Goal: Task Accomplishment & Management: Use online tool/utility

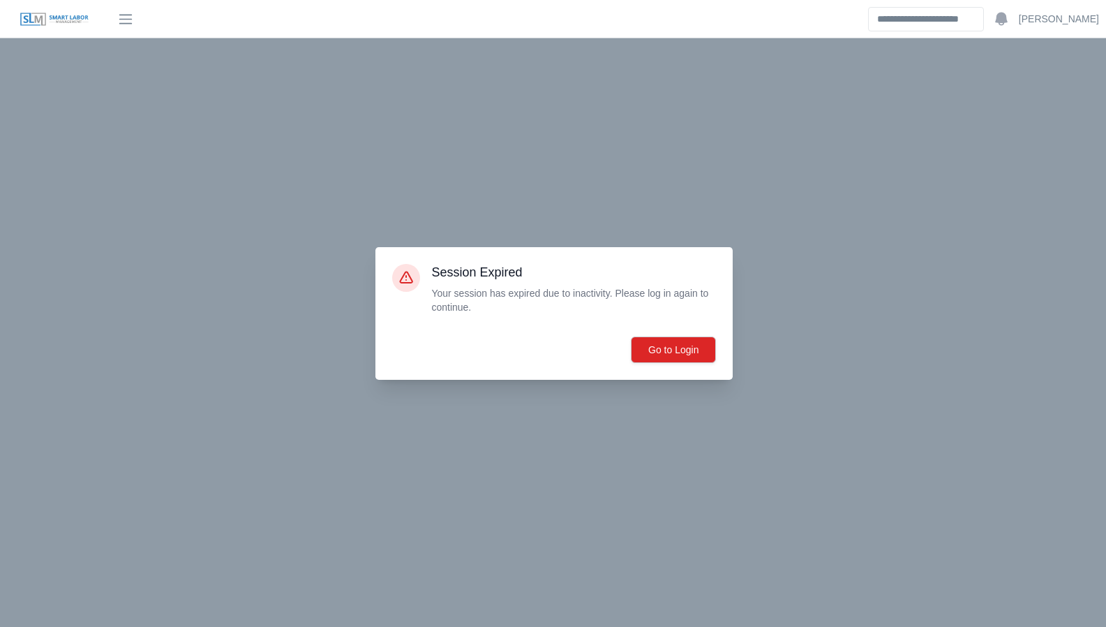
scroll to position [3364, 0]
click at [671, 352] on button "Go to Login" at bounding box center [673, 349] width 85 height 27
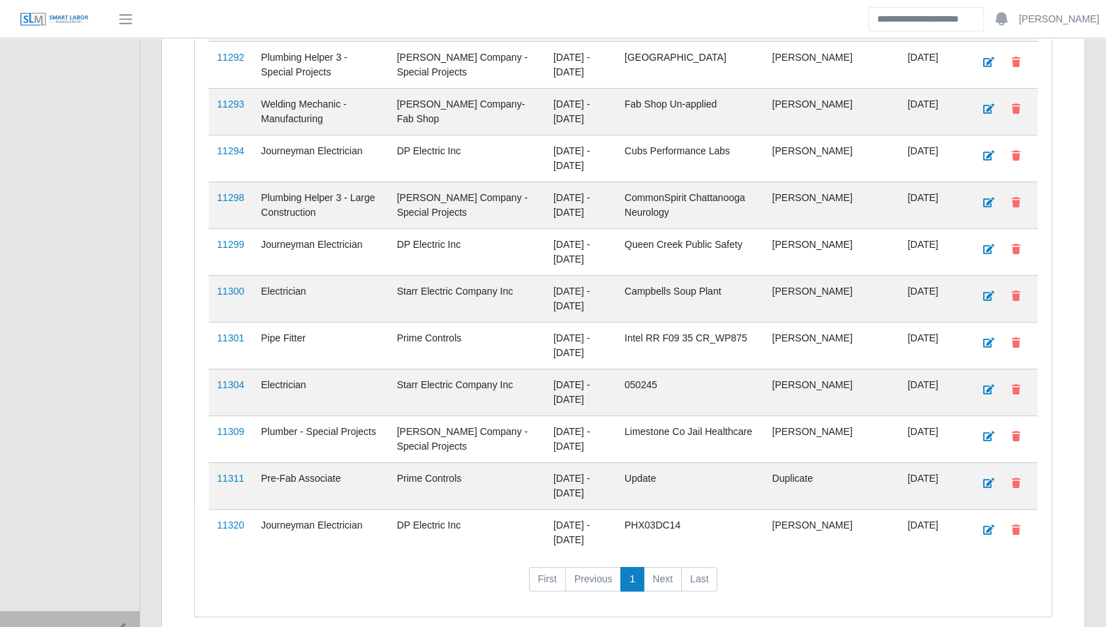
scroll to position [3411, 0]
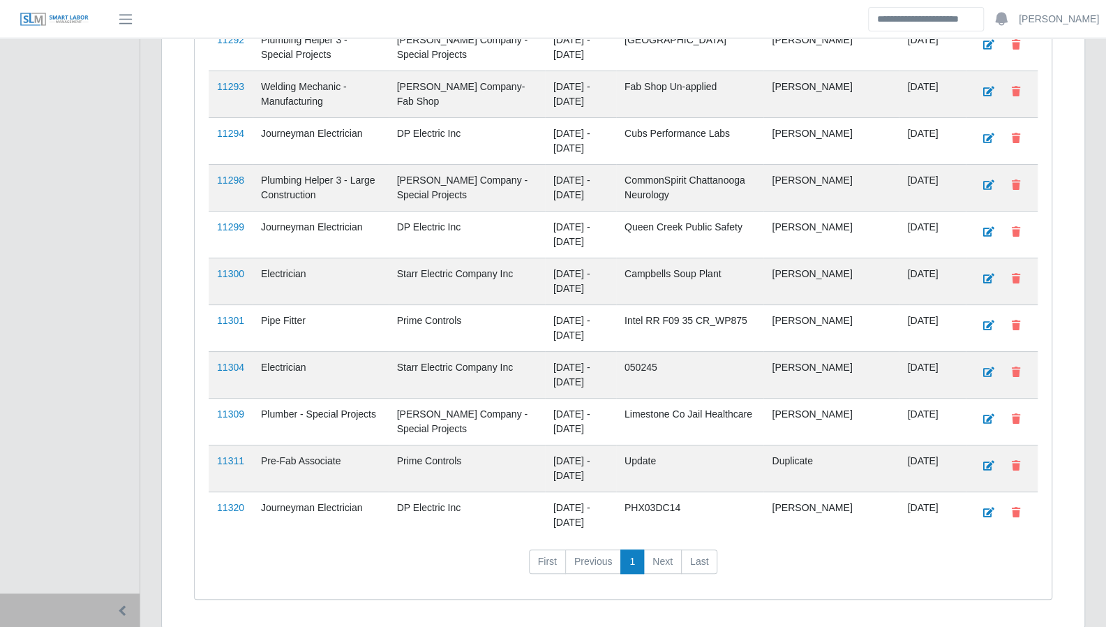
drag, startPoint x: 233, startPoint y: 471, endPoint x: 243, endPoint y: 463, distance: 12.9
click at [233, 502] on link "11320" at bounding box center [230, 507] width 27 height 11
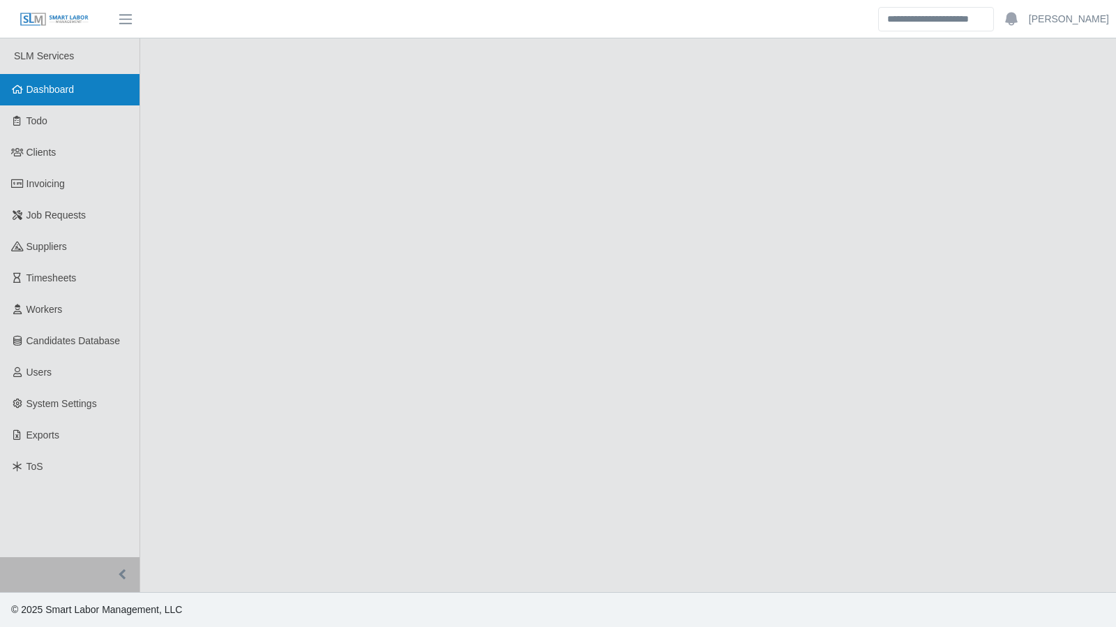
select select "****"
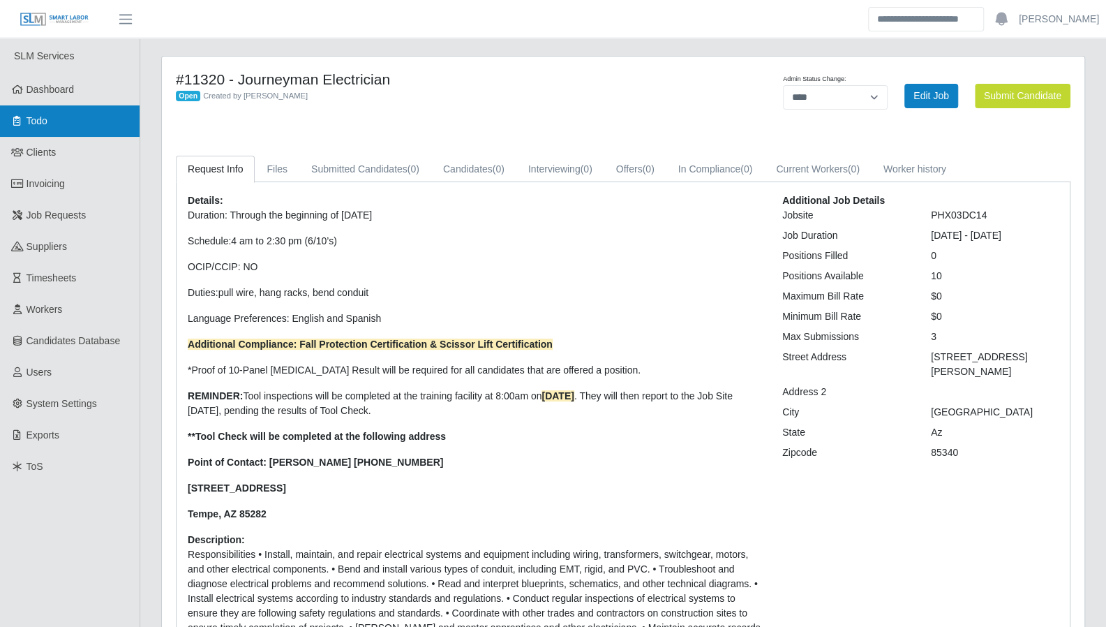
click at [56, 121] on link "Todo" at bounding box center [70, 120] width 140 height 31
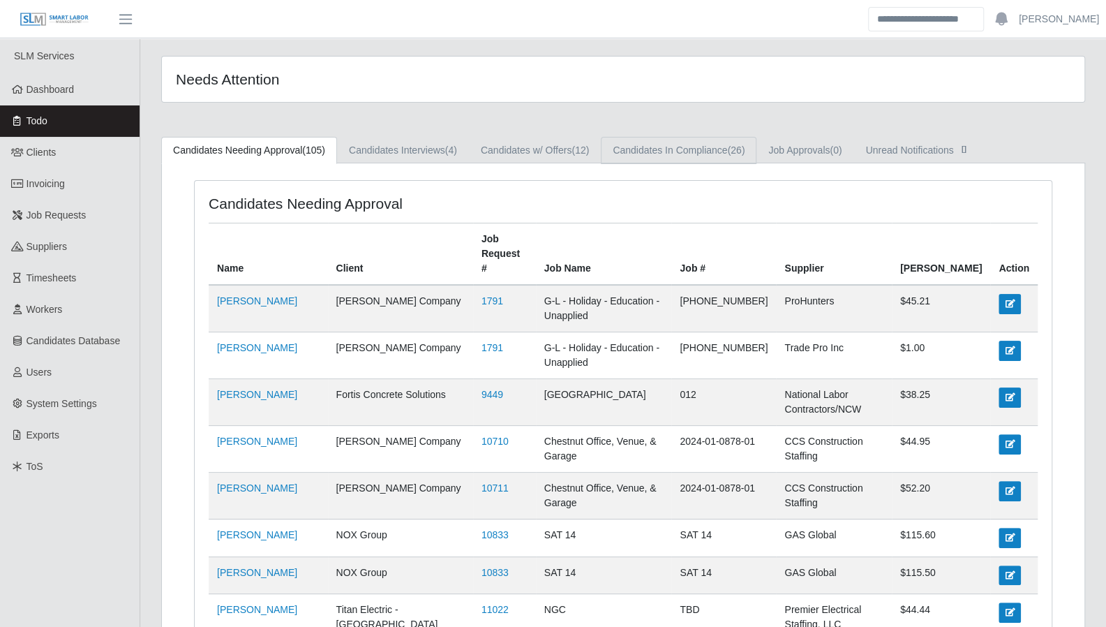
click at [711, 154] on link "Candidates In Compliance (26)" at bounding box center [679, 150] width 156 height 27
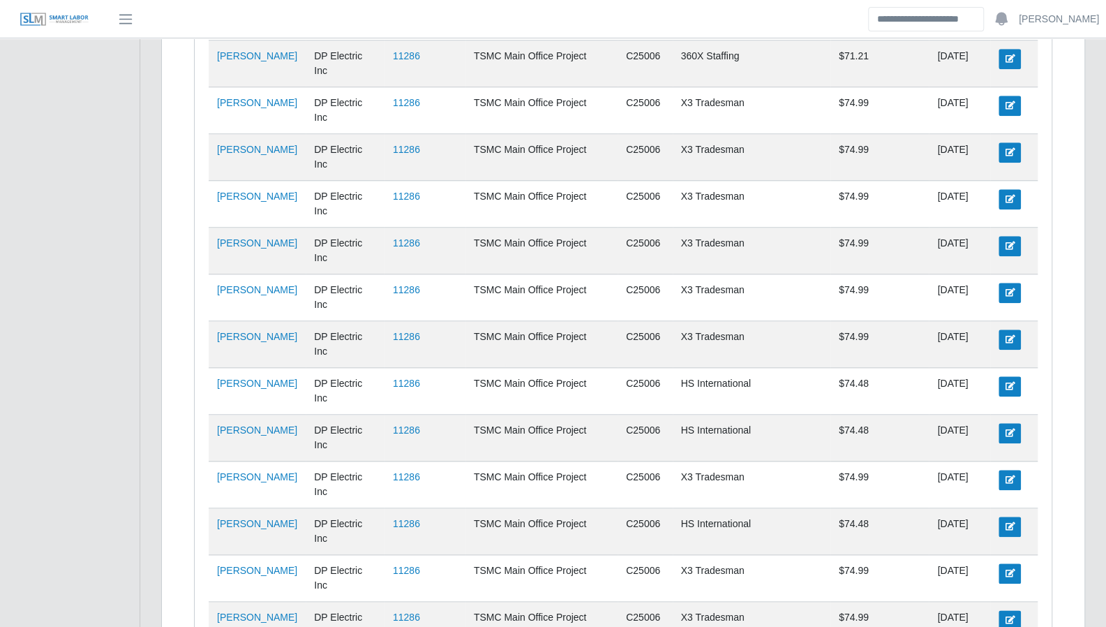
scroll to position [702, 0]
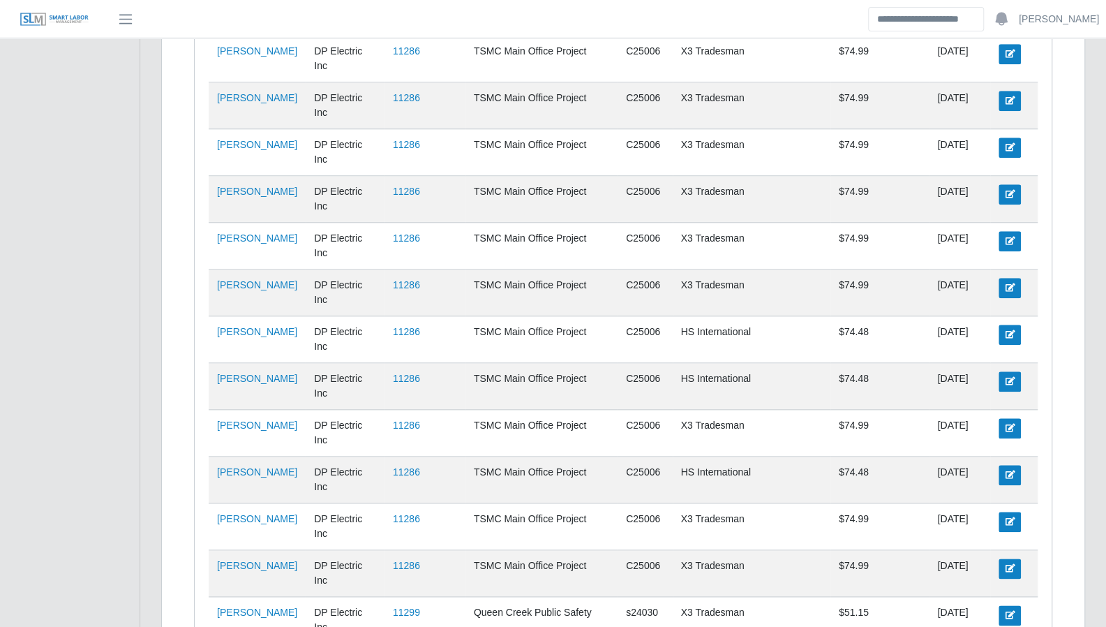
drag, startPoint x: 1074, startPoint y: 529, endPoint x: 1010, endPoint y: 529, distance: 63.5
click at [1074, 529] on div "Workers in Compliance Name Client Job Request # Job Name Job # Supplier Bill Ra…" at bounding box center [623, 143] width 922 height 1365
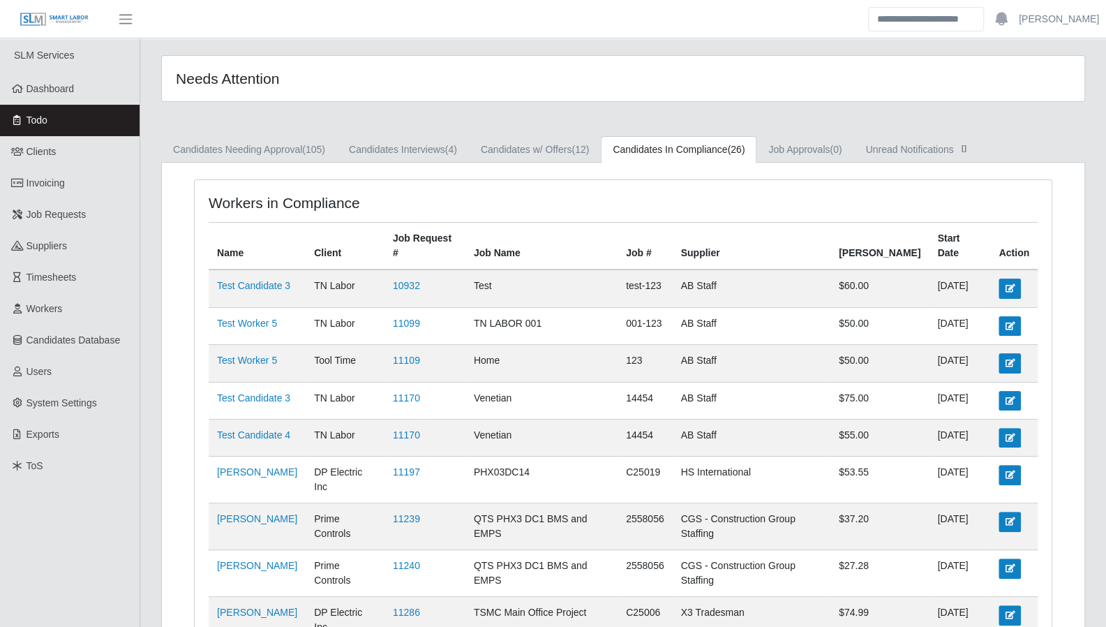
scroll to position [0, 0]
drag, startPoint x: 68, startPoint y: 101, endPoint x: 21, endPoint y: 105, distance: 47.6
click at [68, 101] on link "Dashboard" at bounding box center [70, 89] width 140 height 31
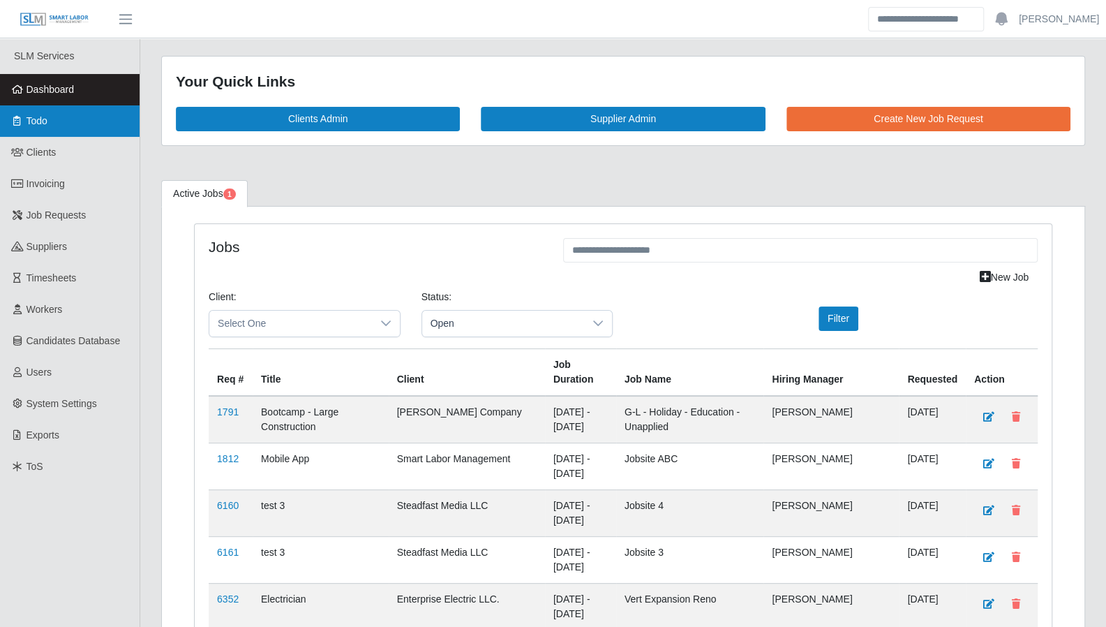
click at [61, 126] on link "Todo" at bounding box center [70, 120] width 140 height 31
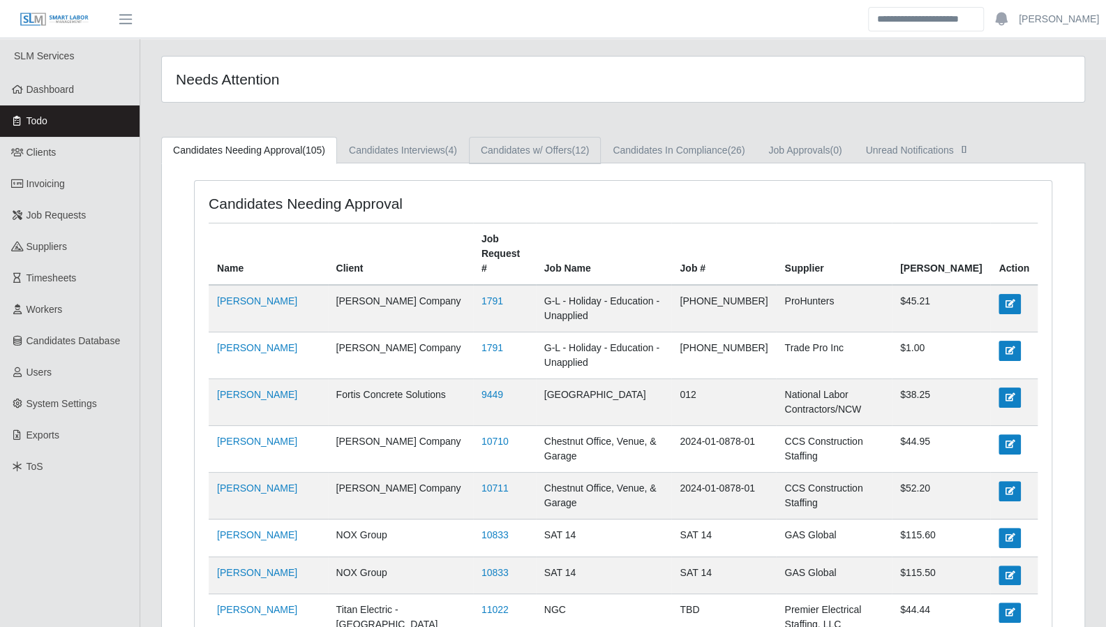
click at [561, 157] on link "Candidates w/ Offers (12)" at bounding box center [535, 150] width 132 height 27
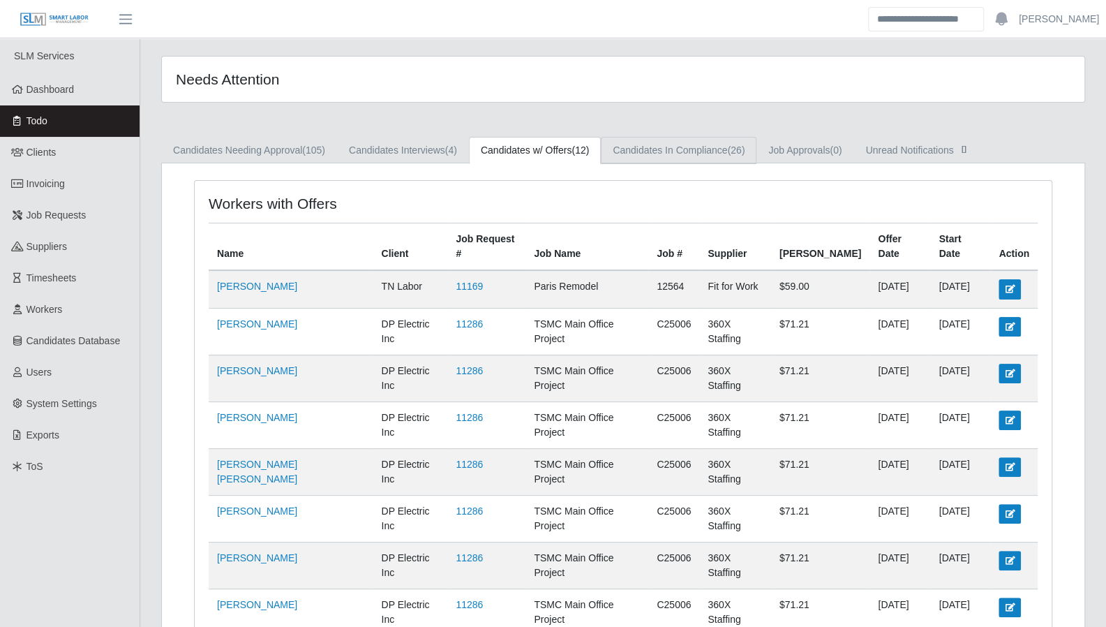
click at [632, 154] on link "Candidates In Compliance (26)" at bounding box center [679, 150] width 156 height 27
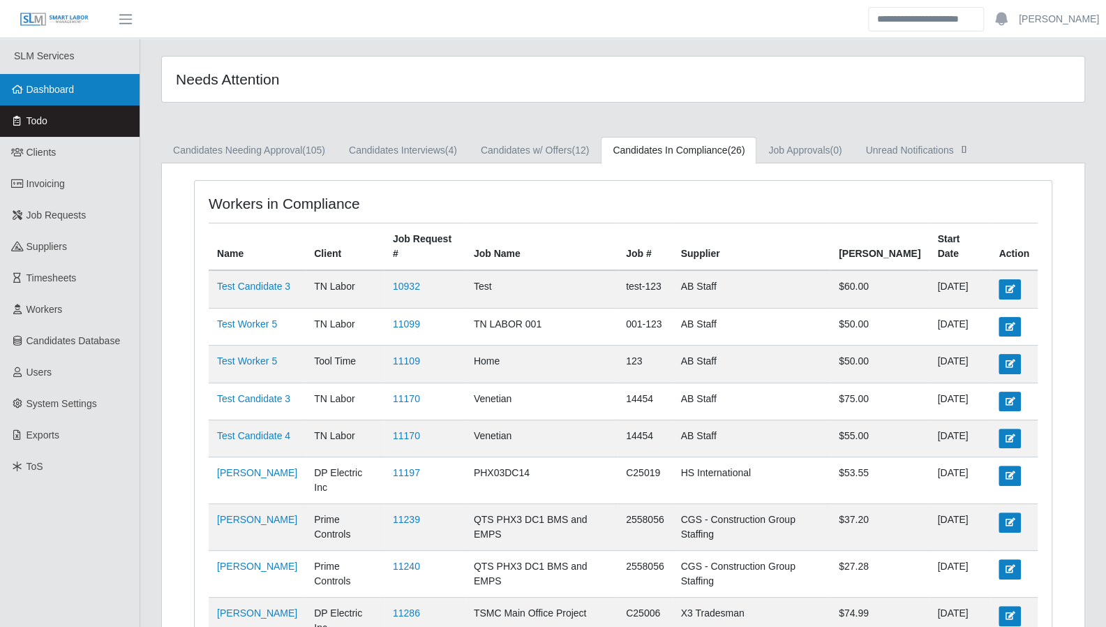
click at [52, 93] on span "Dashboard" at bounding box center [51, 89] width 48 height 11
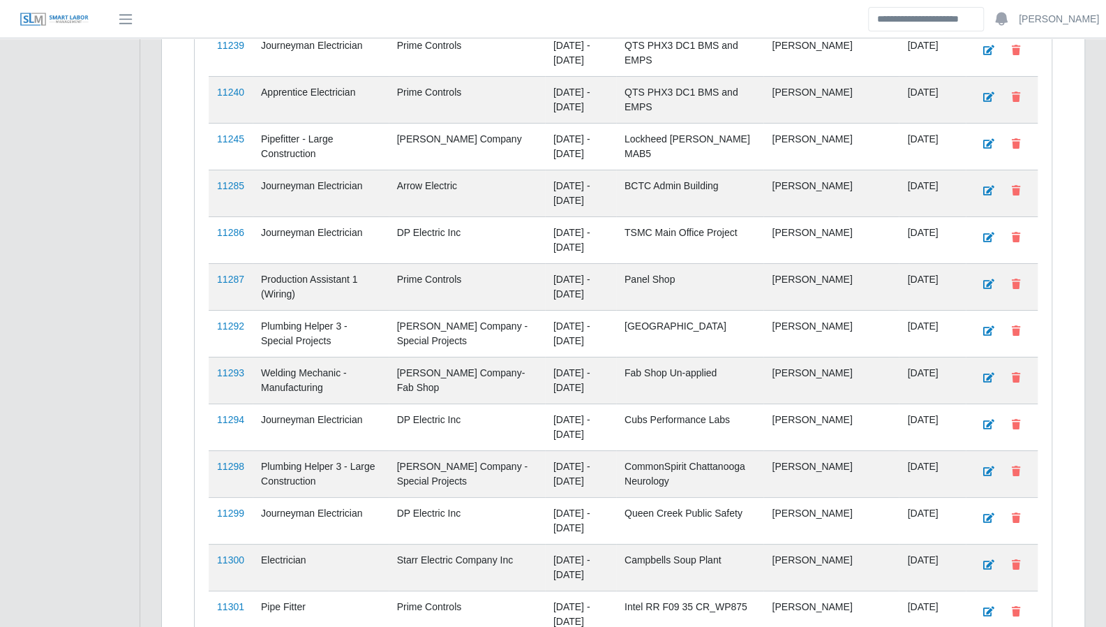
scroll to position [3411, 0]
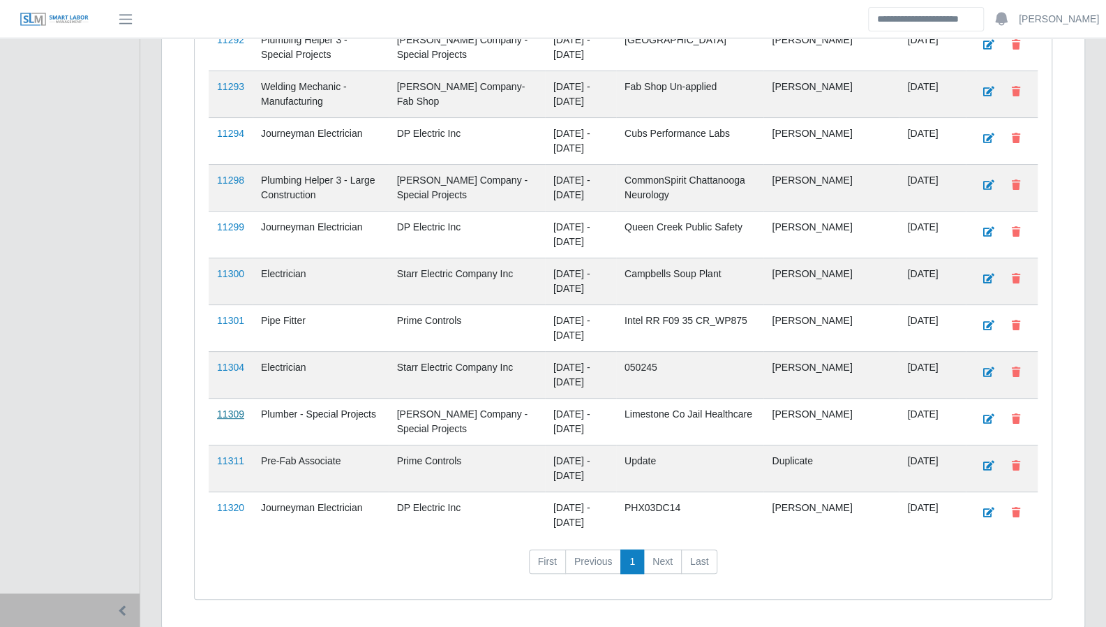
click at [219, 408] on link "11309" at bounding box center [230, 413] width 27 height 11
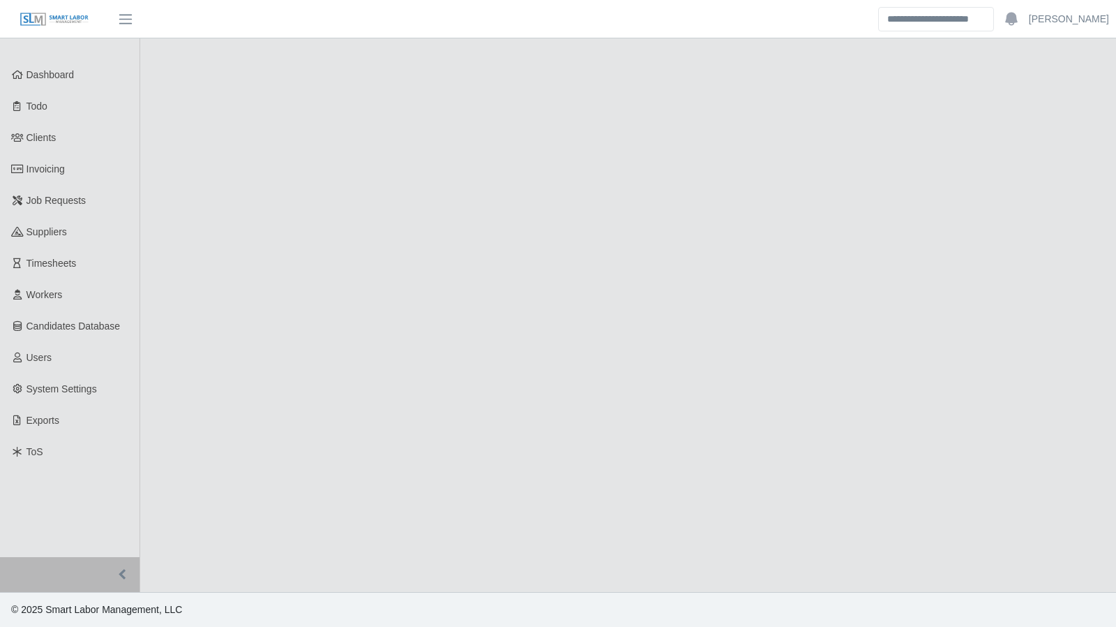
select select "****"
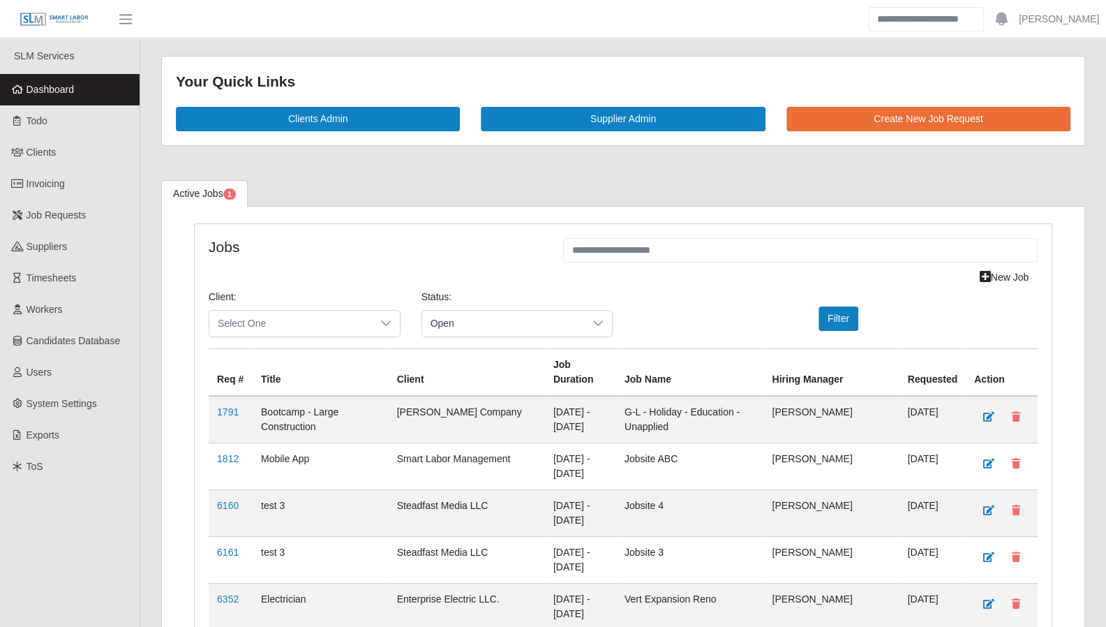
click at [31, 92] on span "Dashboard" at bounding box center [51, 89] width 48 height 11
click at [55, 127] on link "Todo" at bounding box center [70, 120] width 140 height 31
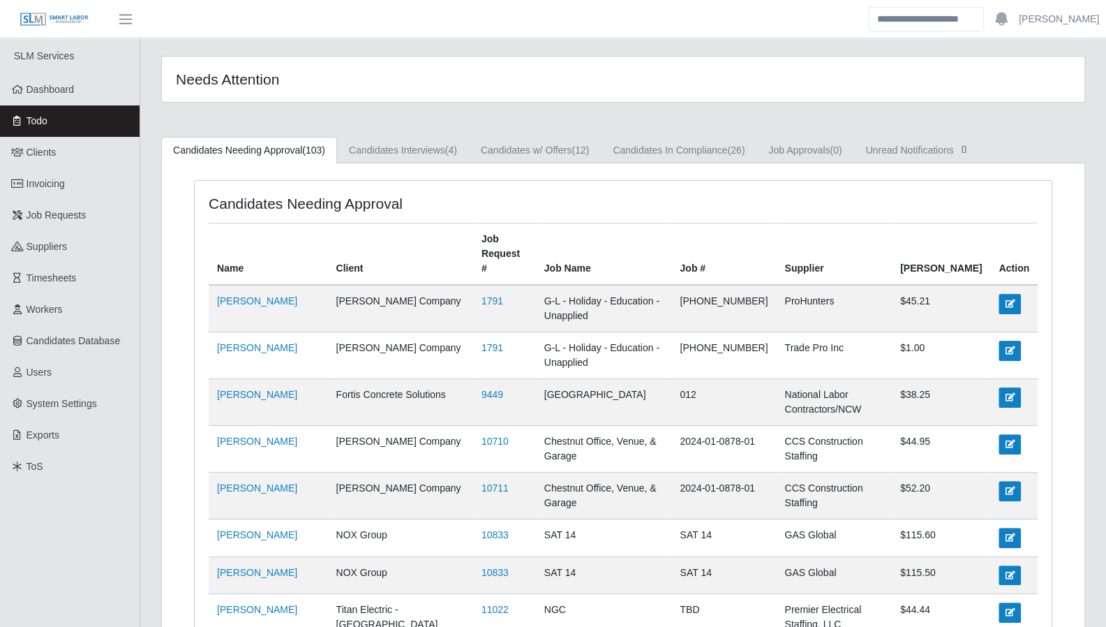
drag, startPoint x: 1100, startPoint y: 253, endPoint x: 1067, endPoint y: 246, distance: 34.2
click at [44, 278] on span "Timesheets" at bounding box center [52, 277] width 50 height 11
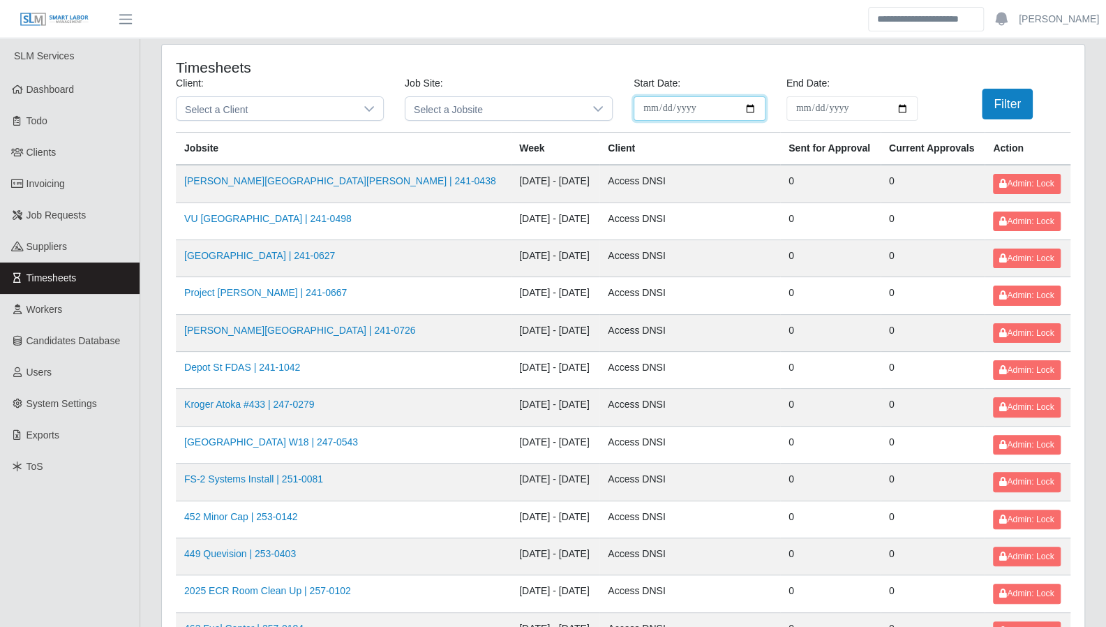
click at [749, 111] on input "**********" at bounding box center [700, 108] width 132 height 24
type input "**********"
click at [902, 105] on input "End Date:" at bounding box center [852, 108] width 132 height 24
type input "**********"
click at [360, 105] on div at bounding box center [369, 108] width 28 height 23
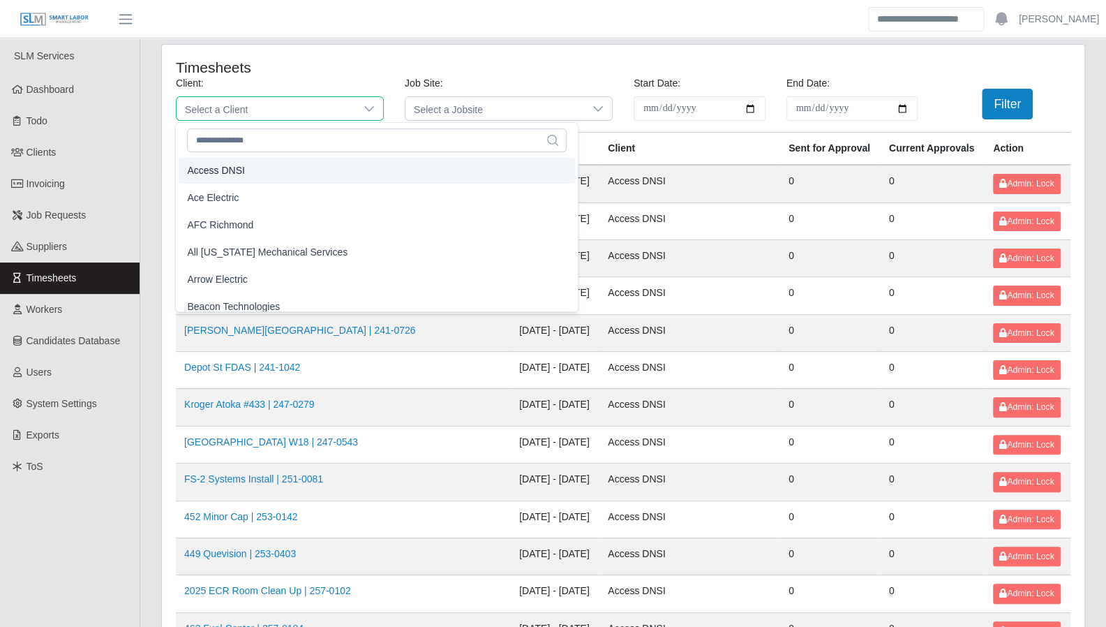
click at [294, 172] on li "Access DNSI" at bounding box center [377, 171] width 396 height 26
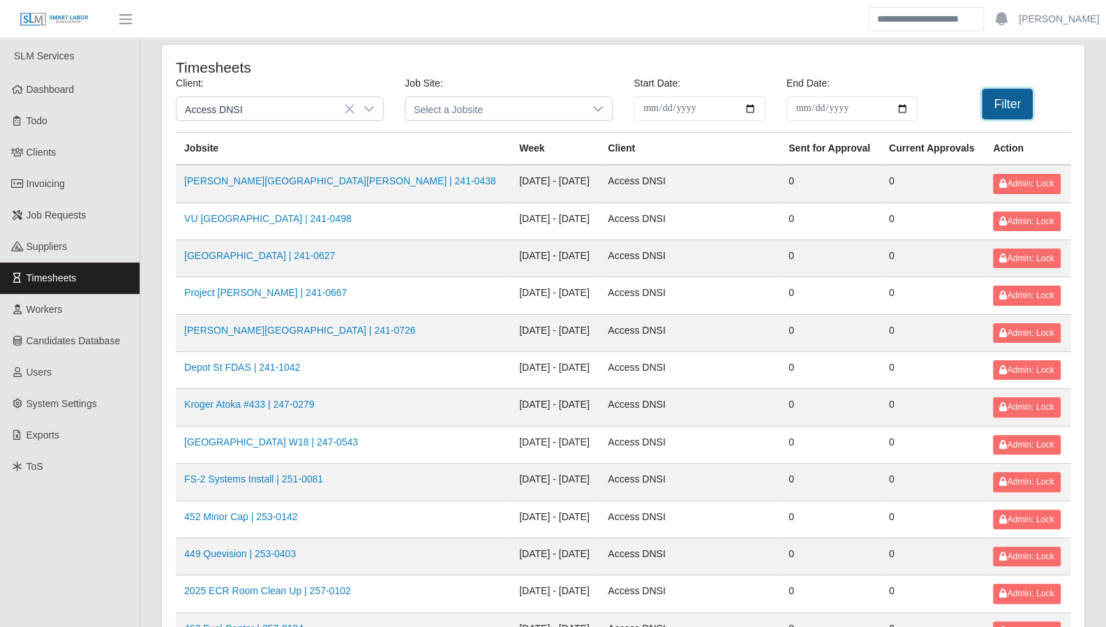
click at [984, 101] on button "Filter" at bounding box center [1007, 104] width 51 height 31
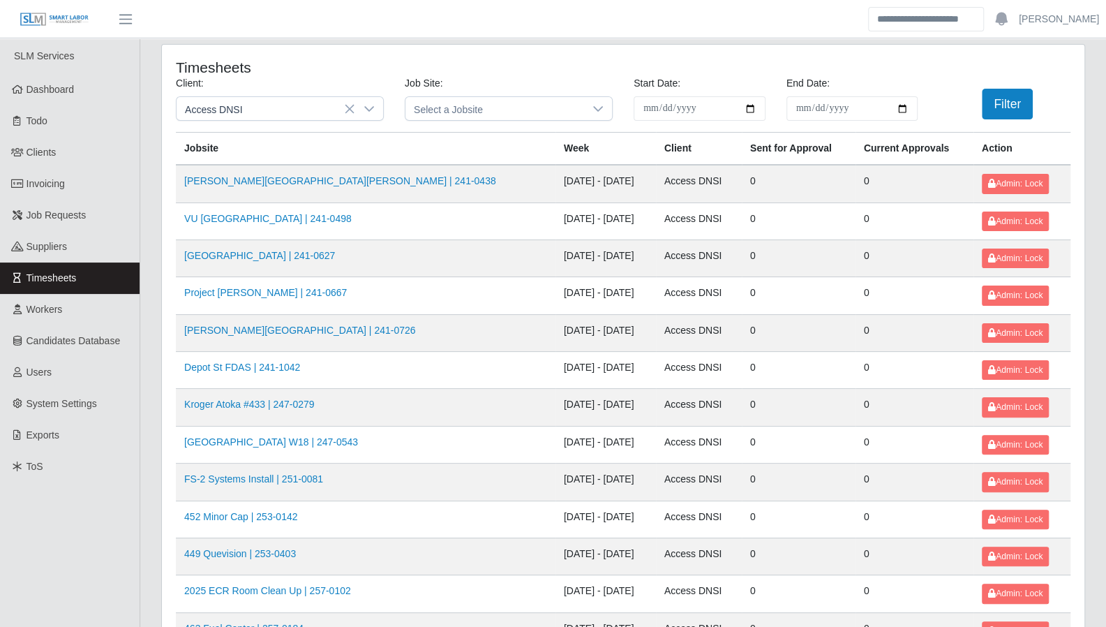
drag, startPoint x: 1072, startPoint y: 400, endPoint x: 1065, endPoint y: 400, distance: 7.7
click at [1072, 400] on div "**********" at bounding box center [623, 378] width 922 height 666
click at [375, 112] on div at bounding box center [369, 108] width 28 height 23
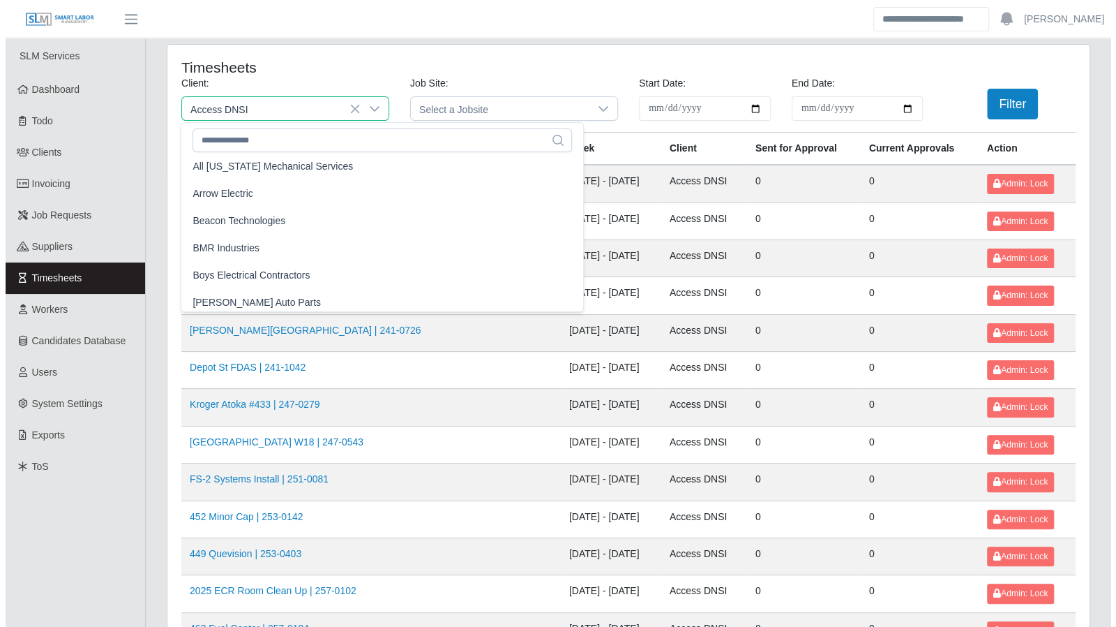
scroll to position [78, 0]
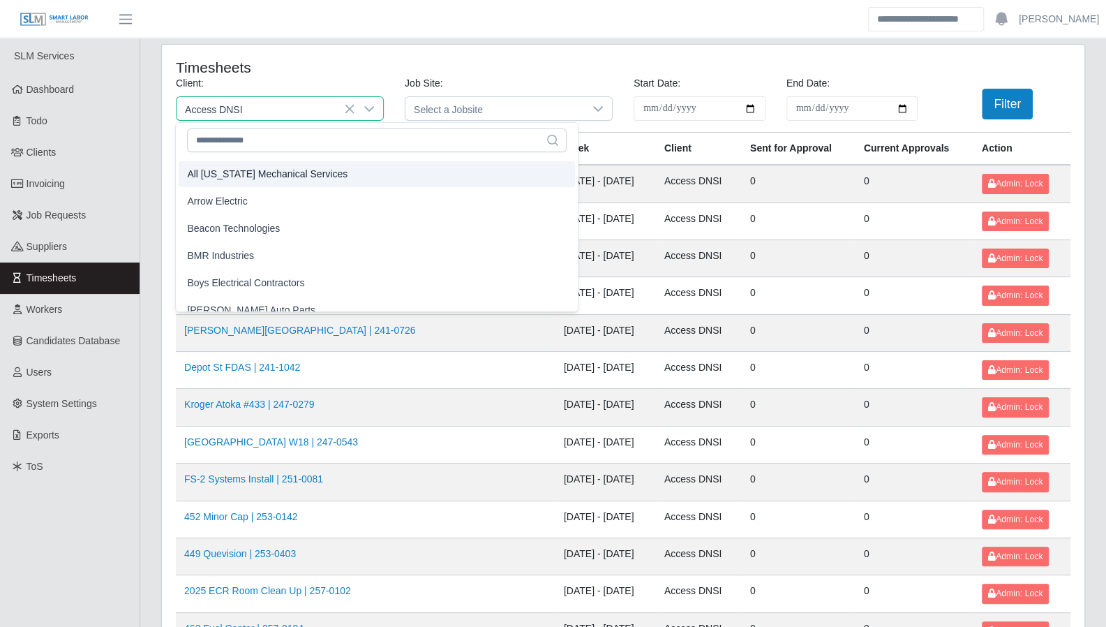
click at [307, 181] on li "All Florida Mechanical Services" at bounding box center [377, 174] width 396 height 26
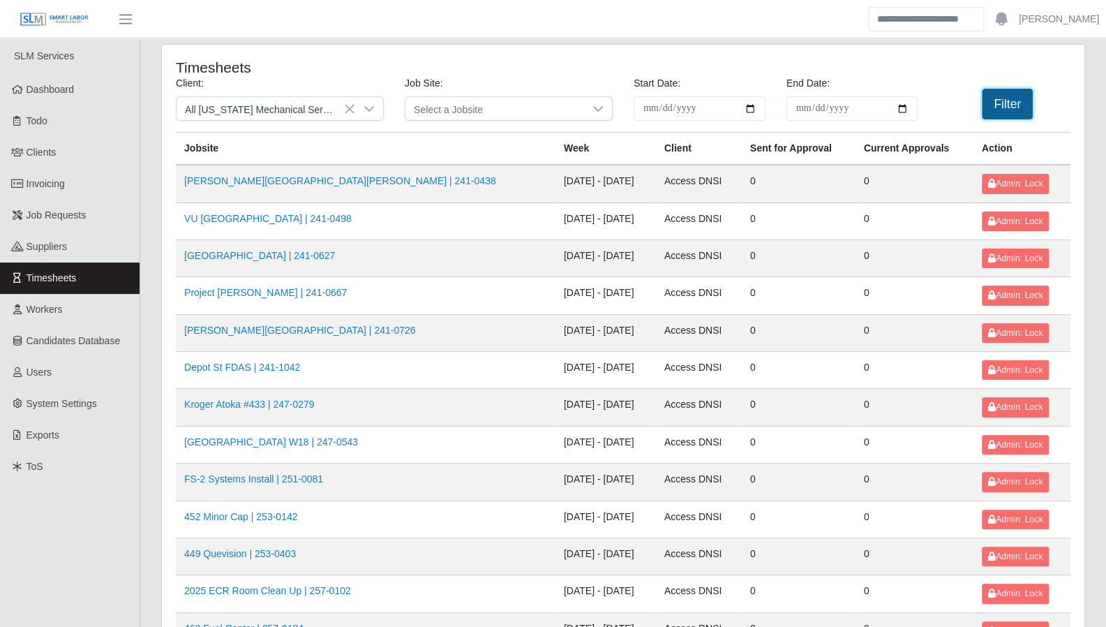
click at [1026, 112] on button "Filter" at bounding box center [1007, 104] width 51 height 31
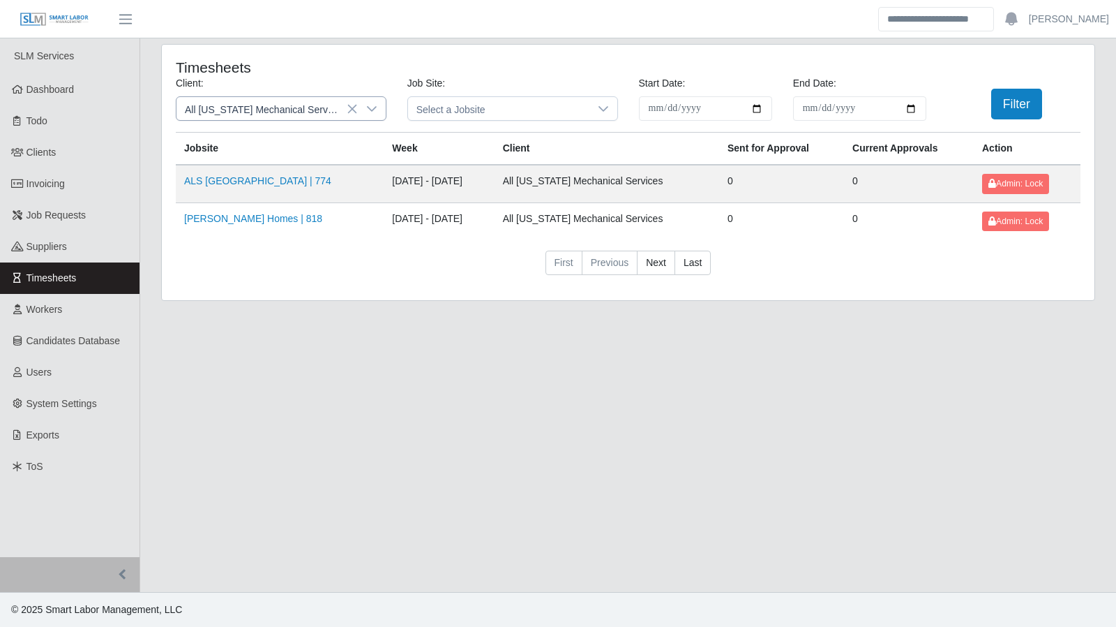
click at [373, 112] on icon at bounding box center [371, 108] width 11 height 11
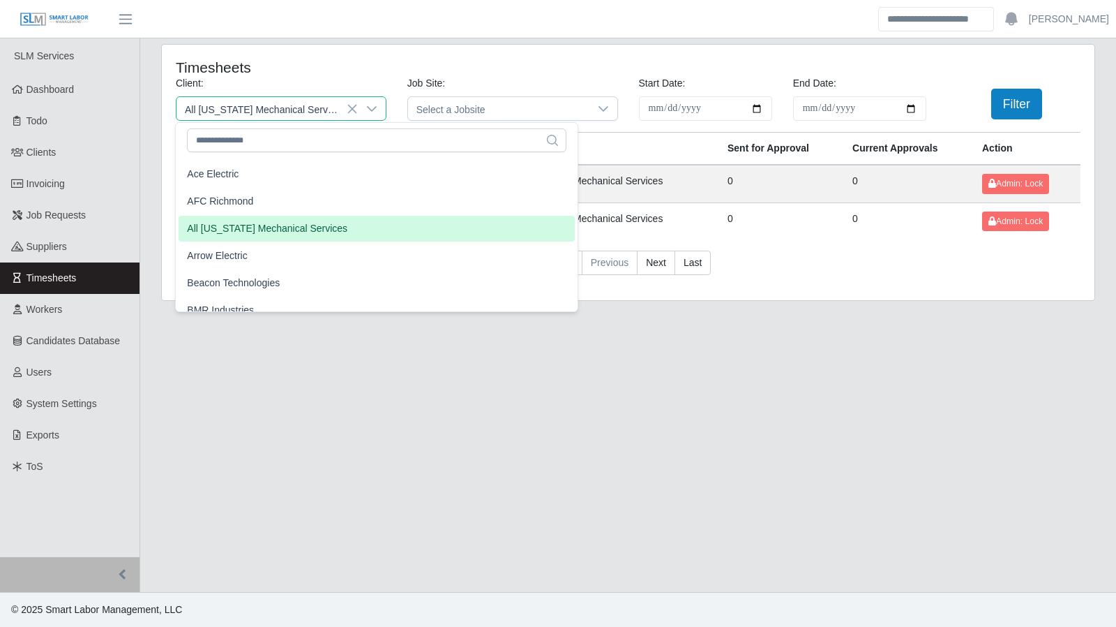
scroll to position [31, 0]
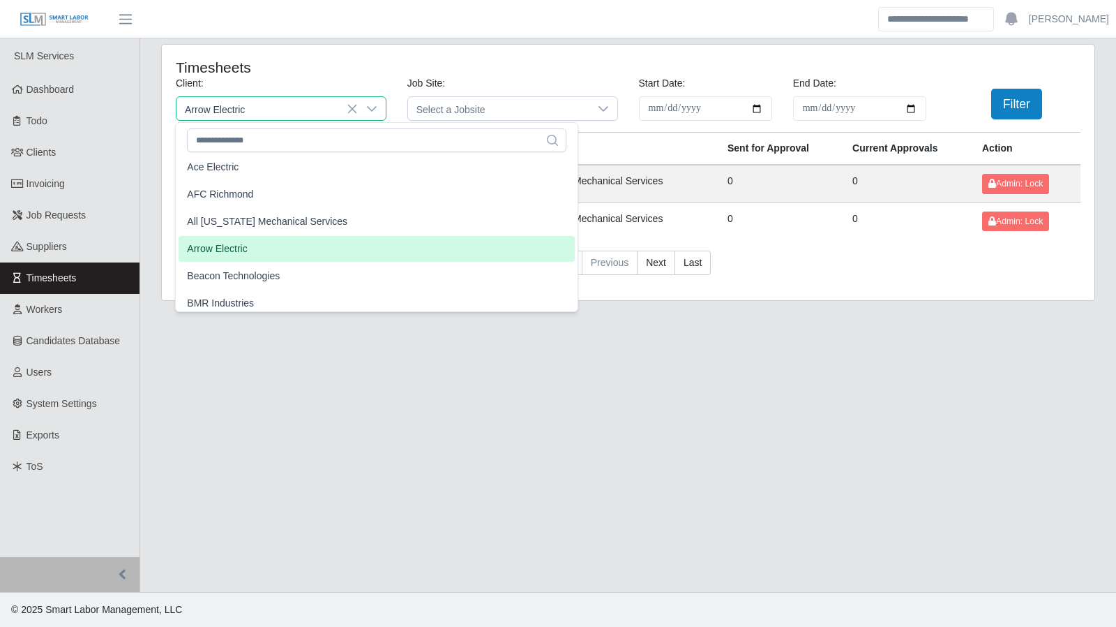
click at [296, 253] on li "Arrow Electric" at bounding box center [377, 249] width 396 height 26
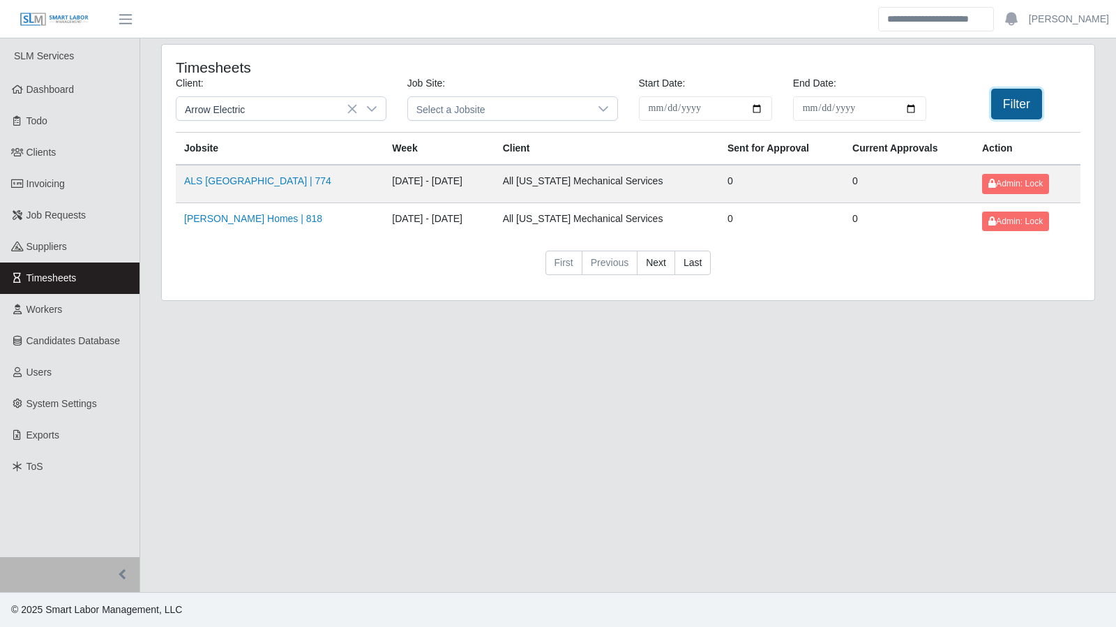
click at [1010, 108] on button "Filter" at bounding box center [1017, 104] width 51 height 31
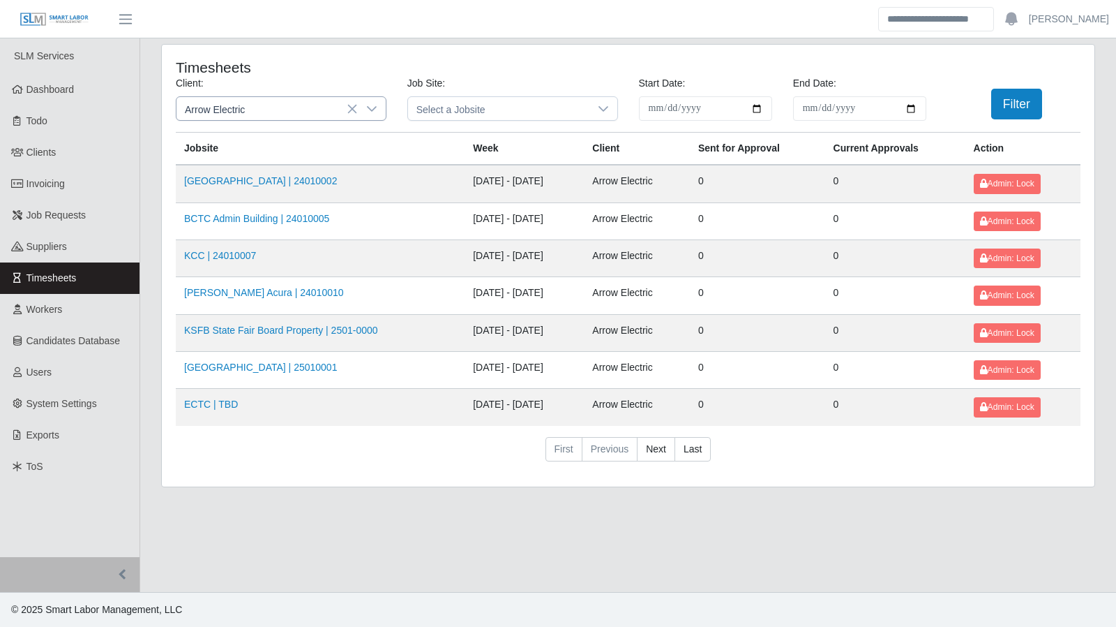
click at [371, 105] on icon at bounding box center [371, 108] width 11 height 11
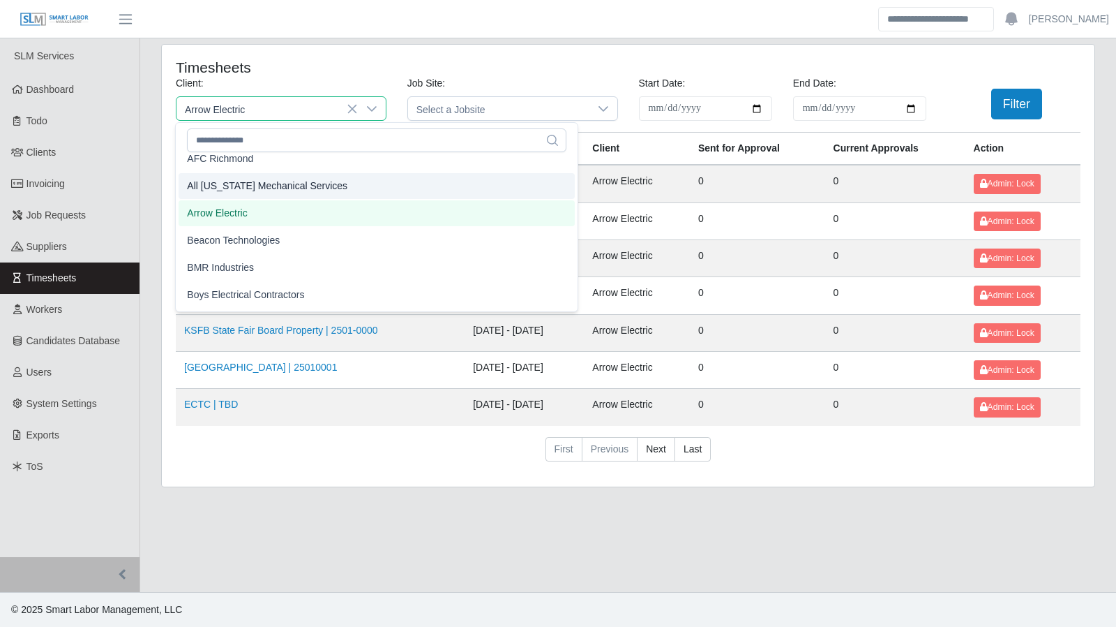
scroll to position [101, 0]
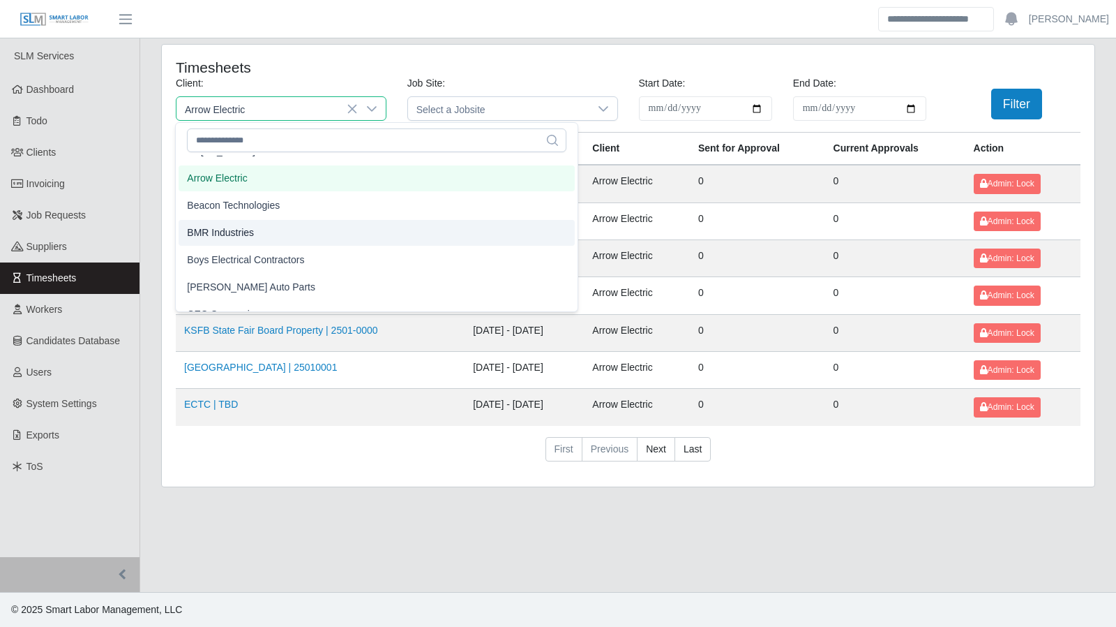
click at [306, 241] on li "BMR Industries" at bounding box center [377, 233] width 396 height 26
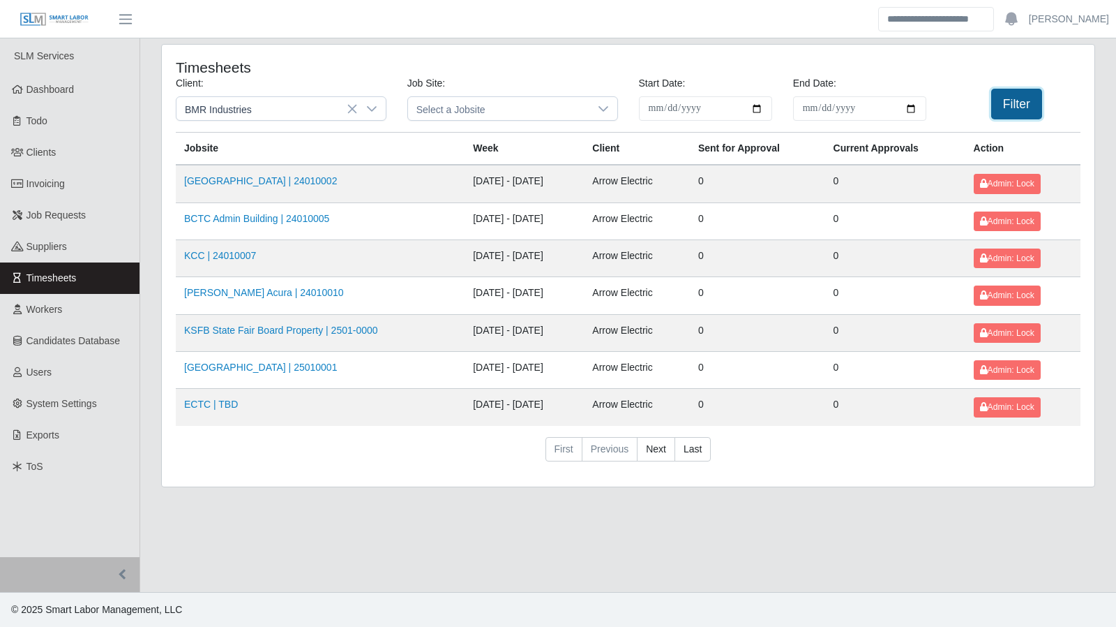
click at [999, 105] on button "Filter" at bounding box center [1017, 104] width 51 height 31
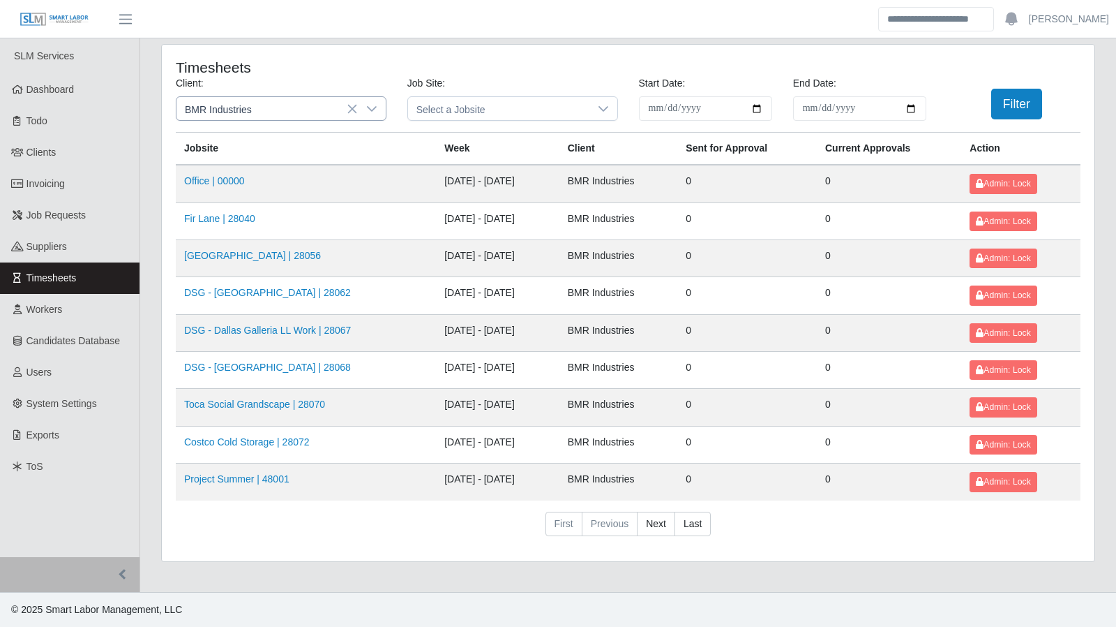
click at [375, 107] on icon at bounding box center [372, 109] width 10 height 6
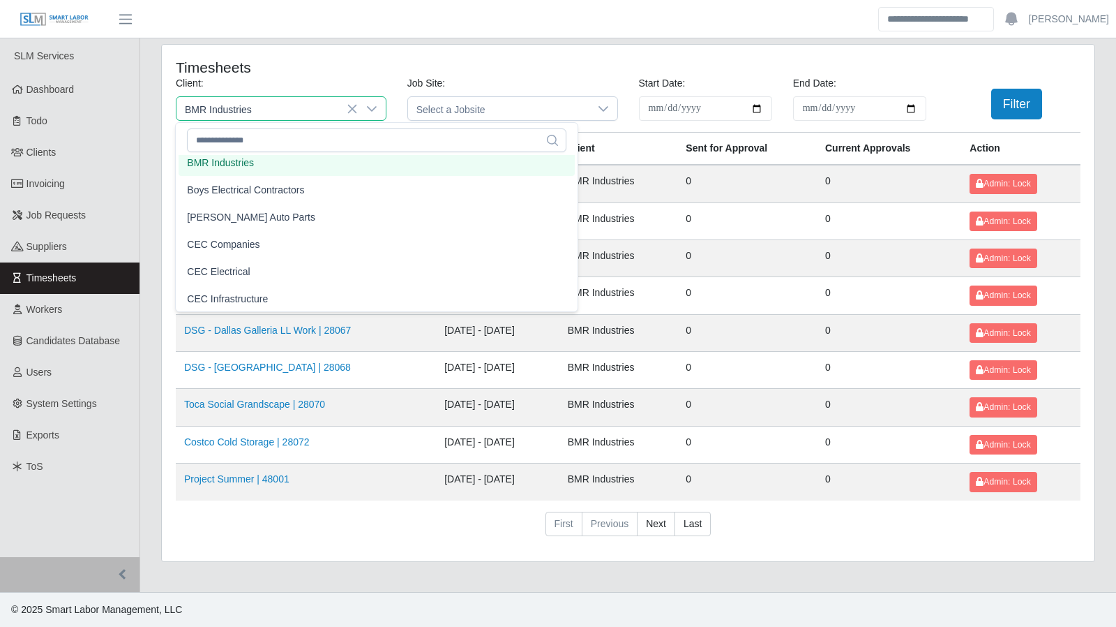
scroll to position [166, 0]
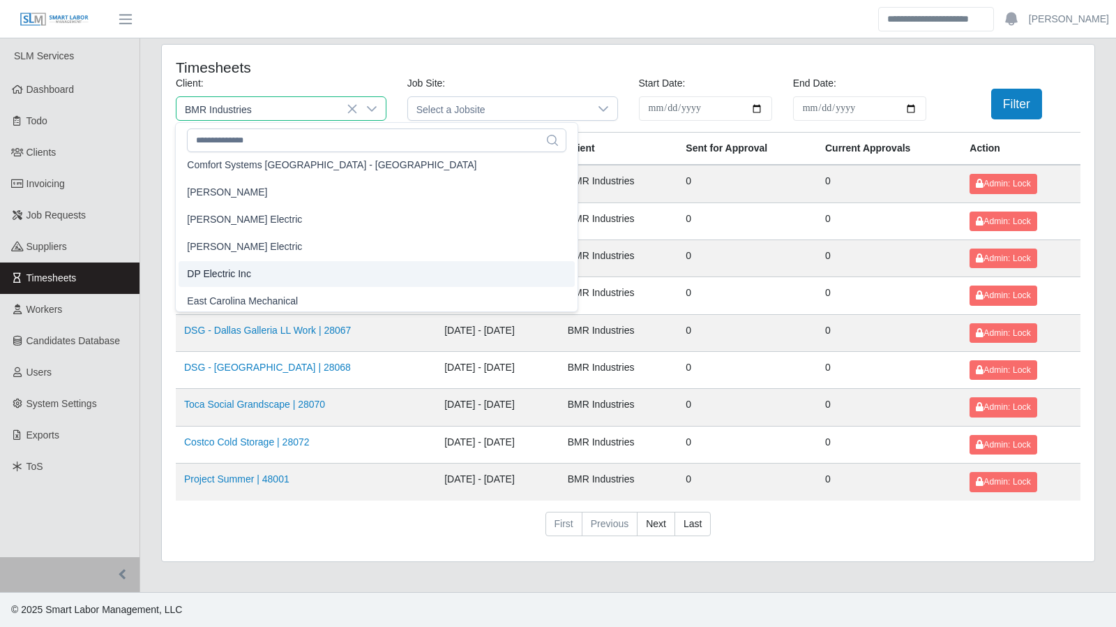
click at [272, 276] on li "DP Electric Inc" at bounding box center [377, 274] width 396 height 26
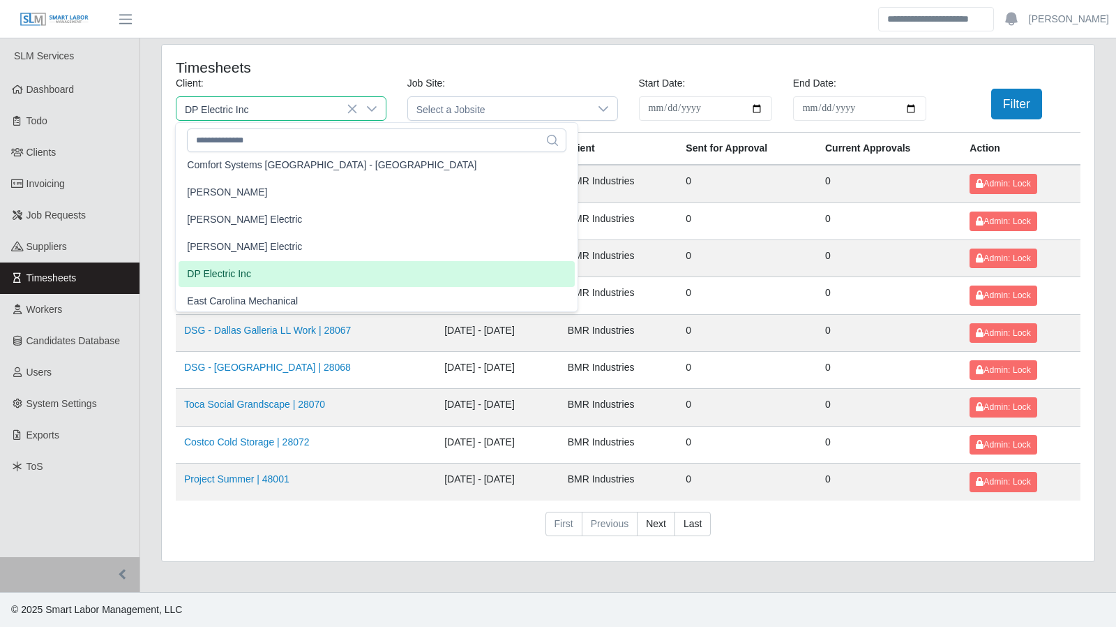
scroll to position [450, 0]
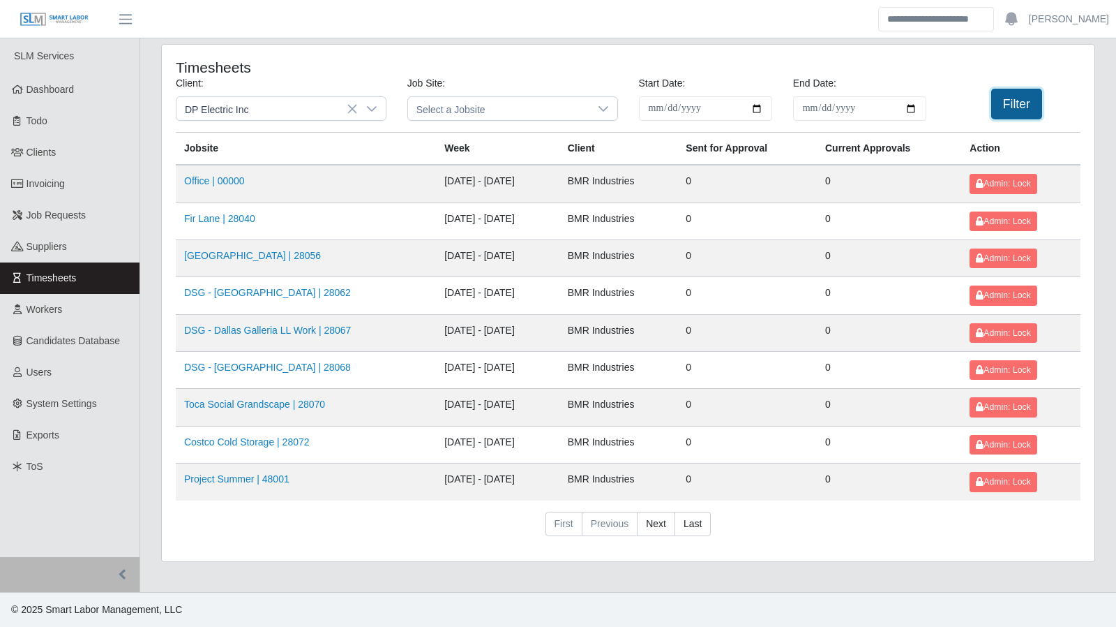
click at [1028, 100] on button "Filter" at bounding box center [1017, 104] width 51 height 31
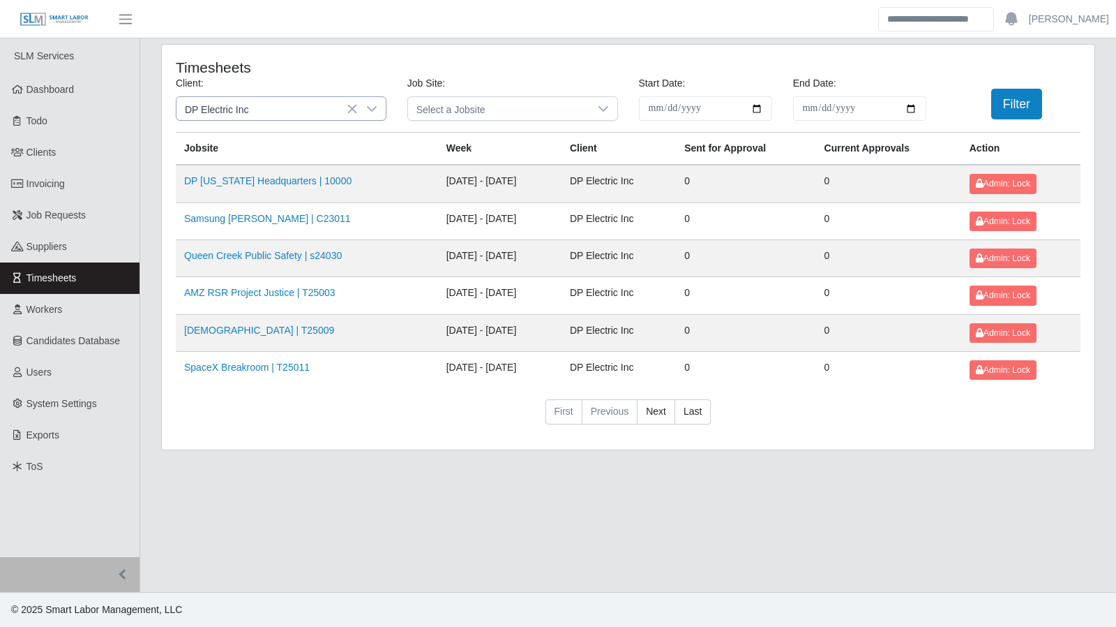
click at [375, 103] on icon at bounding box center [371, 108] width 11 height 11
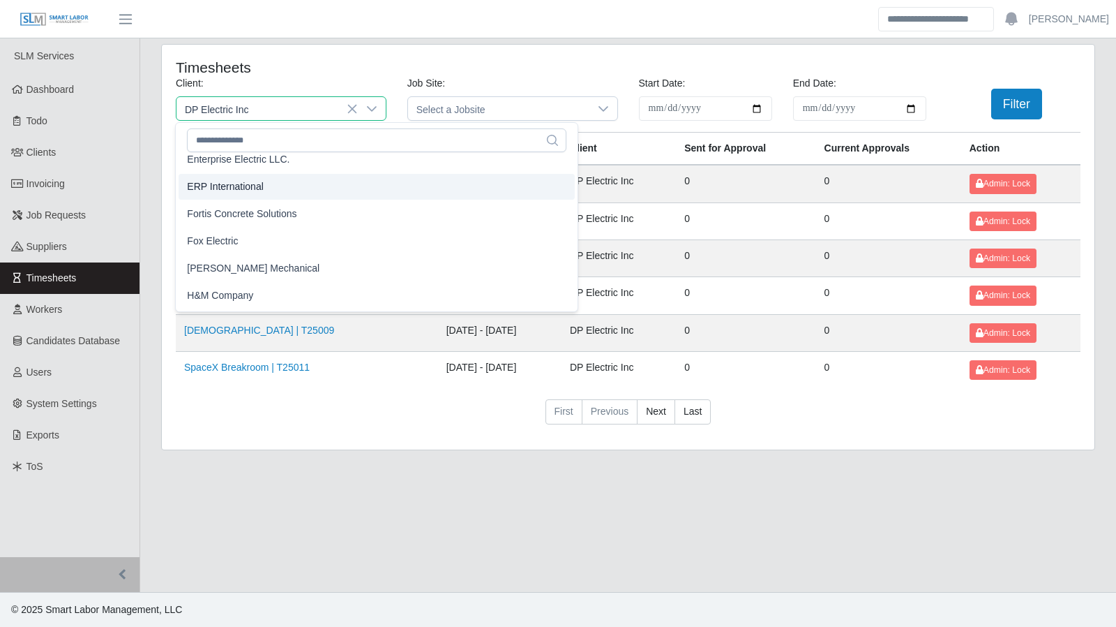
scroll to position [673, 0]
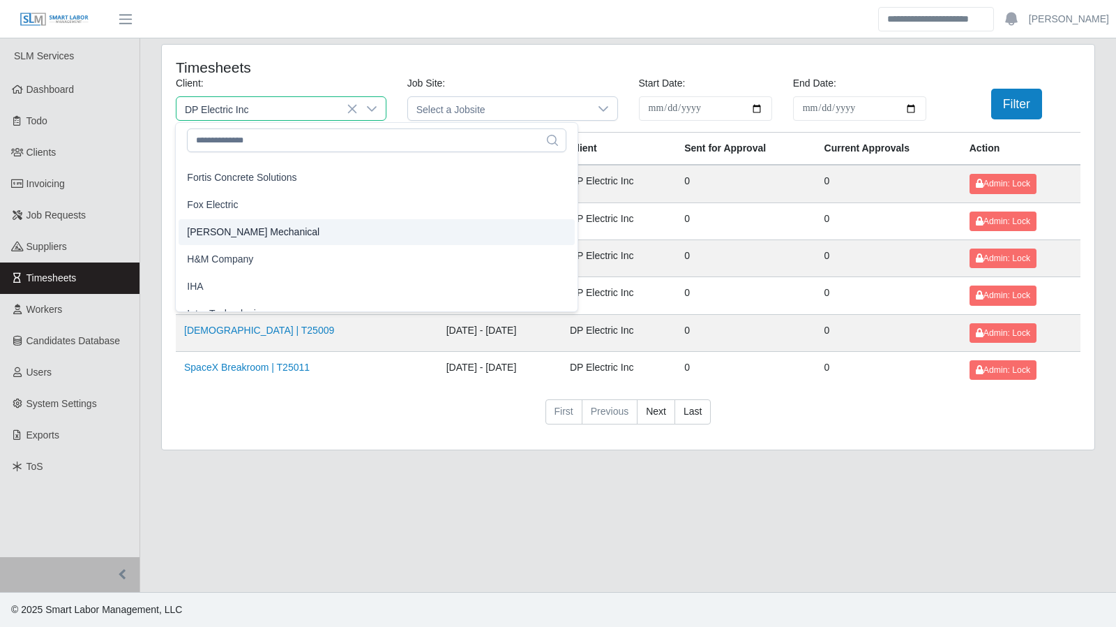
click at [321, 237] on li "George Wayne Mechanical" at bounding box center [377, 232] width 396 height 26
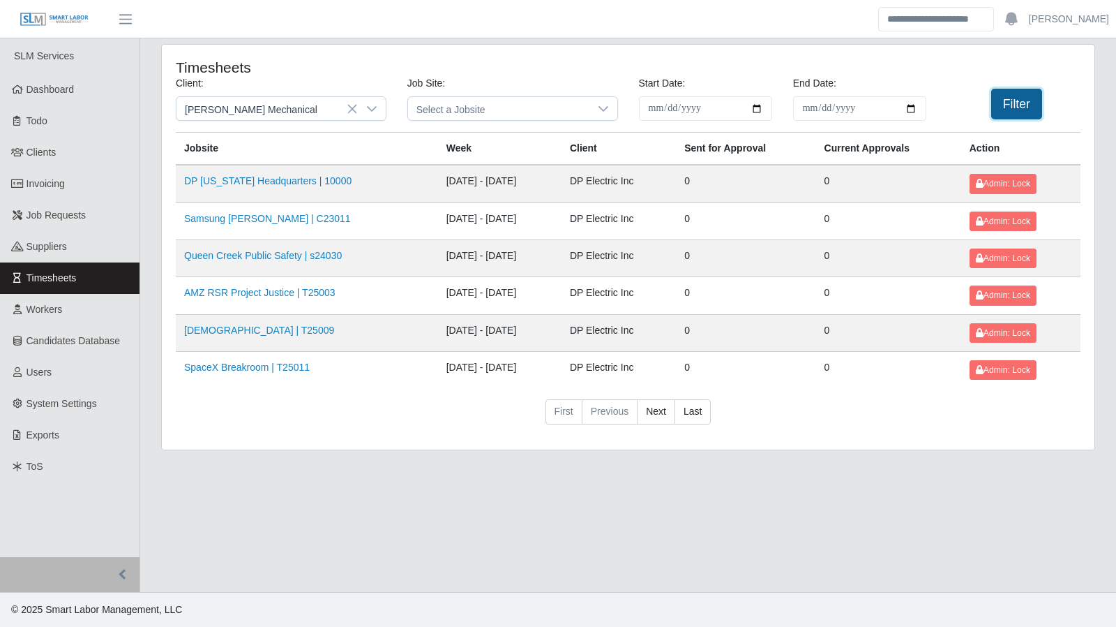
click at [1001, 103] on button "Filter" at bounding box center [1017, 104] width 51 height 31
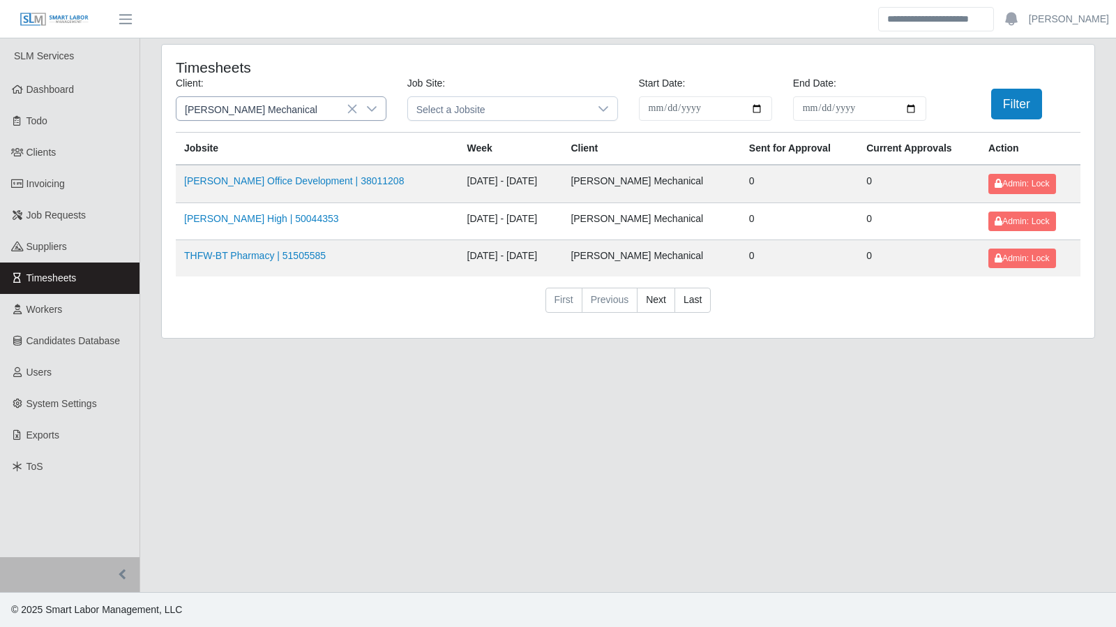
click at [364, 103] on div at bounding box center [372, 108] width 28 height 23
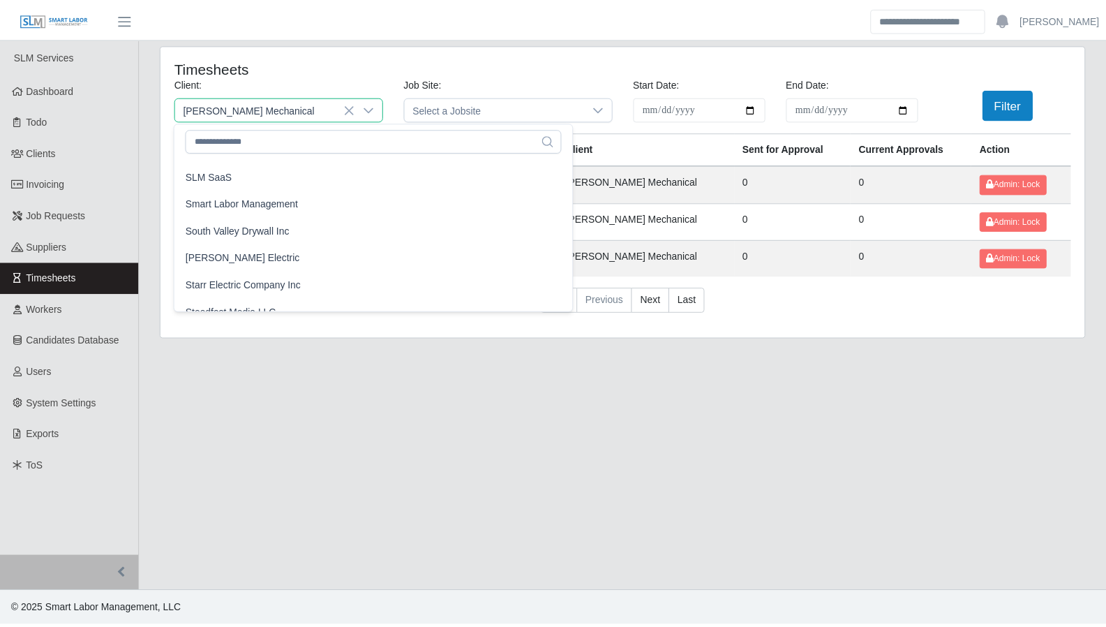
scroll to position [1383, 0]
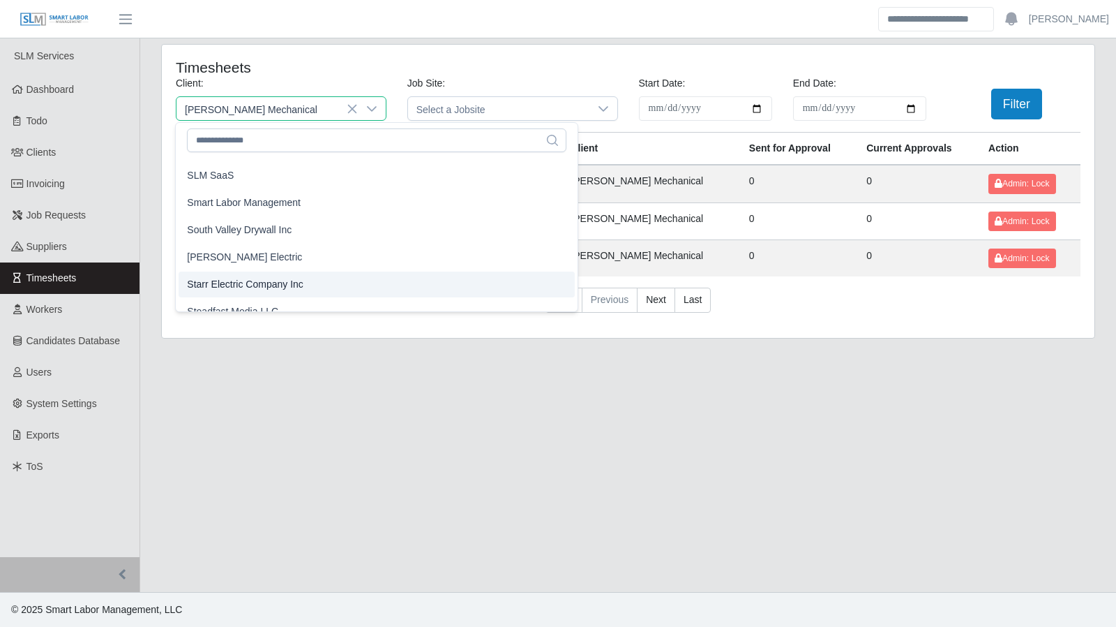
click at [315, 284] on li "Starr Electric Company Inc" at bounding box center [377, 284] width 396 height 26
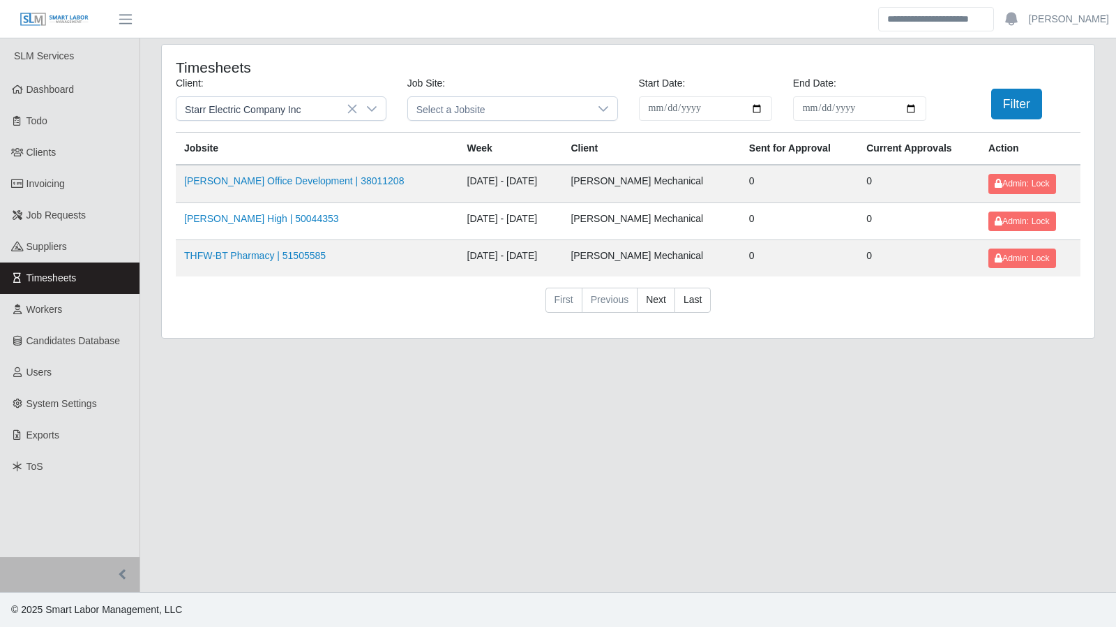
click at [1045, 101] on div "Filter" at bounding box center [1014, 104] width 154 height 31
click at [1026, 101] on button "Filter" at bounding box center [1017, 104] width 51 height 31
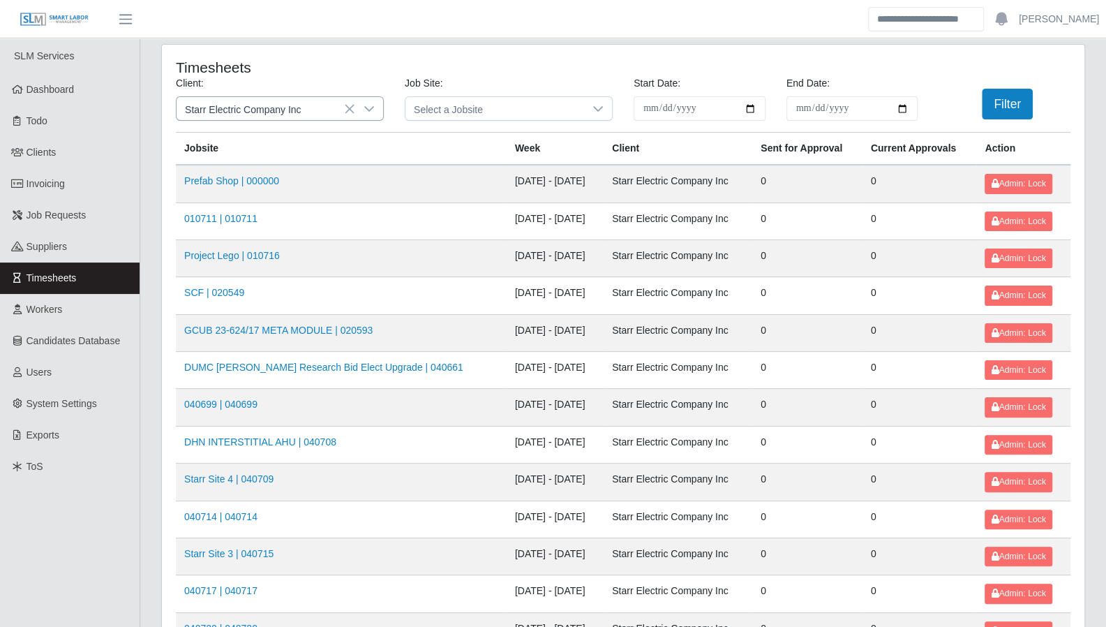
click at [370, 106] on icon at bounding box center [369, 108] width 11 height 11
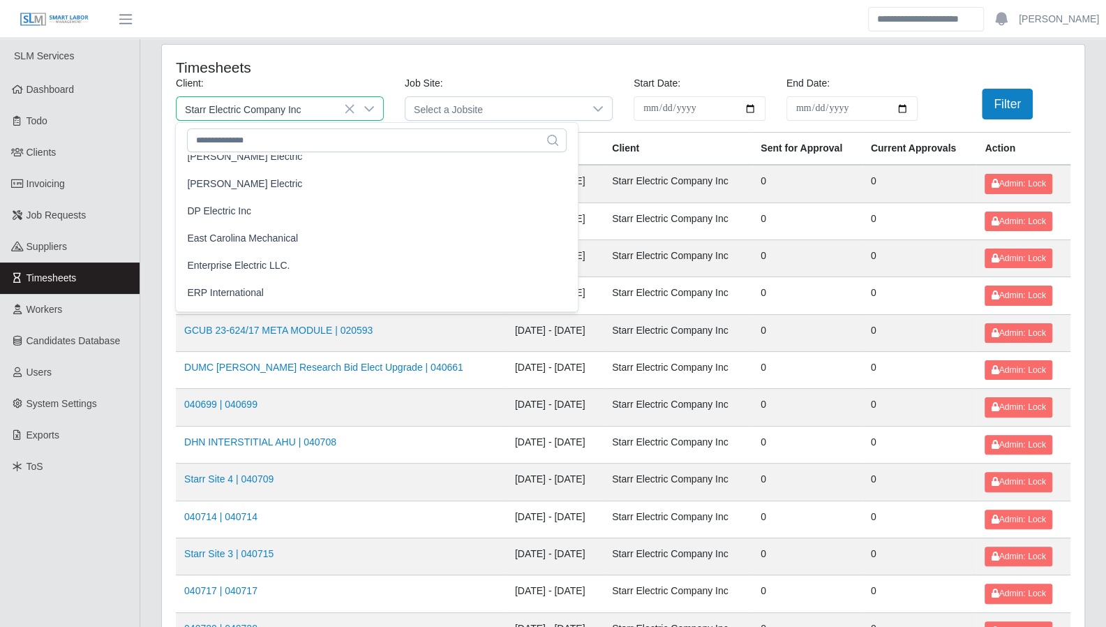
scroll to position [562, 0]
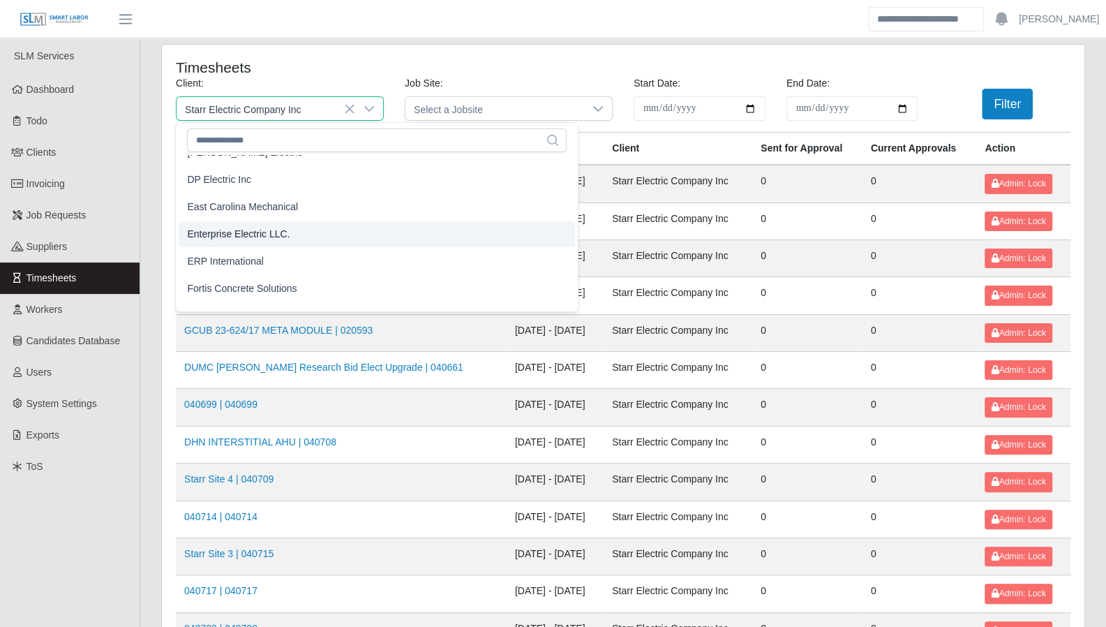
click at [268, 232] on span "Enterprise Electric LLC." at bounding box center [238, 234] width 103 height 15
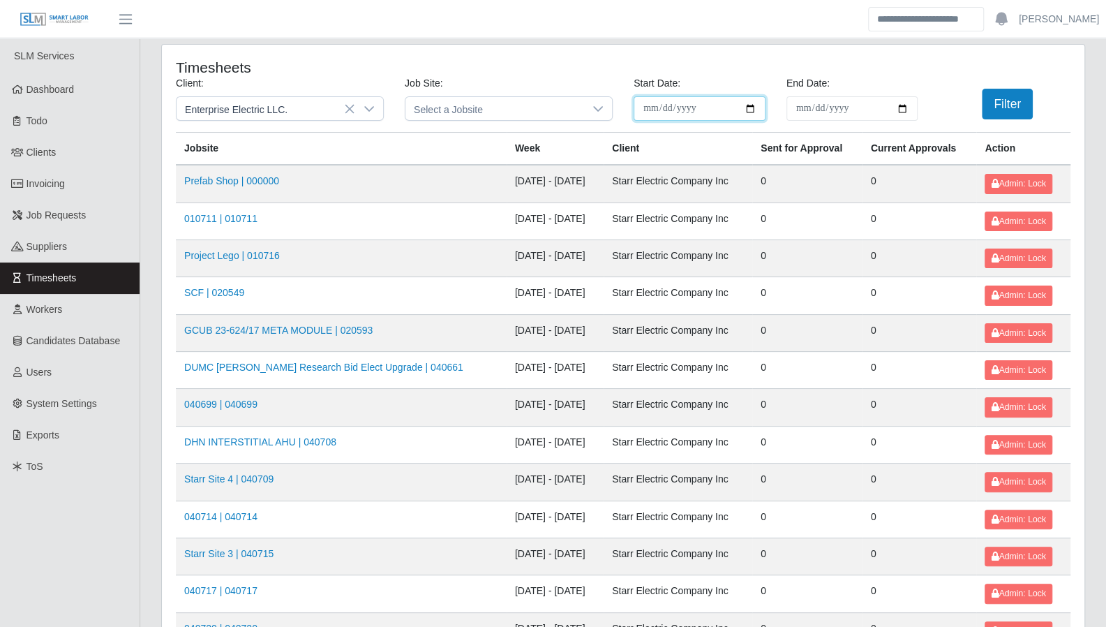
click at [754, 102] on input "**********" at bounding box center [700, 108] width 132 height 24
type input "**********"
click at [904, 100] on input "**********" at bounding box center [852, 108] width 132 height 24
click at [906, 106] on input "**********" at bounding box center [852, 108] width 132 height 24
type input "**********"
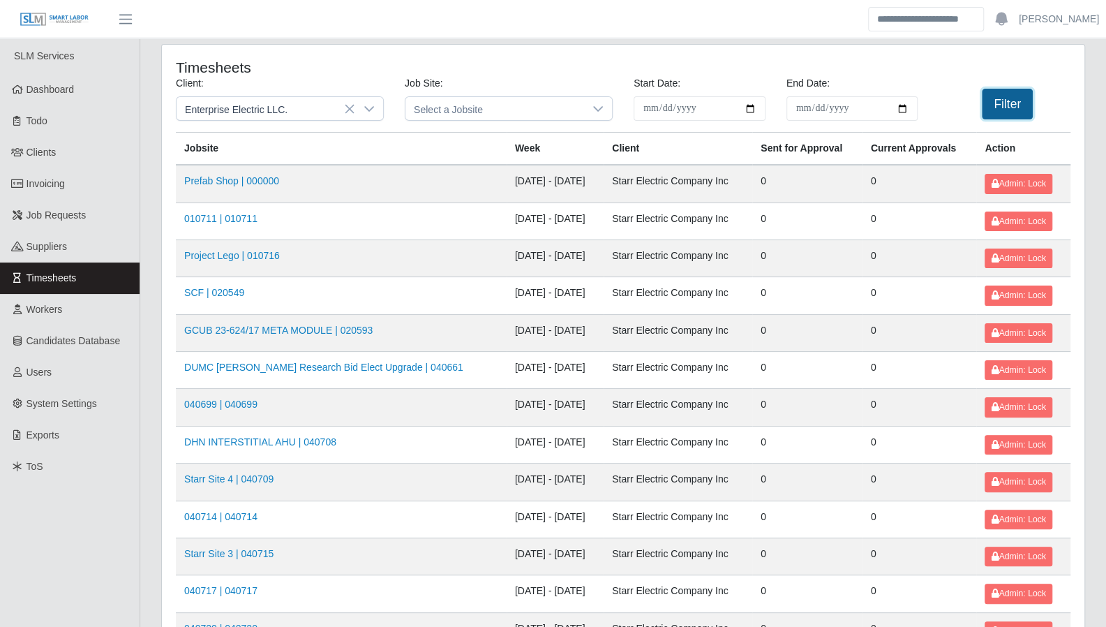
click at [988, 107] on button "Filter" at bounding box center [1007, 104] width 51 height 31
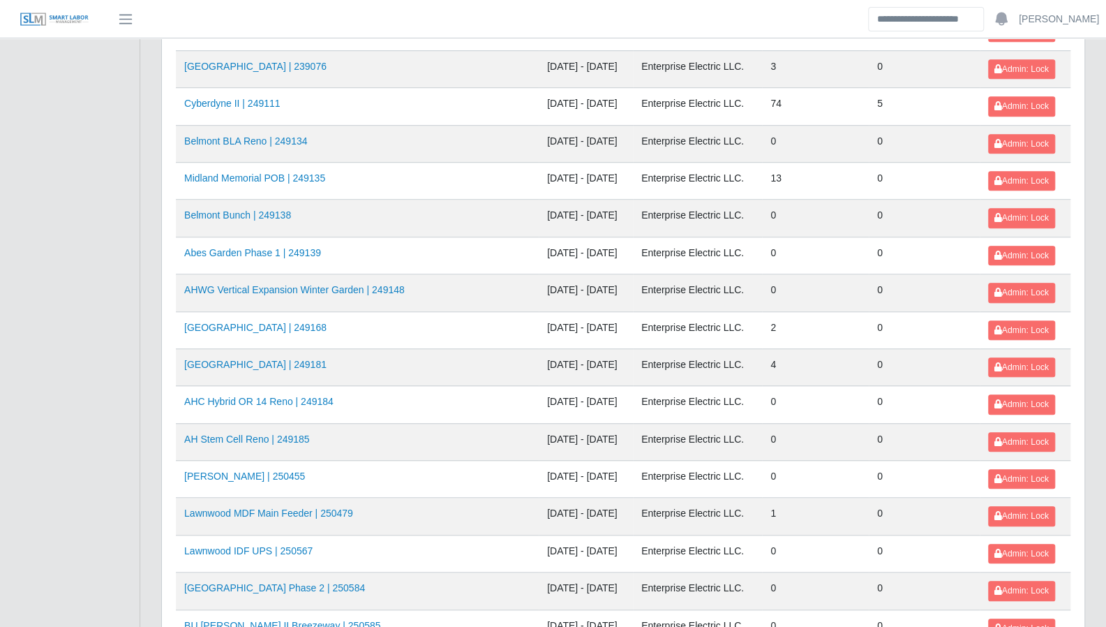
scroll to position [494, 0]
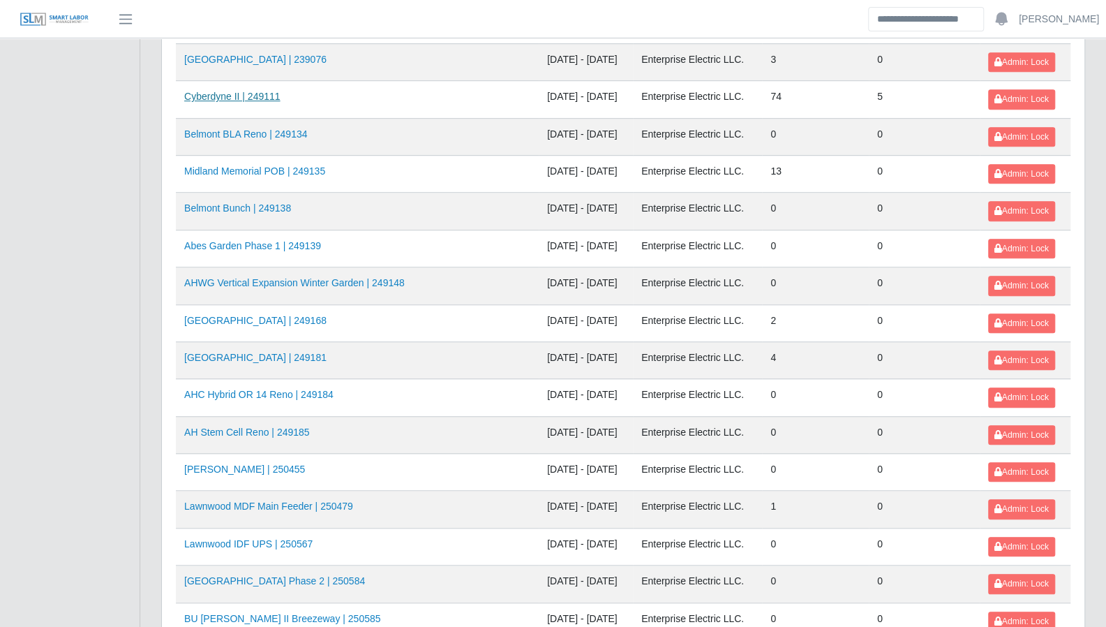
click at [231, 92] on link "Cyberdyne II | 249111" at bounding box center [232, 96] width 96 height 11
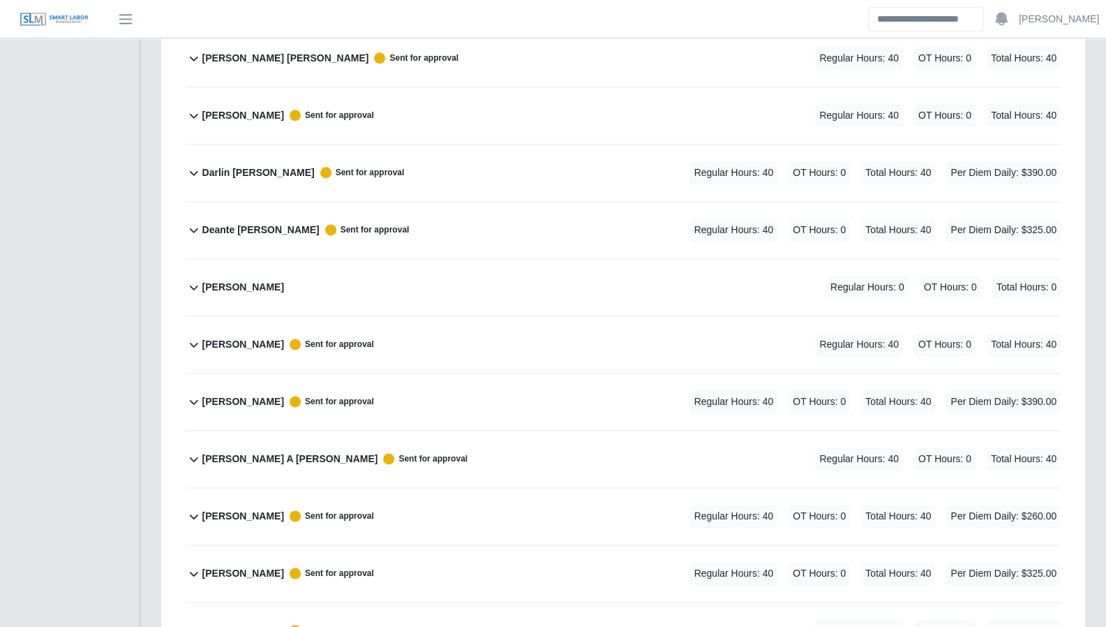
scroll to position [1123, 0]
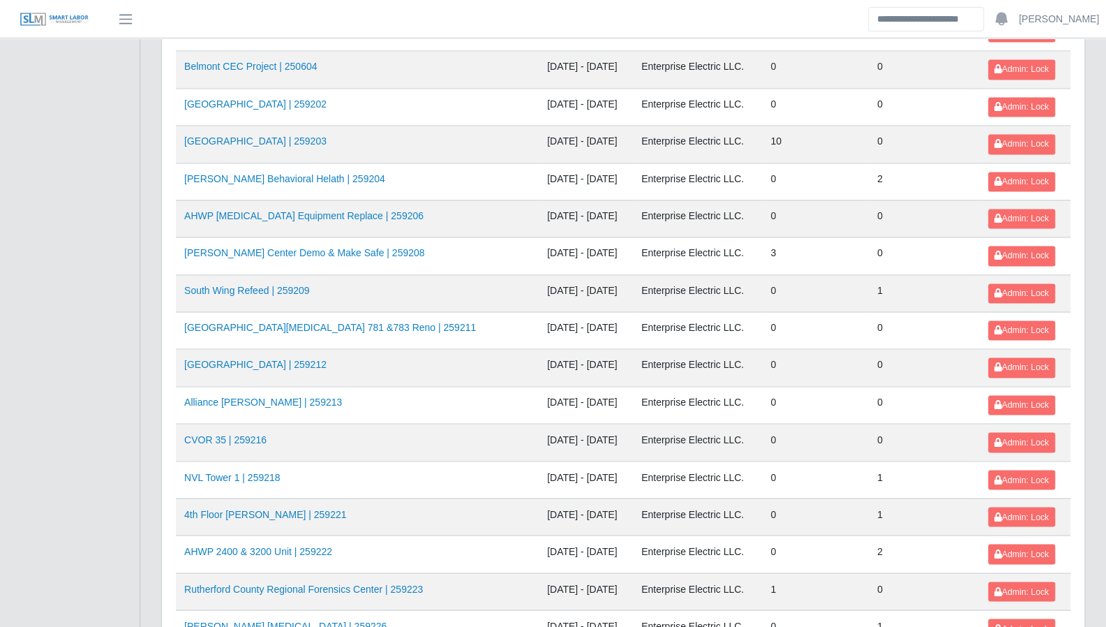
scroll to position [1478, 0]
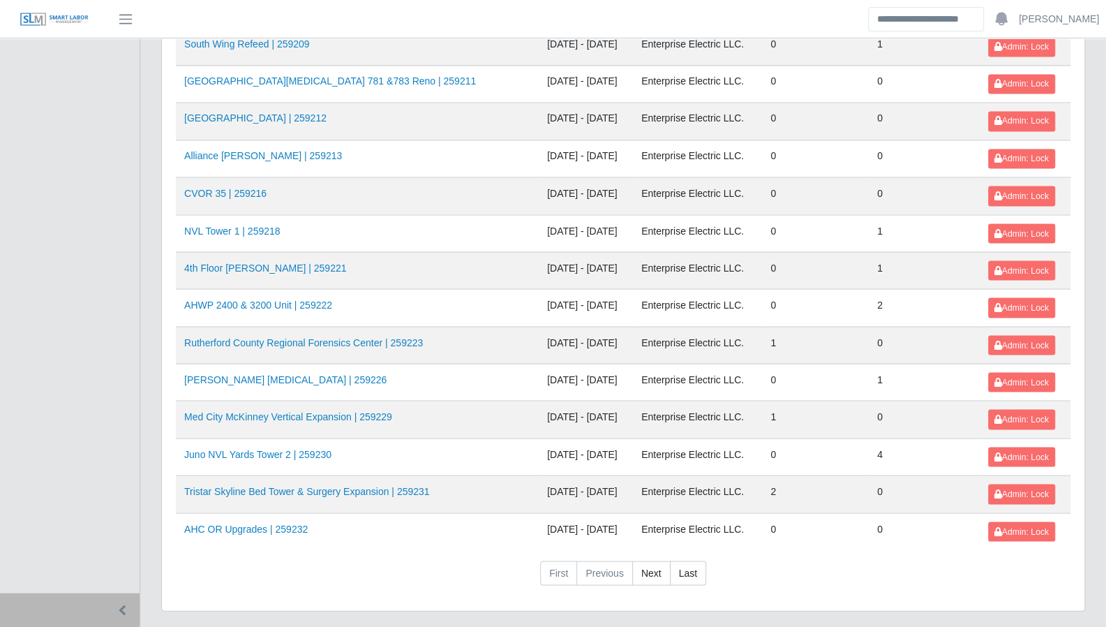
drag, startPoint x: 660, startPoint y: 532, endPoint x: 73, endPoint y: 407, distance: 600.6
click at [660, 560] on link "Next" at bounding box center [651, 572] width 38 height 25
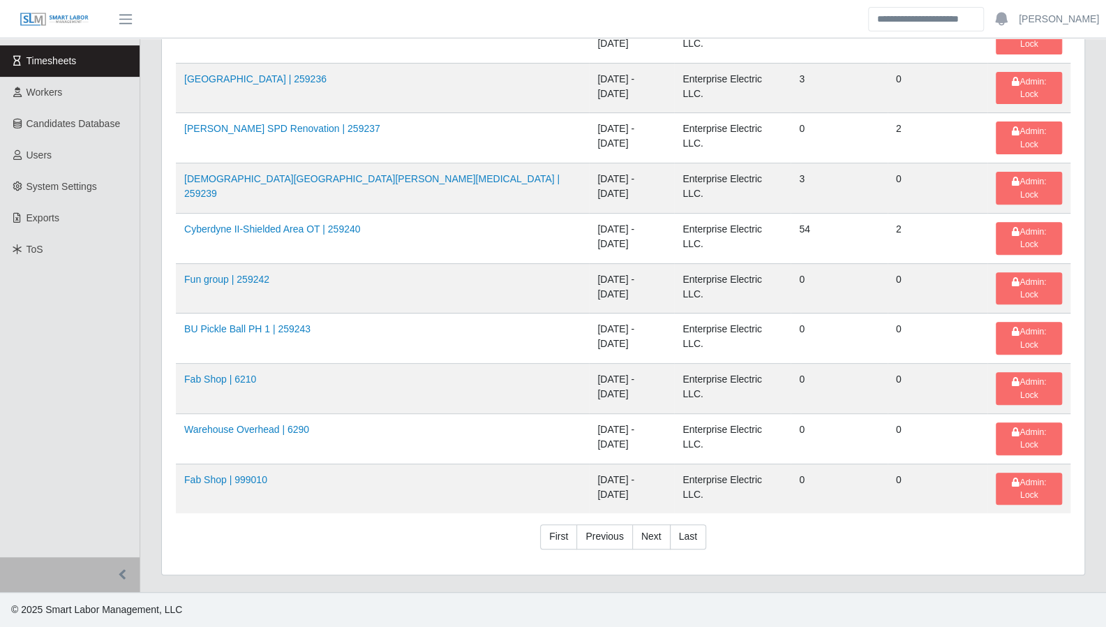
scroll to position [52, 0]
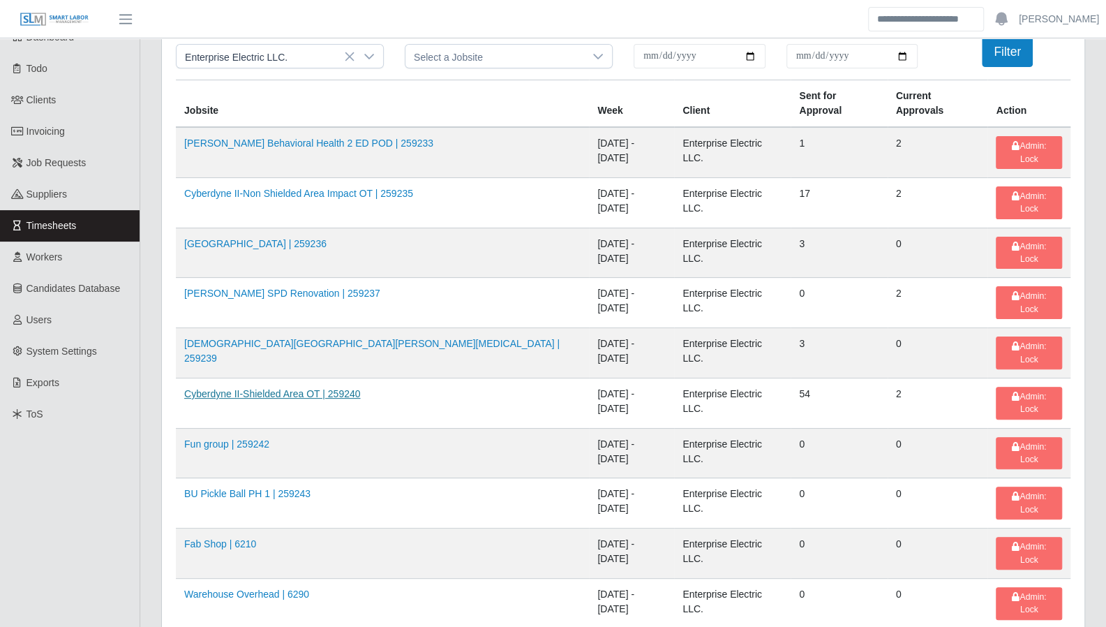
click at [350, 388] on link "Cyberdyne II-Shielded Area OT | 259240" at bounding box center [272, 393] width 176 height 11
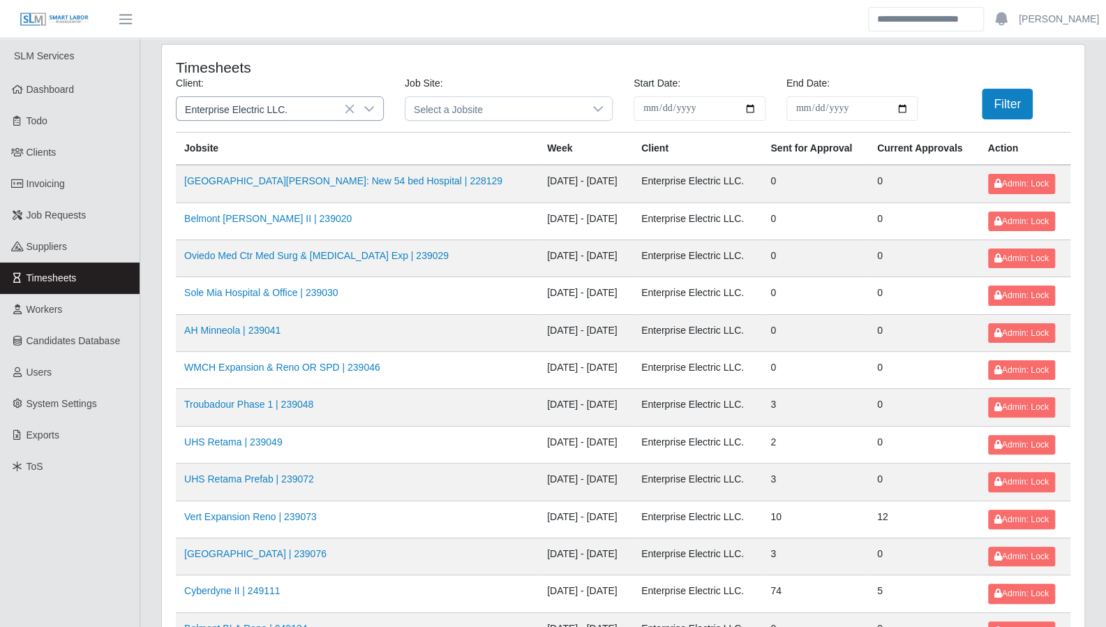
click at [377, 107] on div at bounding box center [369, 108] width 28 height 23
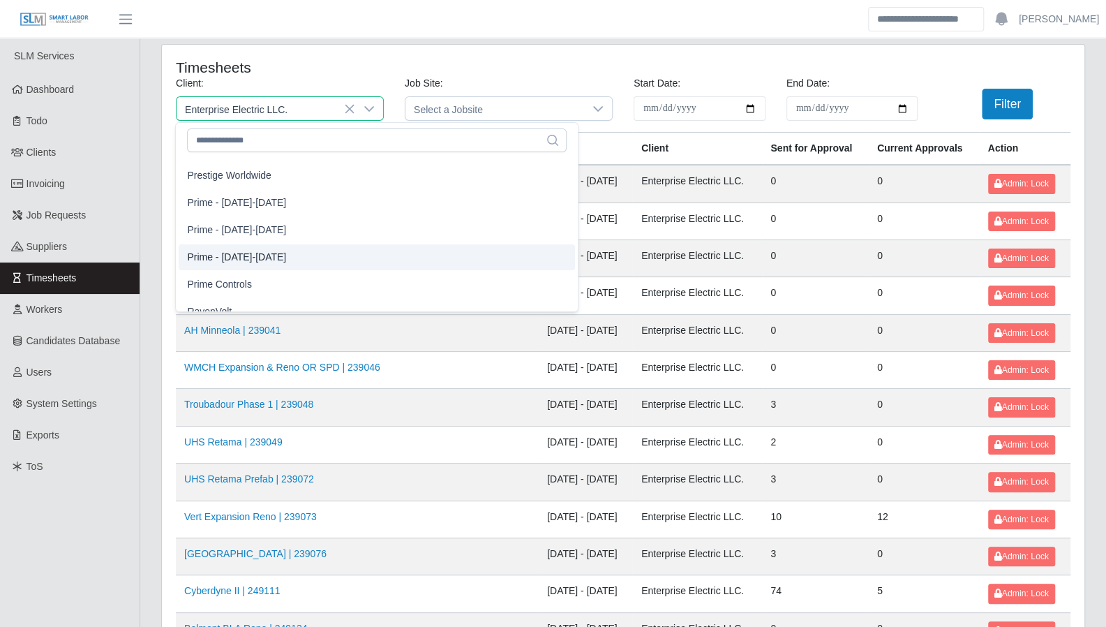
scroll to position [1185, 0]
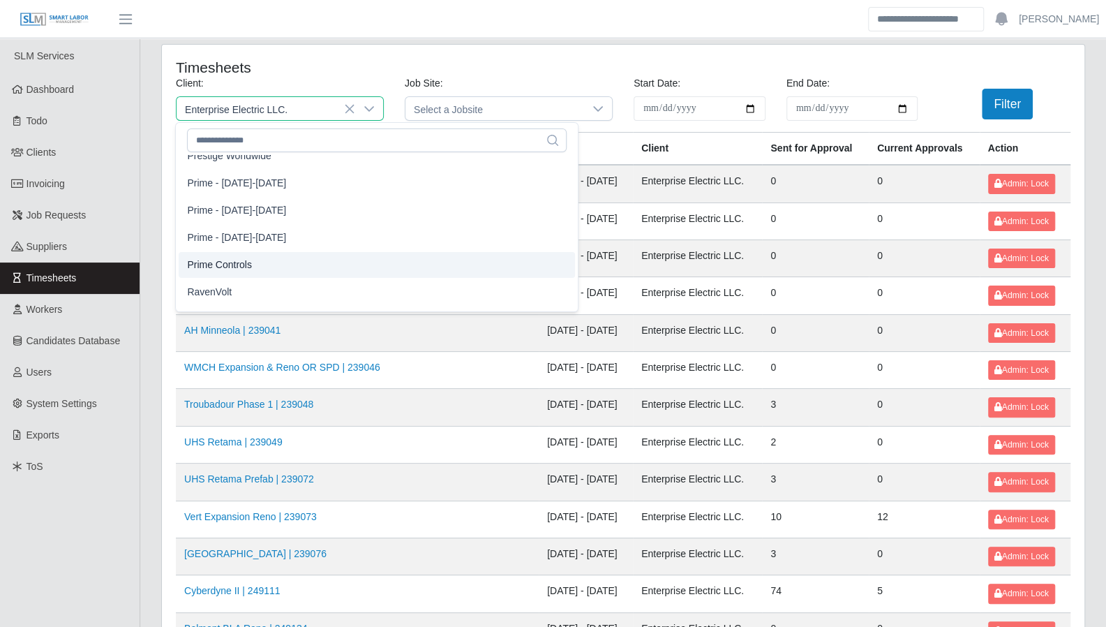
click at [267, 259] on li "Prime Controls" at bounding box center [377, 265] width 396 height 26
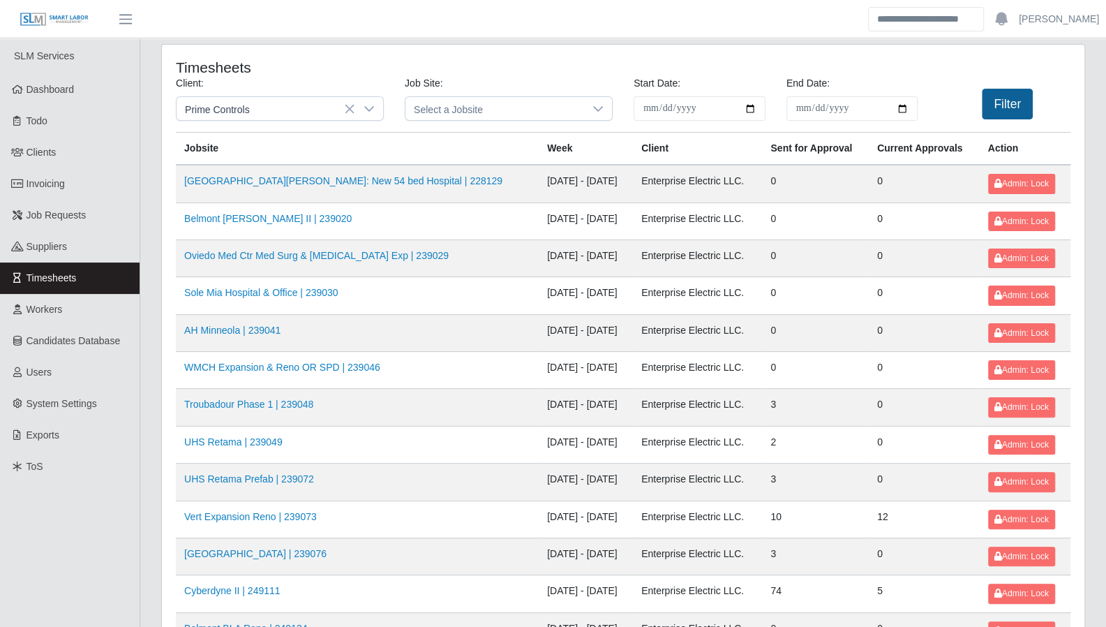
click at [1031, 102] on button "Filter" at bounding box center [1007, 104] width 51 height 31
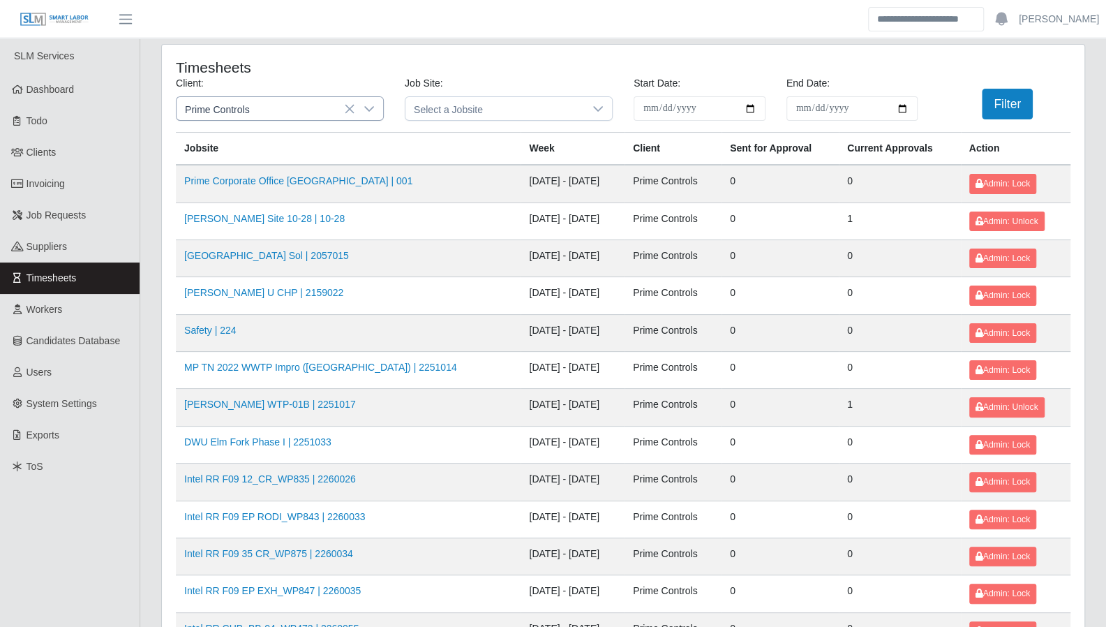
click at [368, 100] on div at bounding box center [369, 108] width 28 height 23
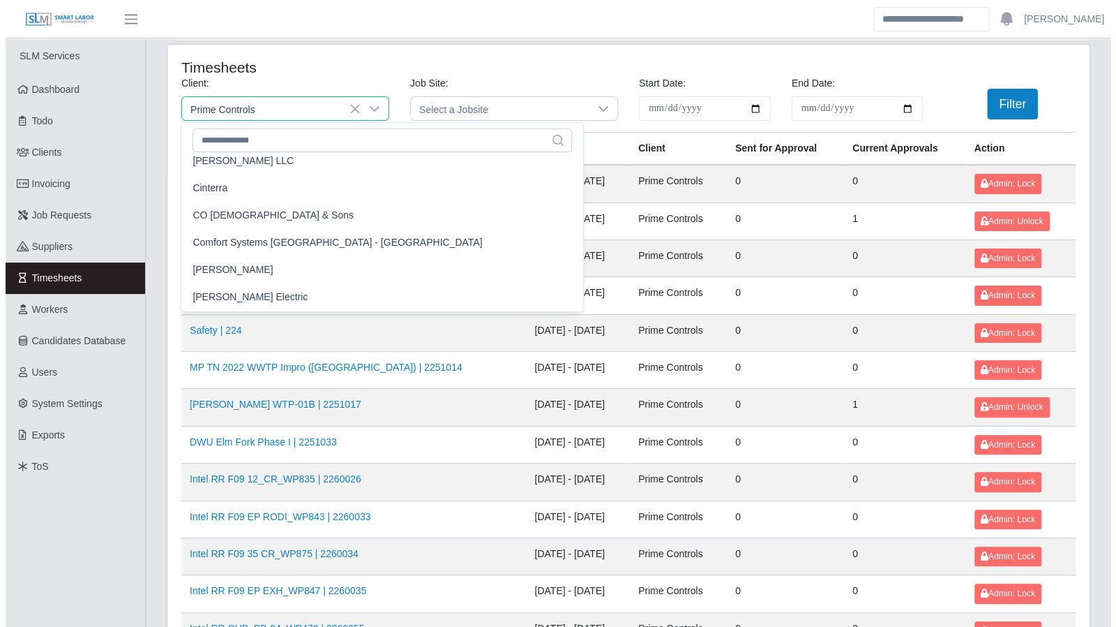
scroll to position [388, 0]
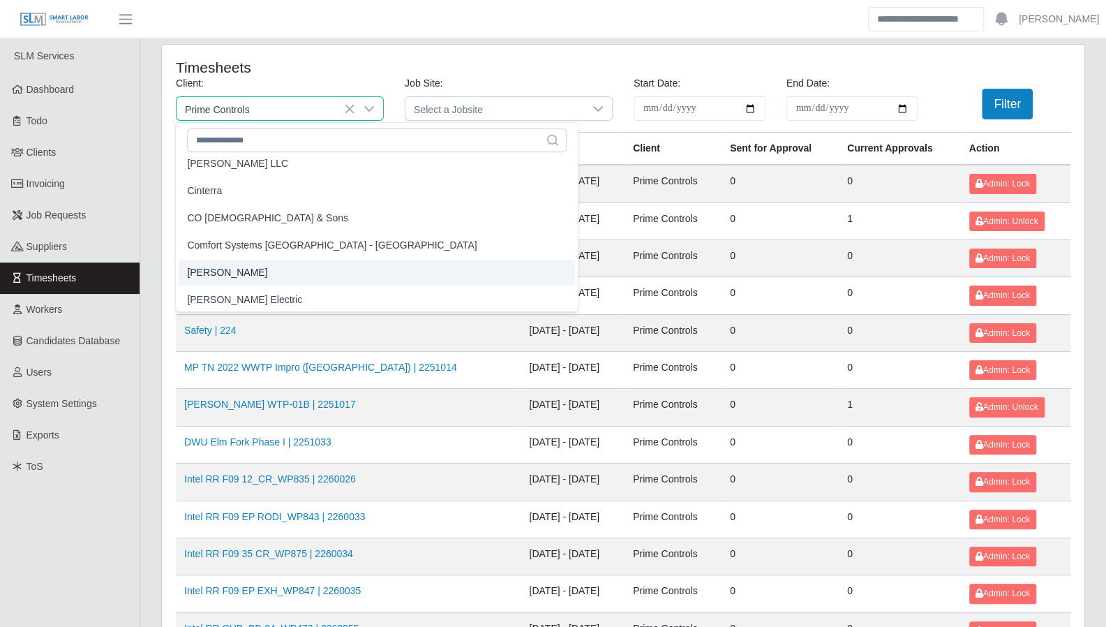
click at [265, 273] on li "CS Erickson" at bounding box center [377, 273] width 396 height 26
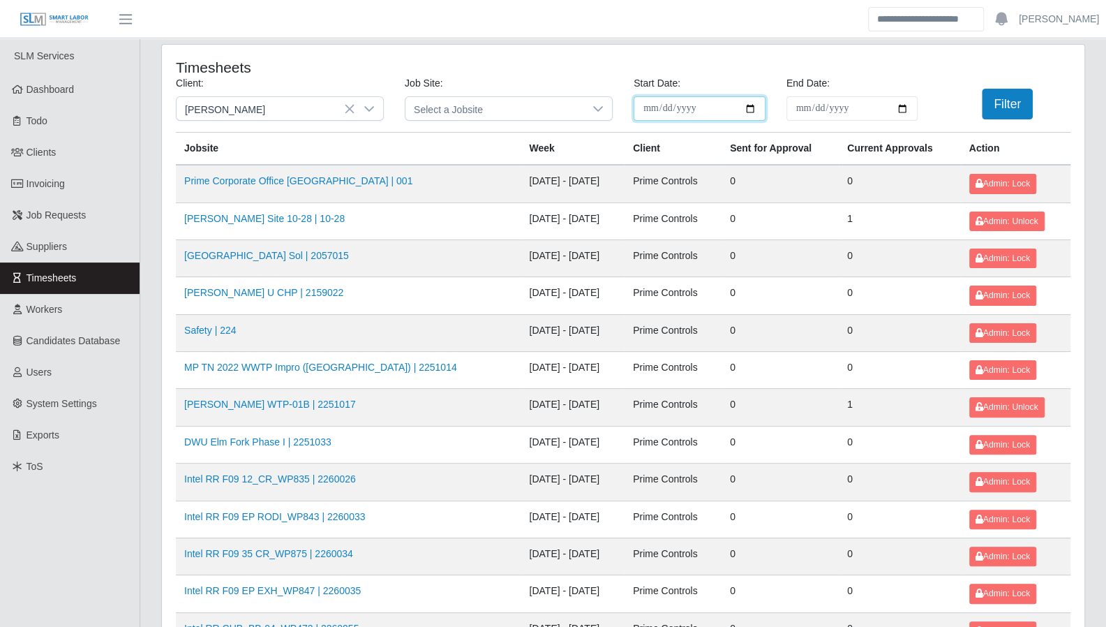
click at [752, 105] on input "**********" at bounding box center [700, 108] width 132 height 24
click at [747, 107] on input "**********" at bounding box center [700, 108] width 132 height 24
type input "**********"
click at [906, 107] on input "**********" at bounding box center [852, 108] width 132 height 24
type input "**********"
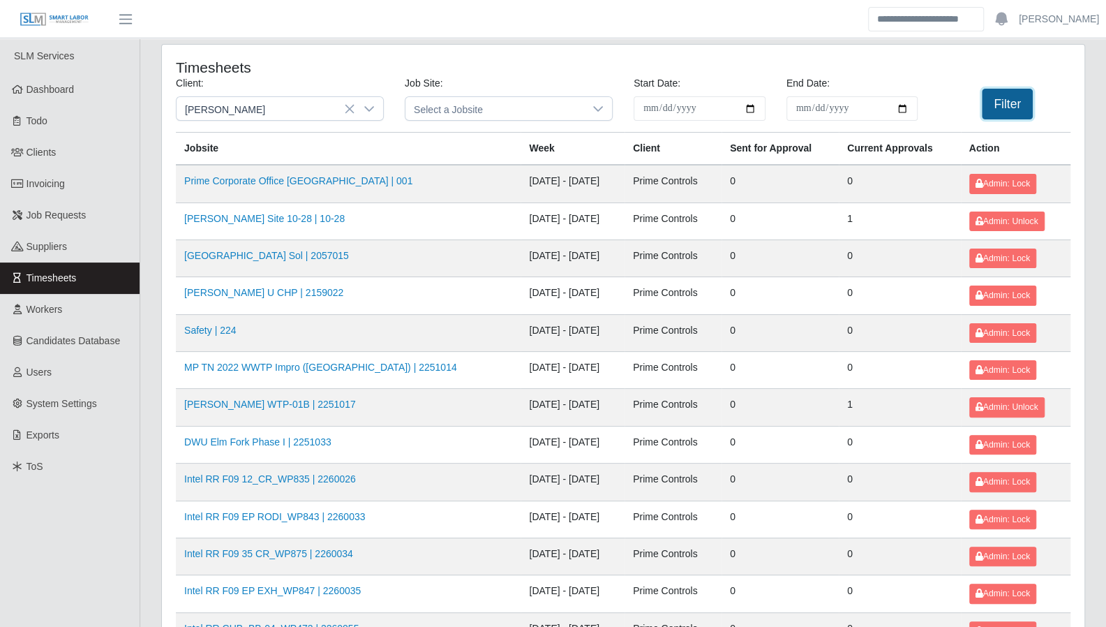
click at [1005, 100] on button "Filter" at bounding box center [1007, 104] width 51 height 31
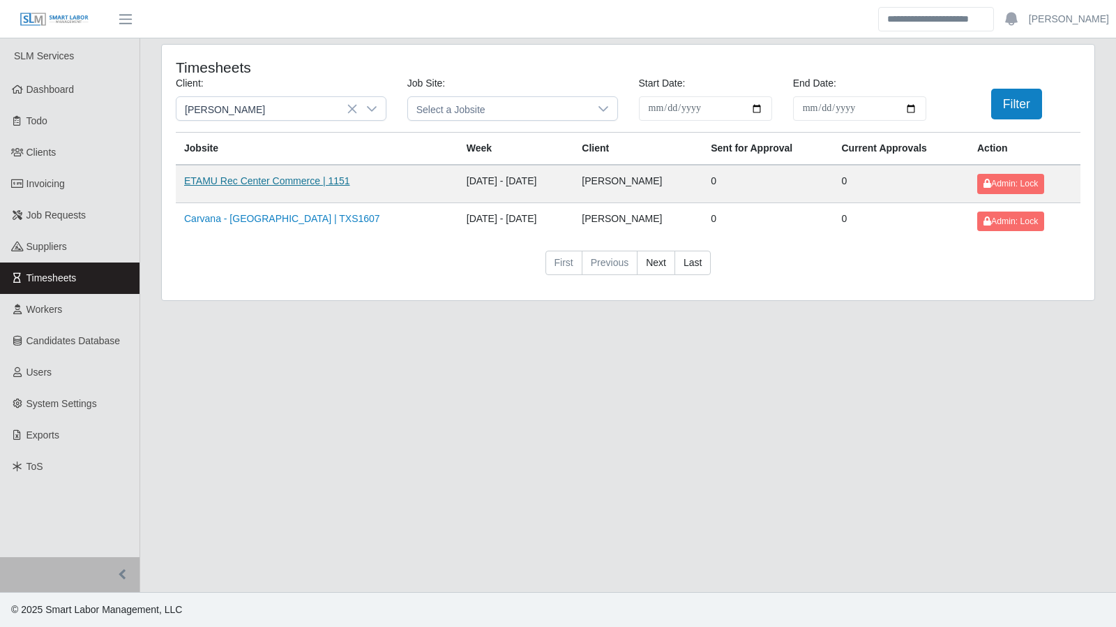
click at [250, 177] on link "ETAMU Rec Center Commerce | 1151" at bounding box center [267, 180] width 166 height 11
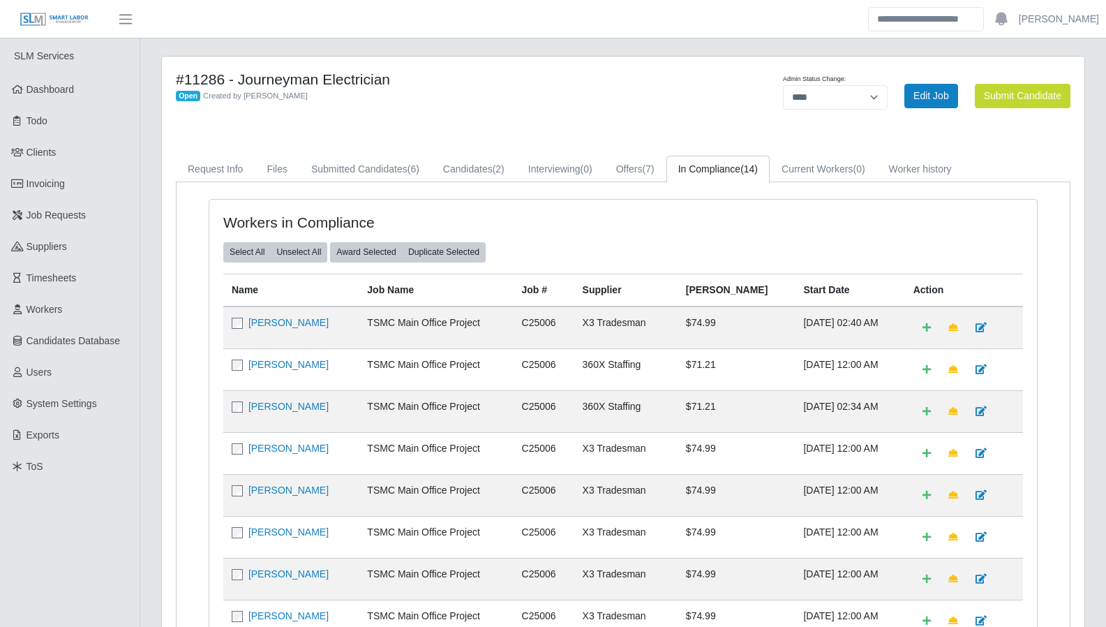
select select "****"
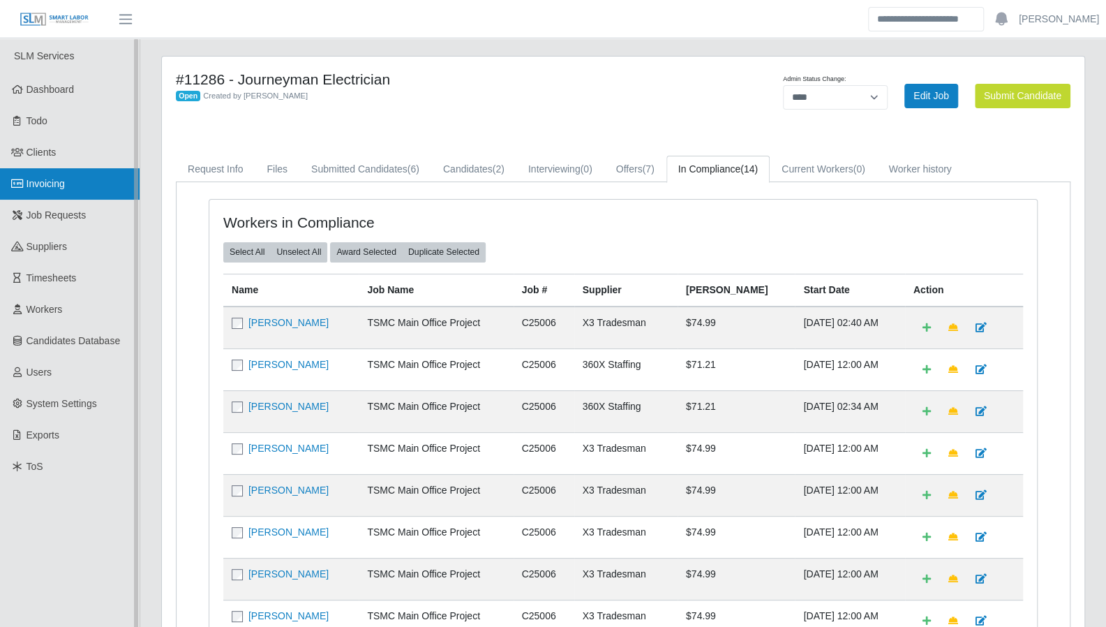
click at [22, 186] on icon at bounding box center [17, 184] width 13 height 10
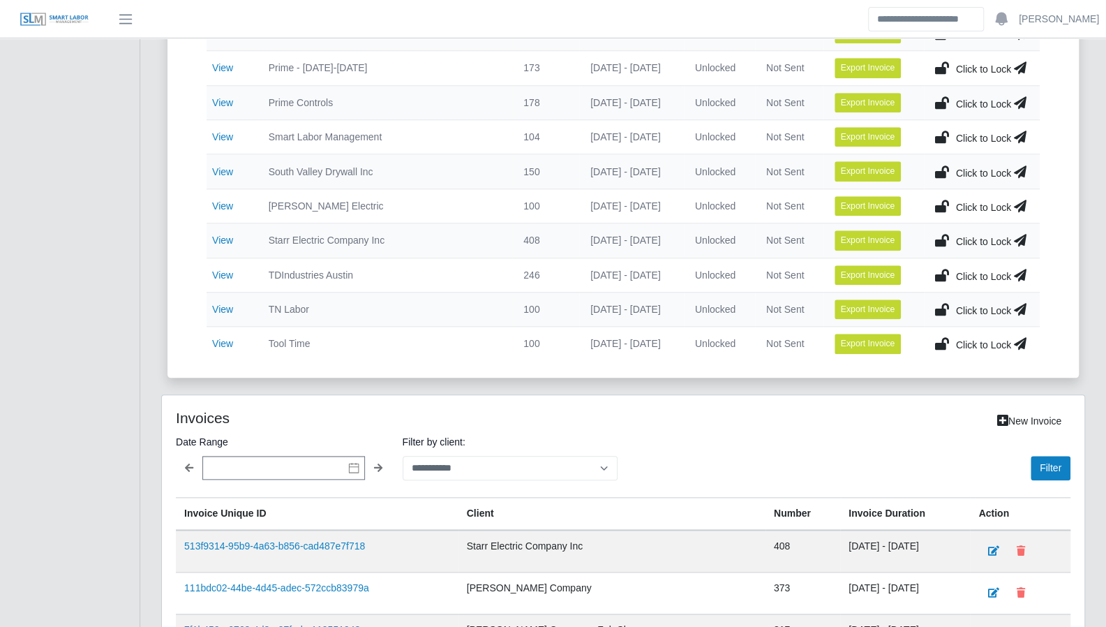
scroll to position [751, 0]
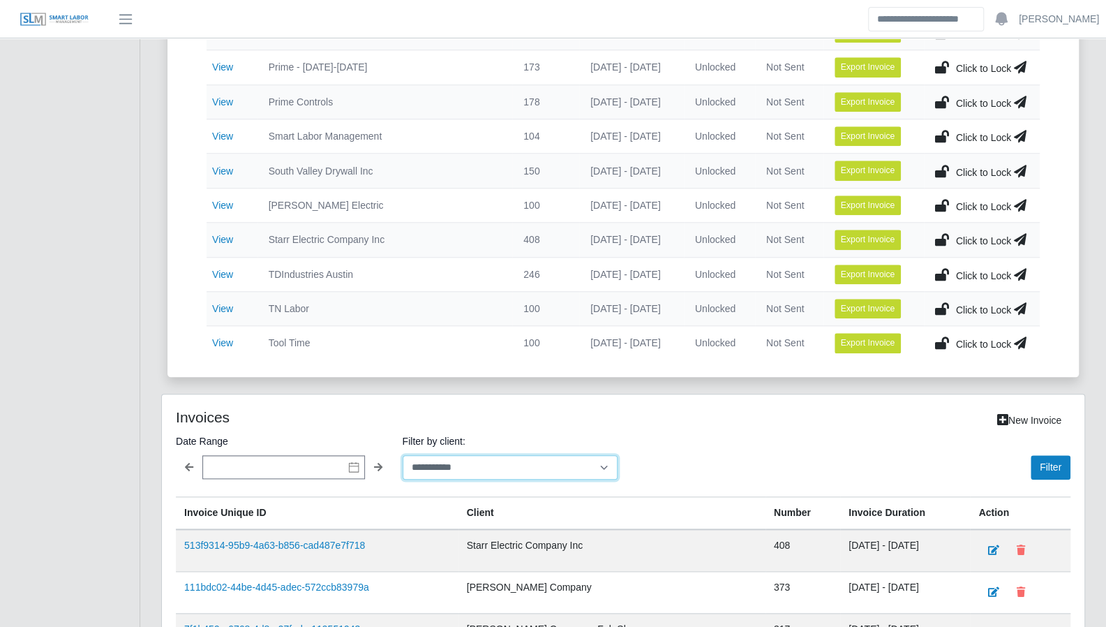
click at [491, 455] on select "**********" at bounding box center [511, 467] width 216 height 24
click at [403, 455] on select "**********" at bounding box center [511, 467] width 216 height 24
click at [1051, 455] on button "Filter" at bounding box center [1051, 467] width 40 height 24
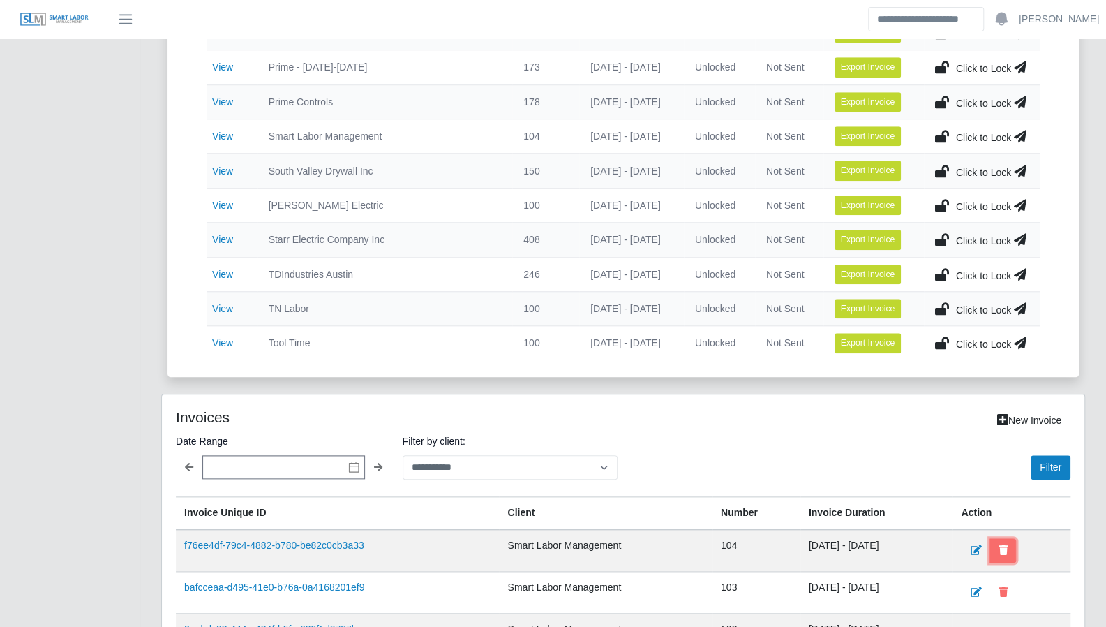
click at [1006, 545] on icon at bounding box center [1002, 550] width 8 height 10
click at [435, 461] on select "**********" at bounding box center [511, 467] width 216 height 24
click at [403, 455] on select "**********" at bounding box center [511, 467] width 216 height 24
click at [1052, 455] on button "Filter" at bounding box center [1051, 467] width 40 height 24
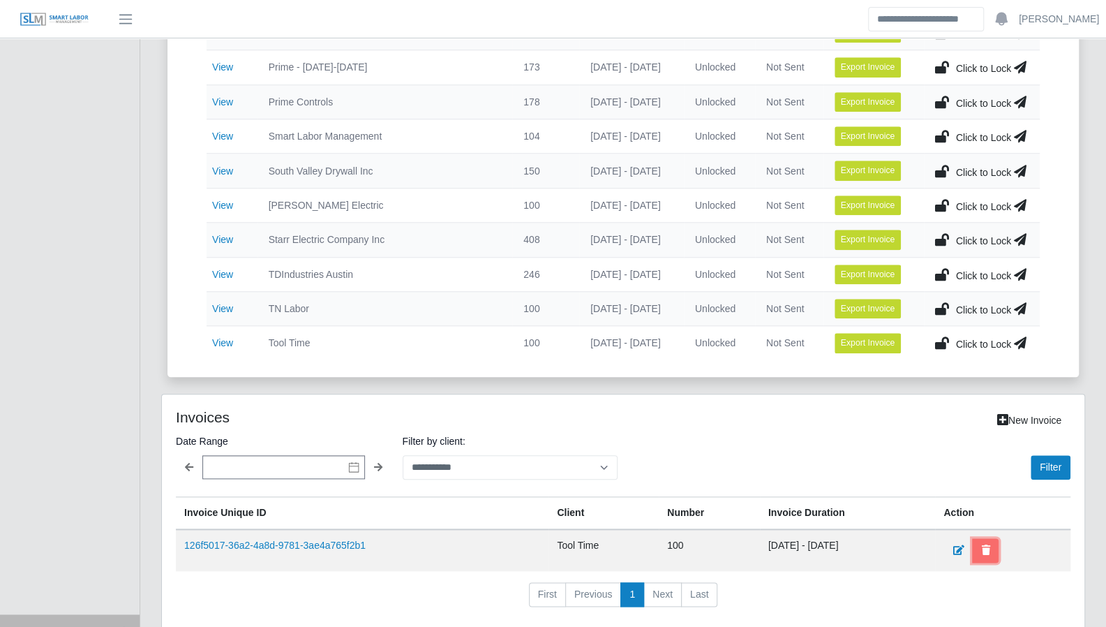
click at [998, 541] on button at bounding box center [985, 550] width 27 height 24
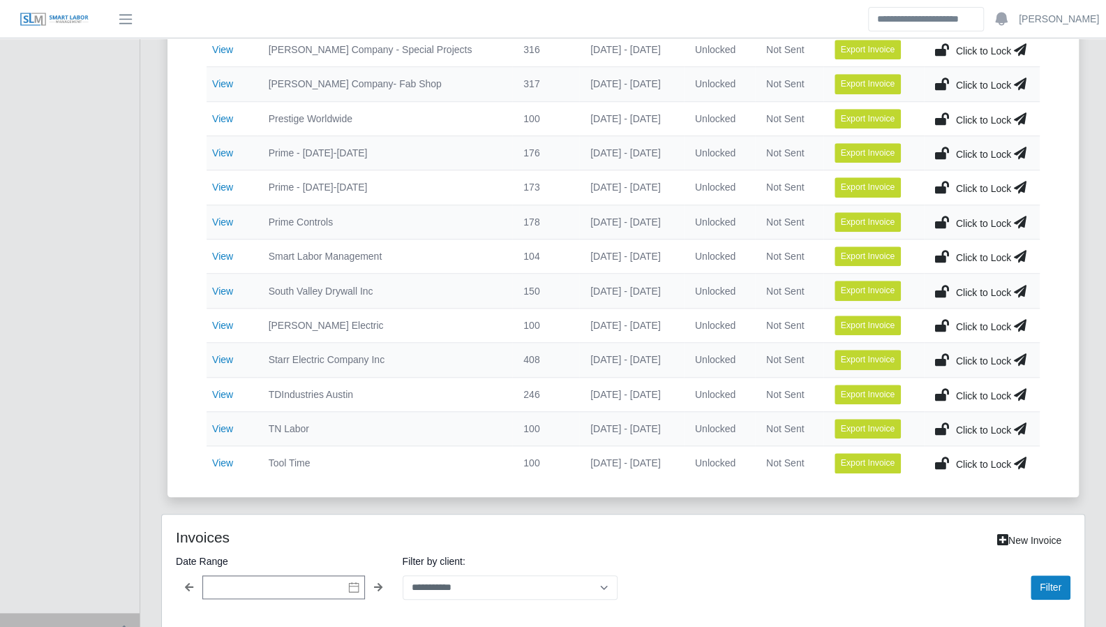
scroll to position [710, 0]
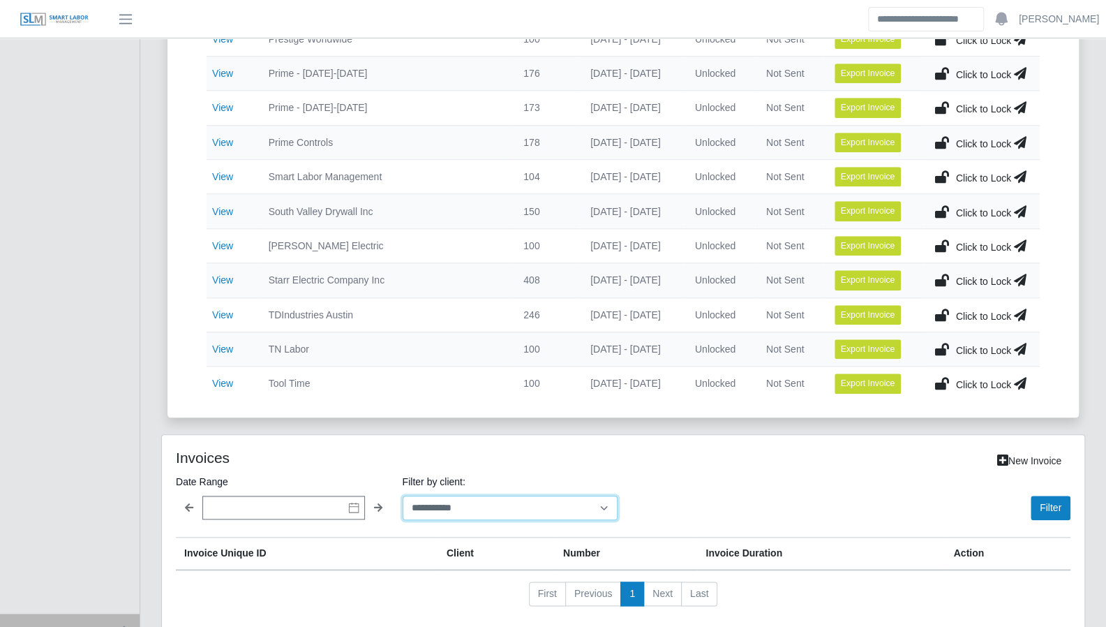
click at [462, 495] on select "**********" at bounding box center [511, 507] width 216 height 24
select select "**********"
click at [403, 495] on select "**********" at bounding box center [511, 507] width 216 height 24
click at [1041, 495] on button "Filter" at bounding box center [1051, 507] width 40 height 24
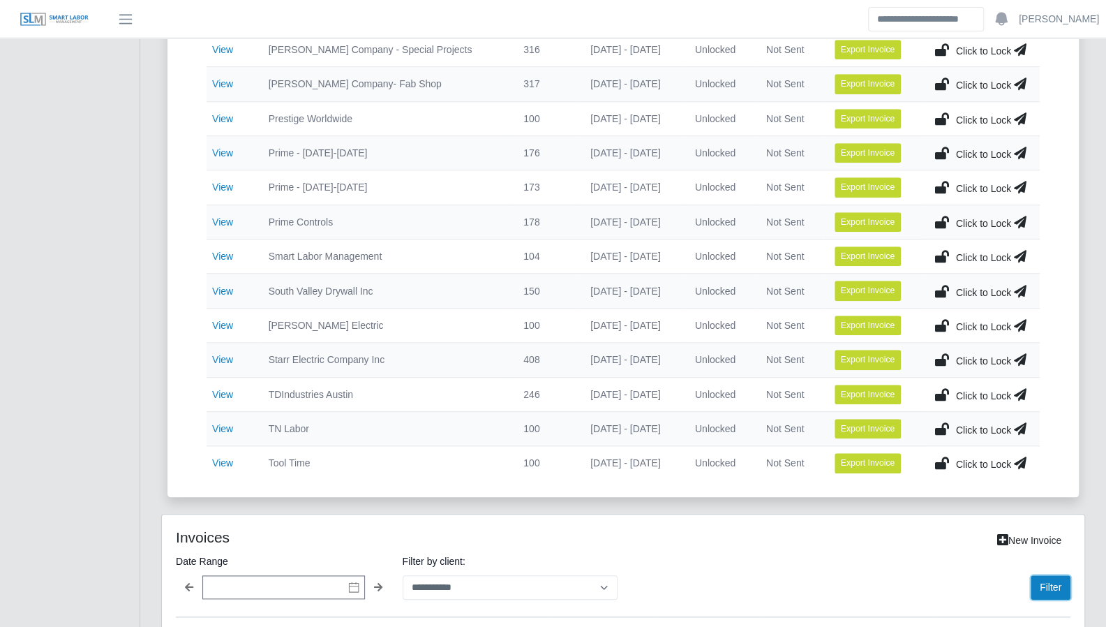
scroll to position [751, 0]
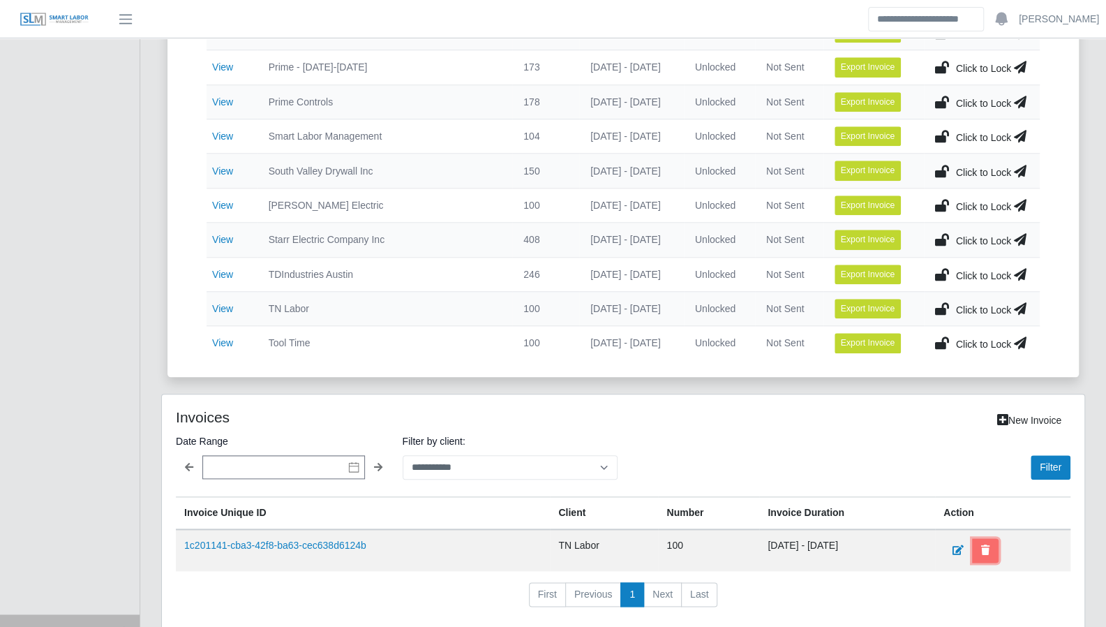
click at [998, 543] on button at bounding box center [985, 550] width 27 height 24
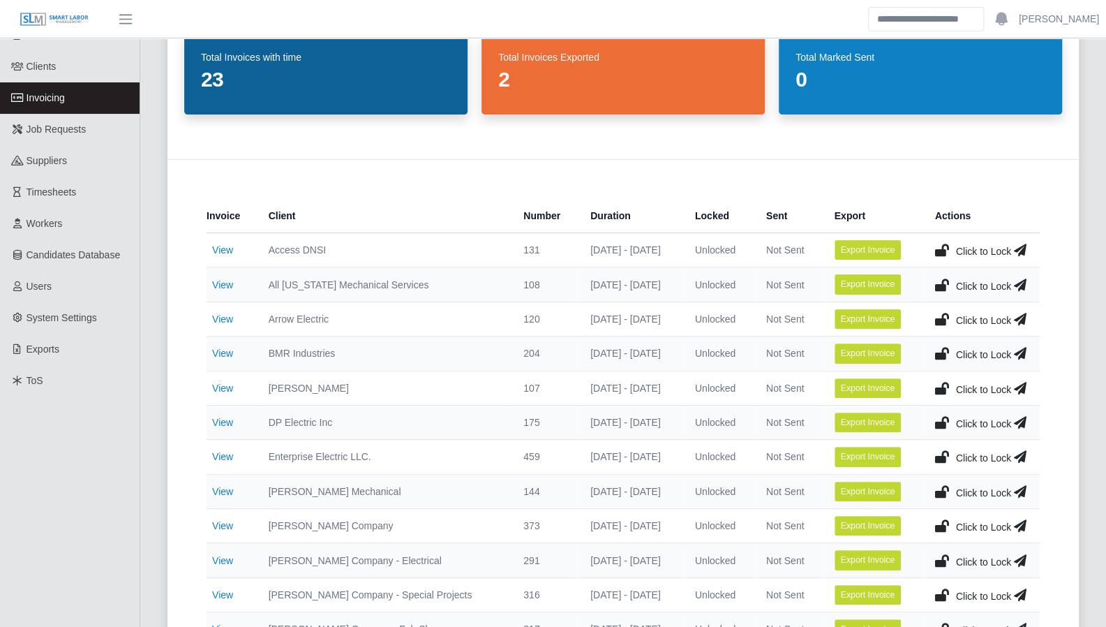
scroll to position [0, 0]
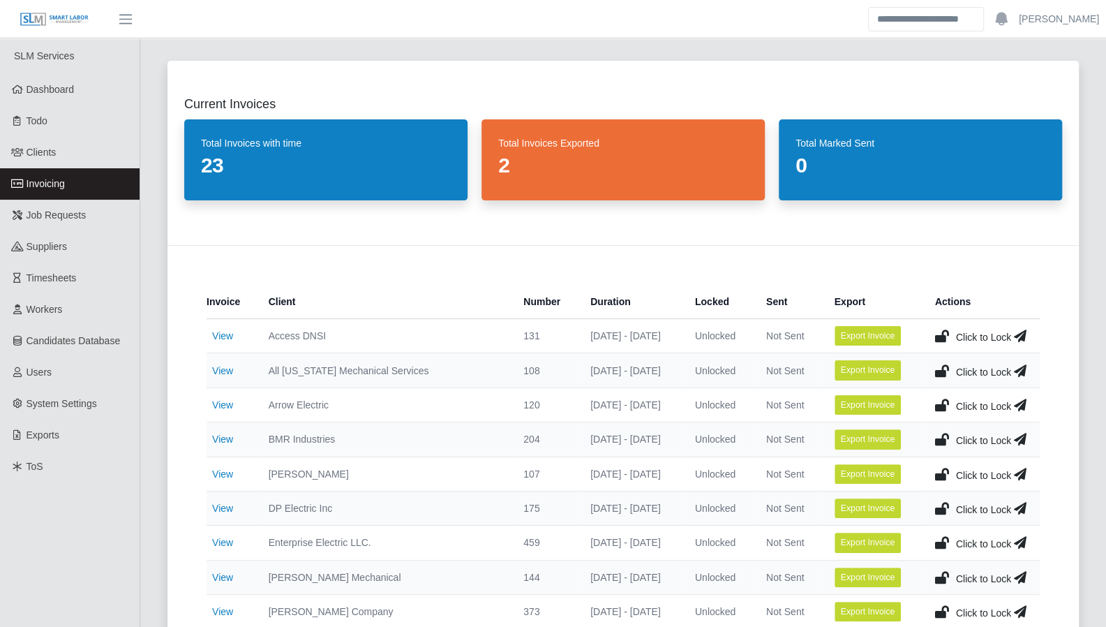
click at [74, 192] on link "Invoicing" at bounding box center [70, 183] width 140 height 31
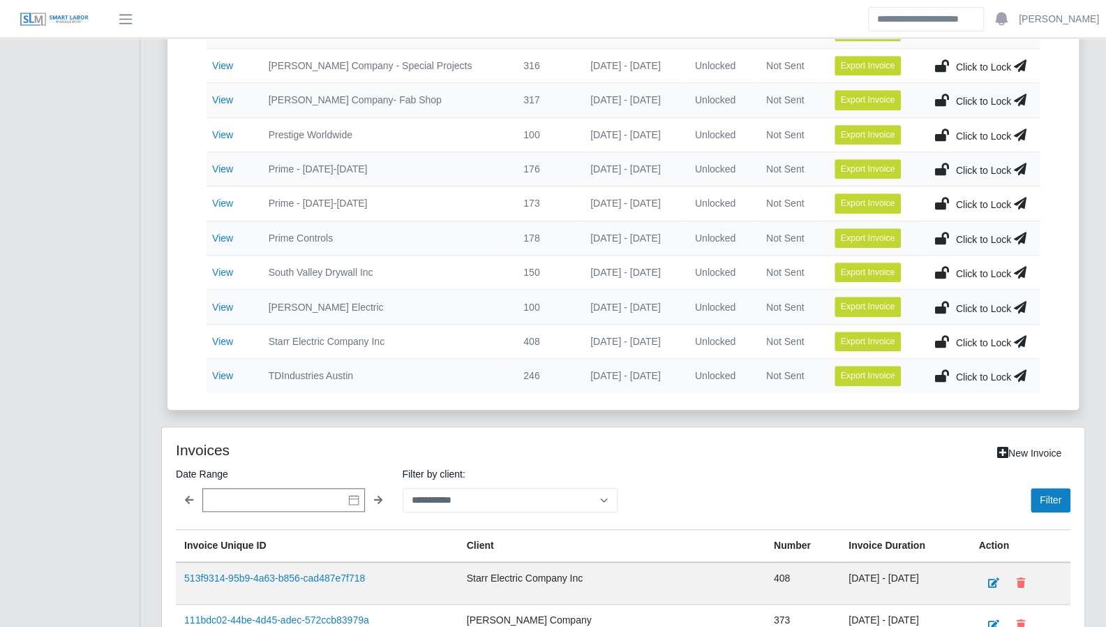
scroll to position [615, 0]
click at [214, 232] on link "View" at bounding box center [222, 237] width 21 height 11
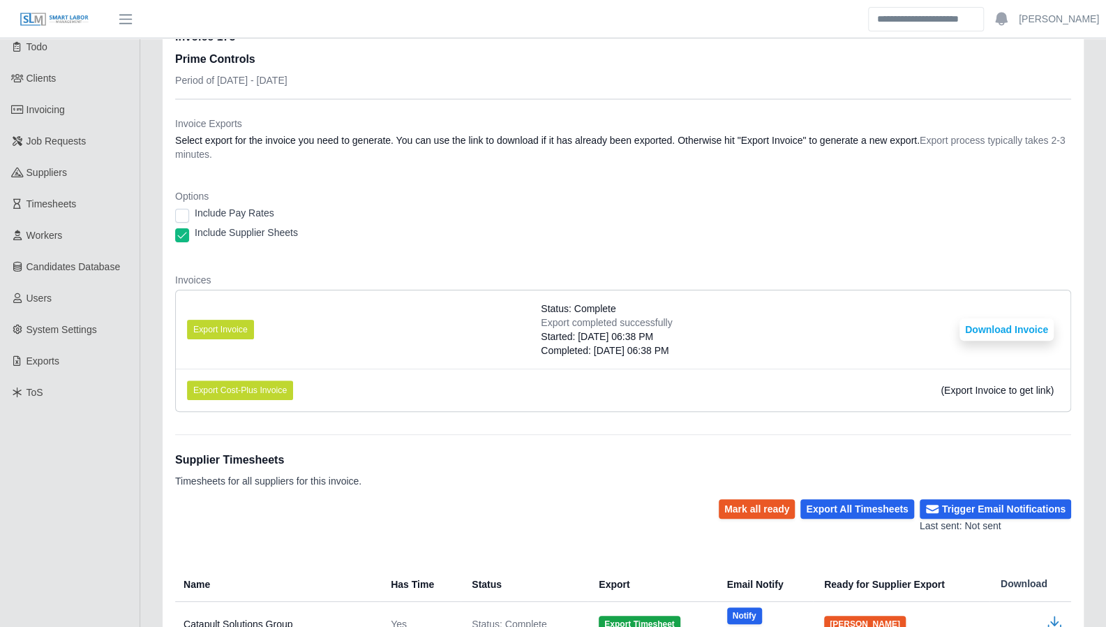
scroll to position [98, 0]
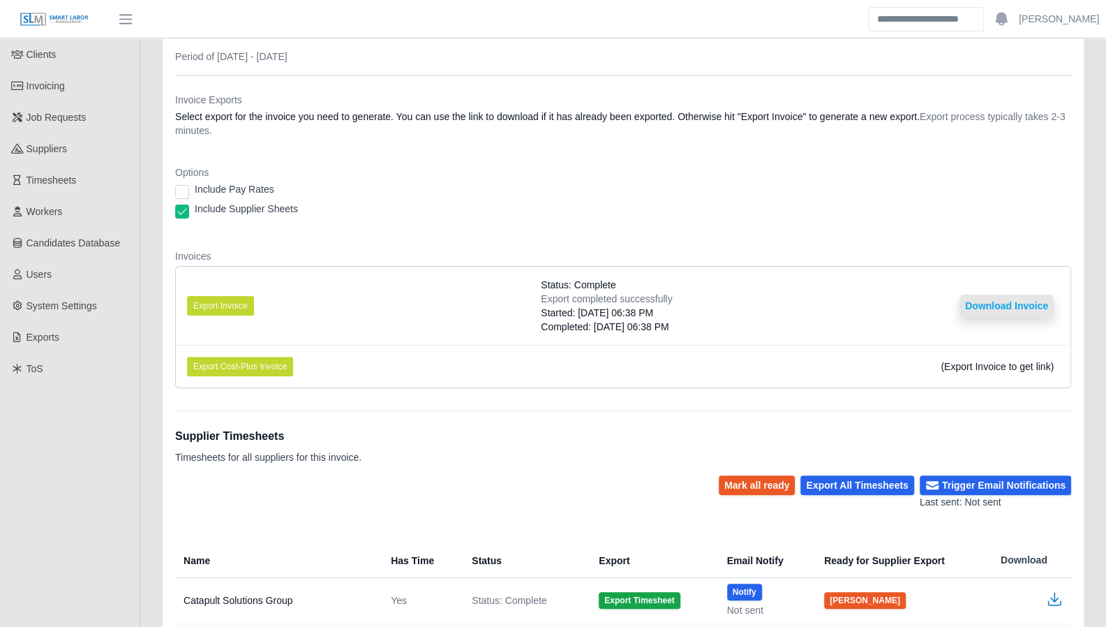
click at [1044, 314] on button "Download Invoice" at bounding box center [1006, 305] width 94 height 22
click at [1027, 309] on button "Download Invoice" at bounding box center [1006, 305] width 94 height 22
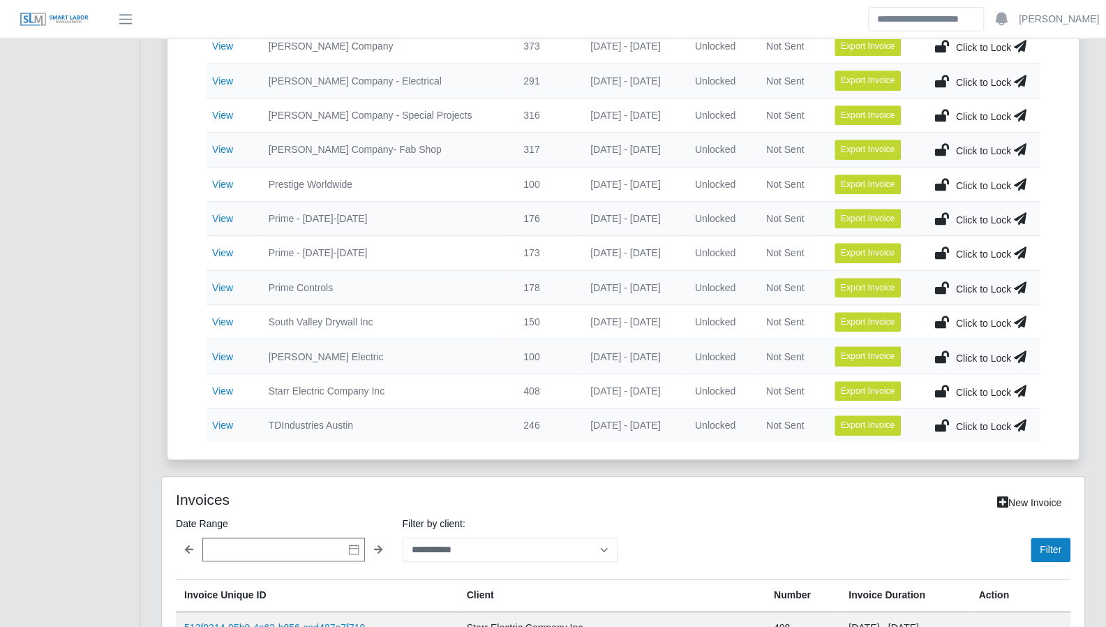
scroll to position [567, 0]
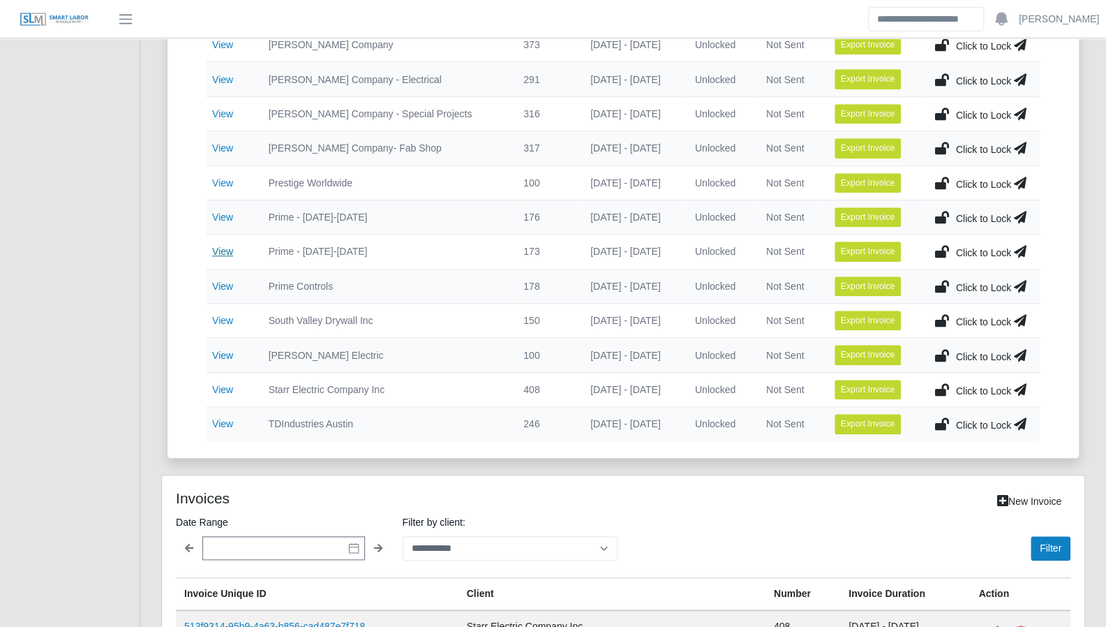
click at [214, 246] on link "View" at bounding box center [222, 251] width 21 height 11
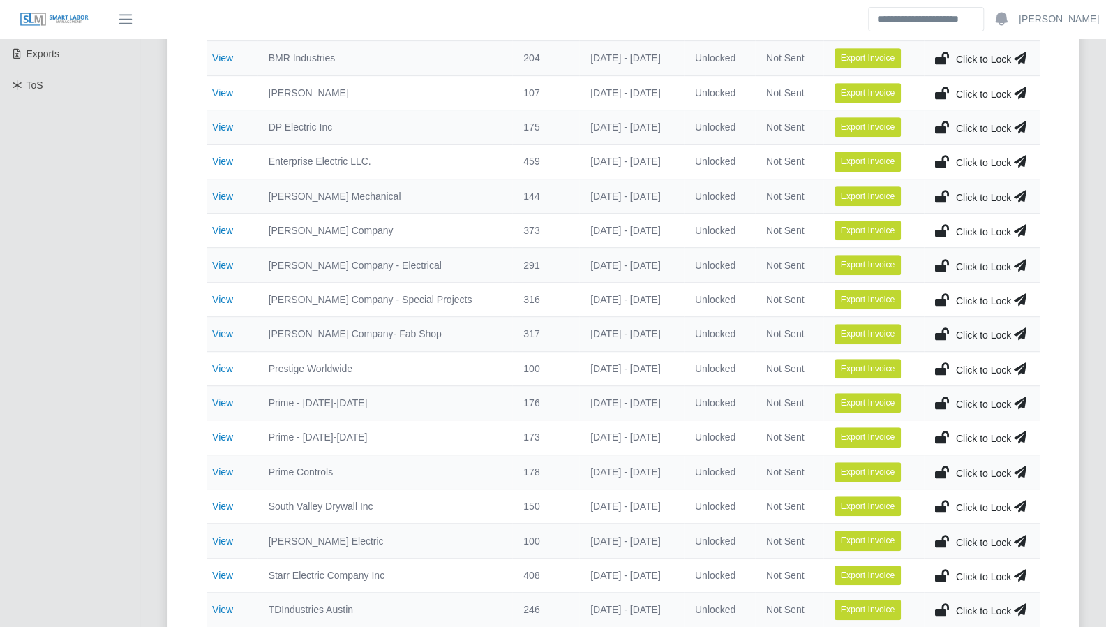
scroll to position [405, 0]
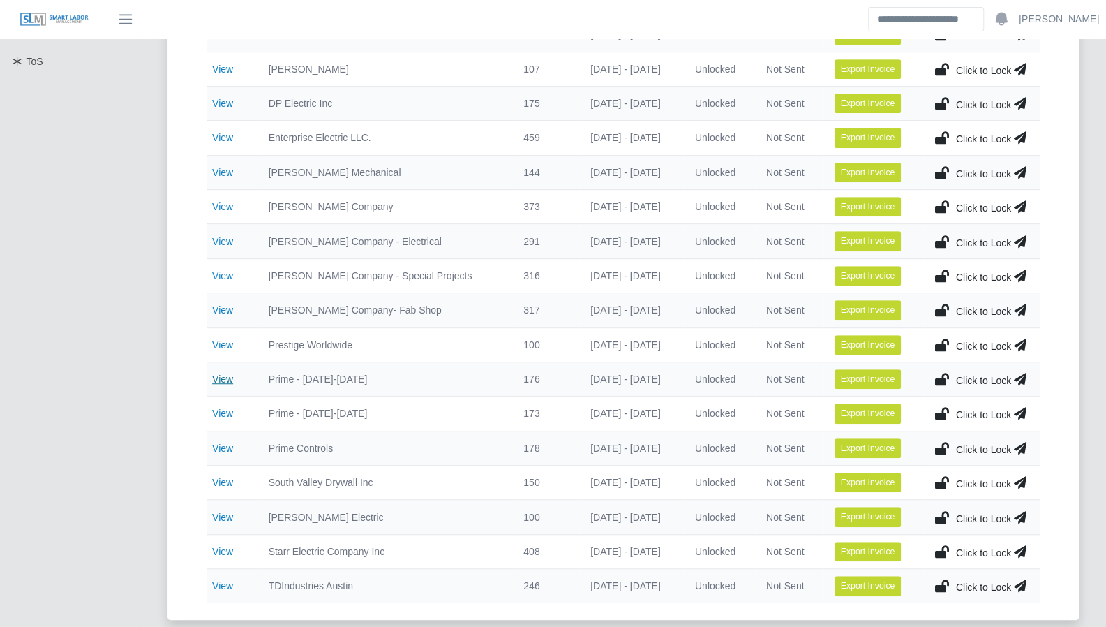
click at [220, 373] on link "View" at bounding box center [222, 378] width 21 height 11
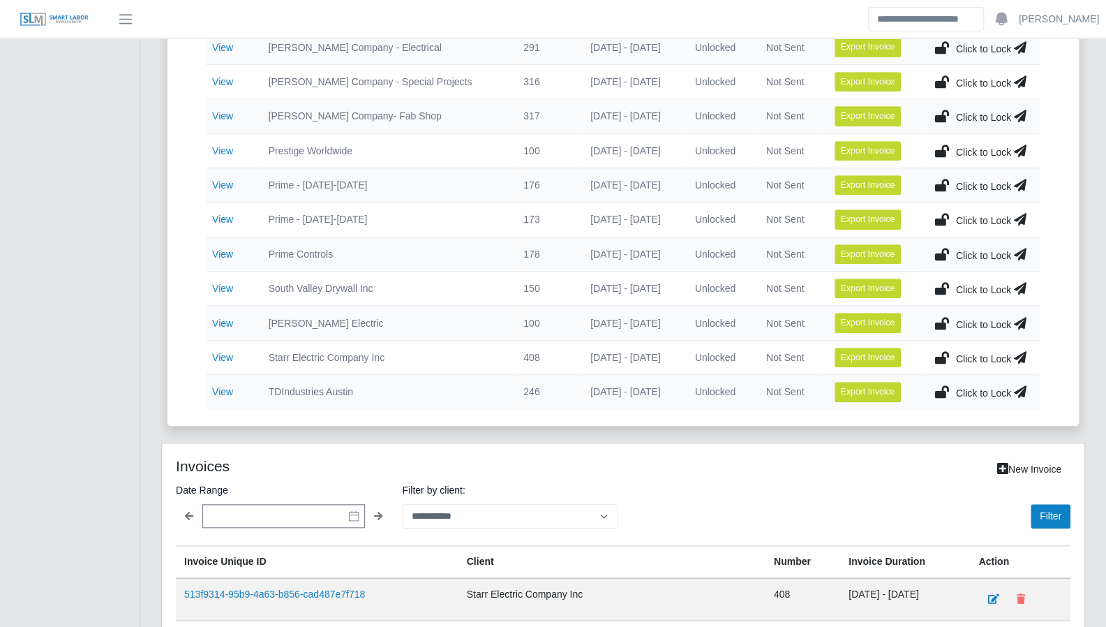
scroll to position [601, 0]
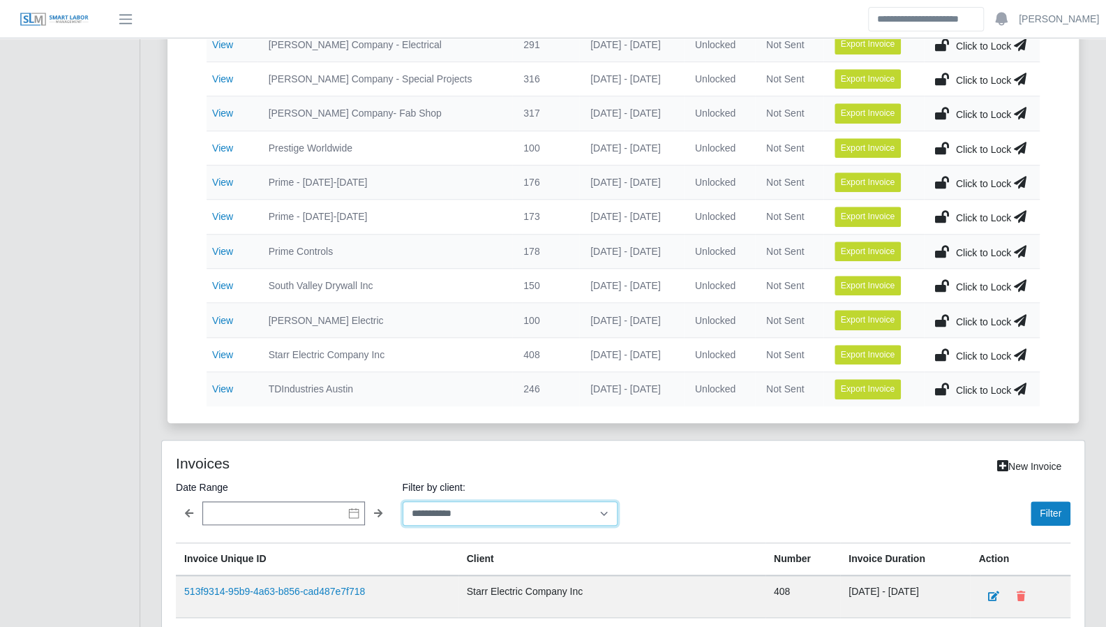
click at [494, 501] on select "**********" at bounding box center [511, 513] width 216 height 24
select select "**********"
click at [403, 501] on select "**********" at bounding box center [511, 513] width 216 height 24
click at [1043, 504] on button "Filter" at bounding box center [1051, 513] width 40 height 24
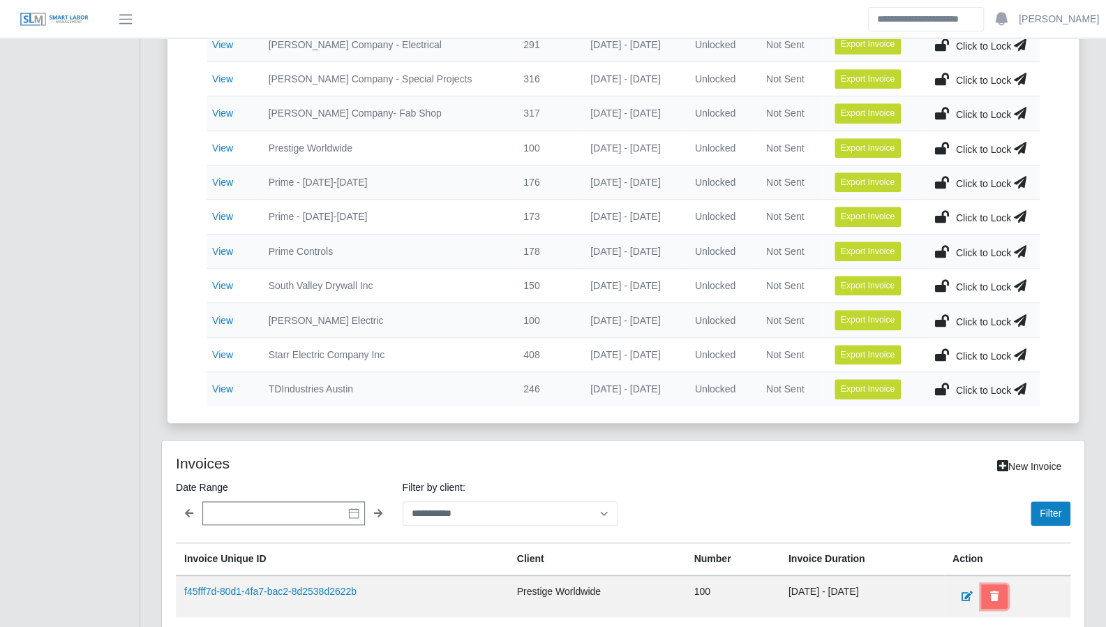
click at [998, 591] on icon at bounding box center [994, 596] width 8 height 10
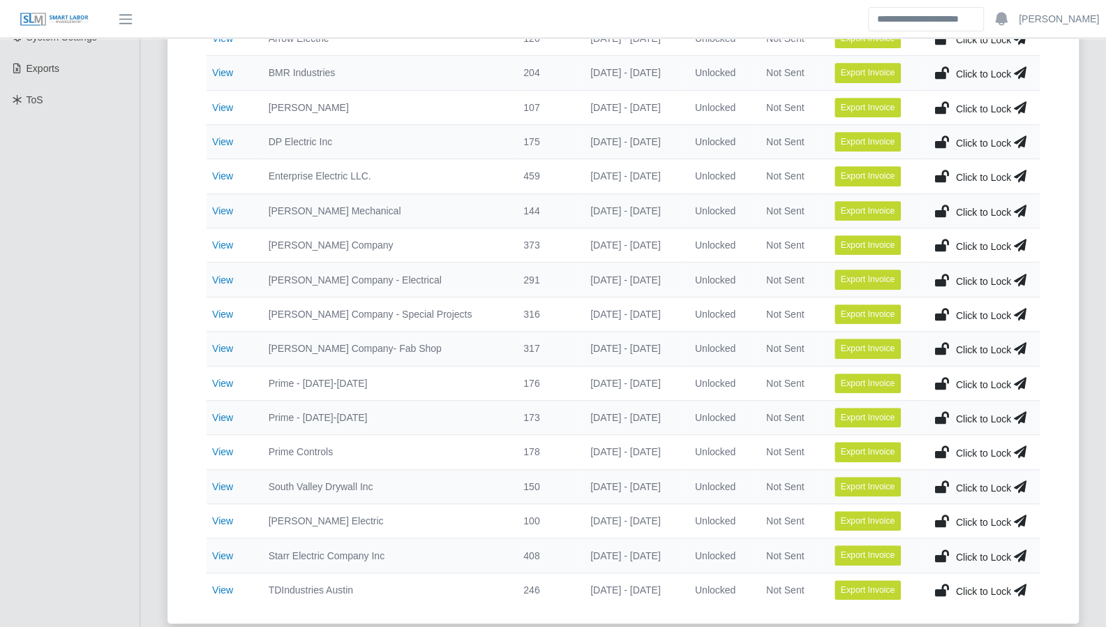
scroll to position [382, 0]
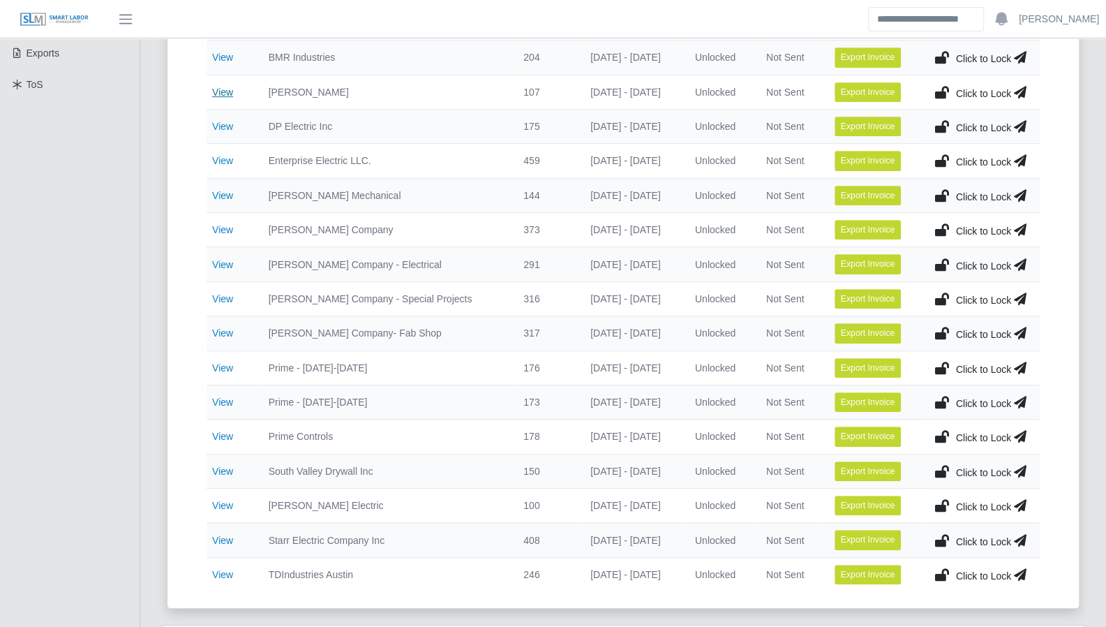
click at [222, 88] on link "View" at bounding box center [222, 92] width 21 height 11
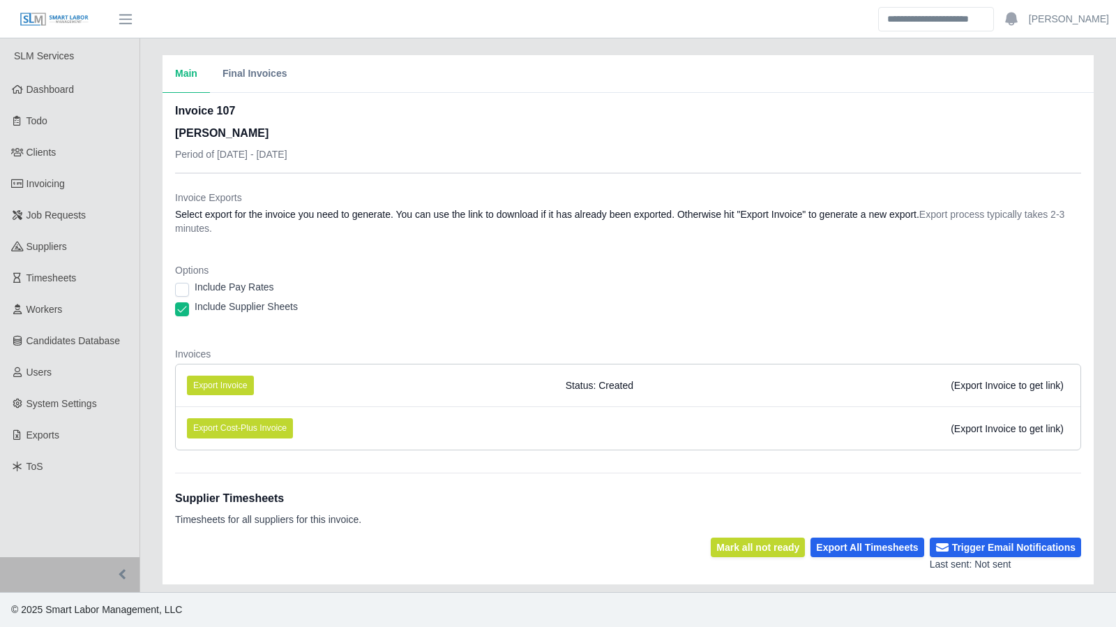
drag, startPoint x: 84, startPoint y: 97, endPoint x: 299, endPoint y: 108, distance: 215.2
click at [84, 97] on link "Dashboard" at bounding box center [70, 89] width 140 height 31
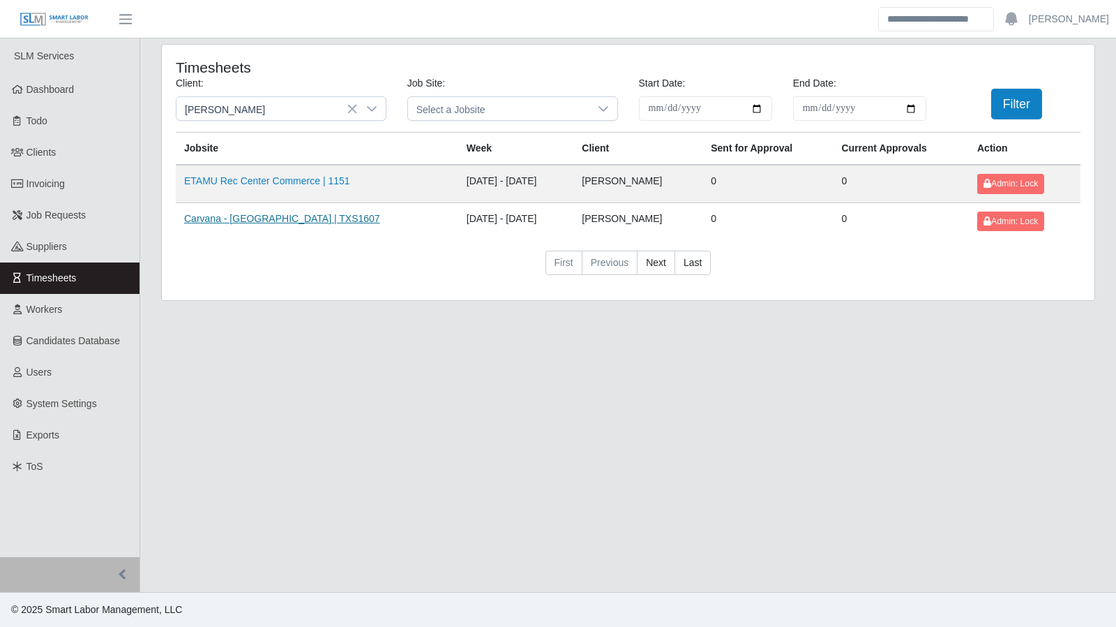
click at [264, 213] on link "Carvana - Dallas | TXS1607" at bounding box center [282, 218] width 196 height 11
drag, startPoint x: 1025, startPoint y: 97, endPoint x: 756, endPoint y: 184, distance: 282.2
click at [1025, 97] on button "Filter" at bounding box center [1017, 104] width 51 height 31
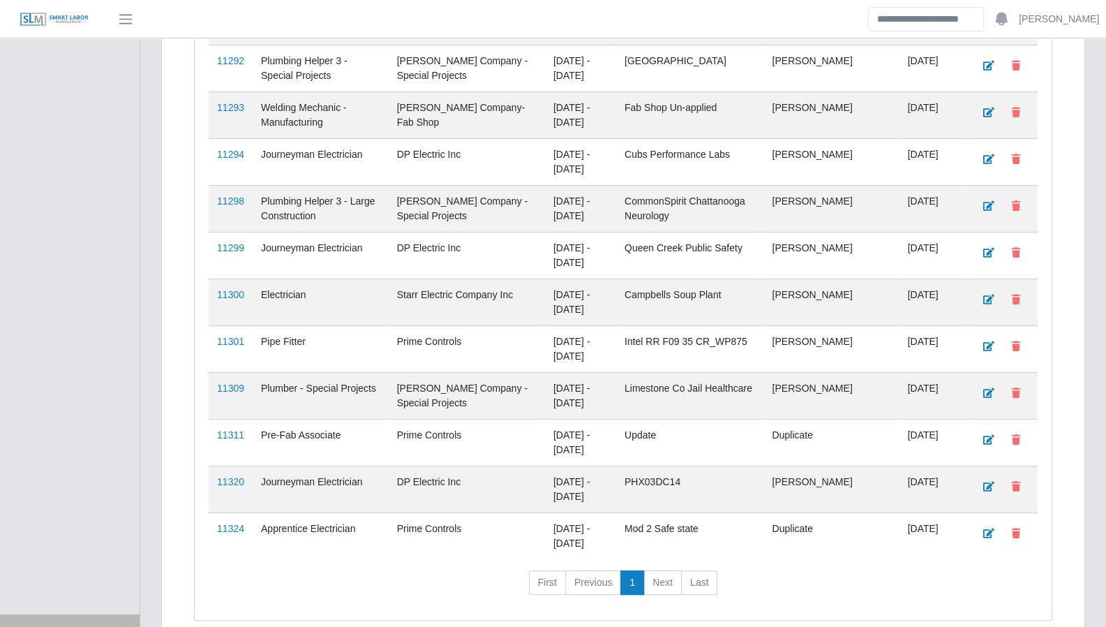
scroll to position [3411, 0]
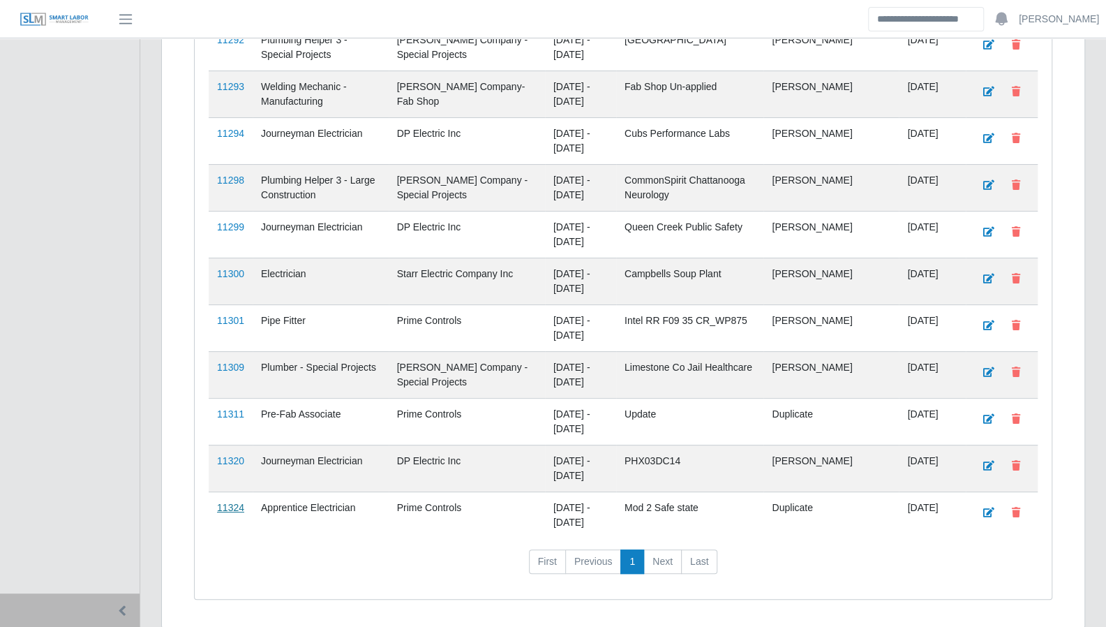
click at [237, 502] on link "11324" at bounding box center [230, 507] width 27 height 11
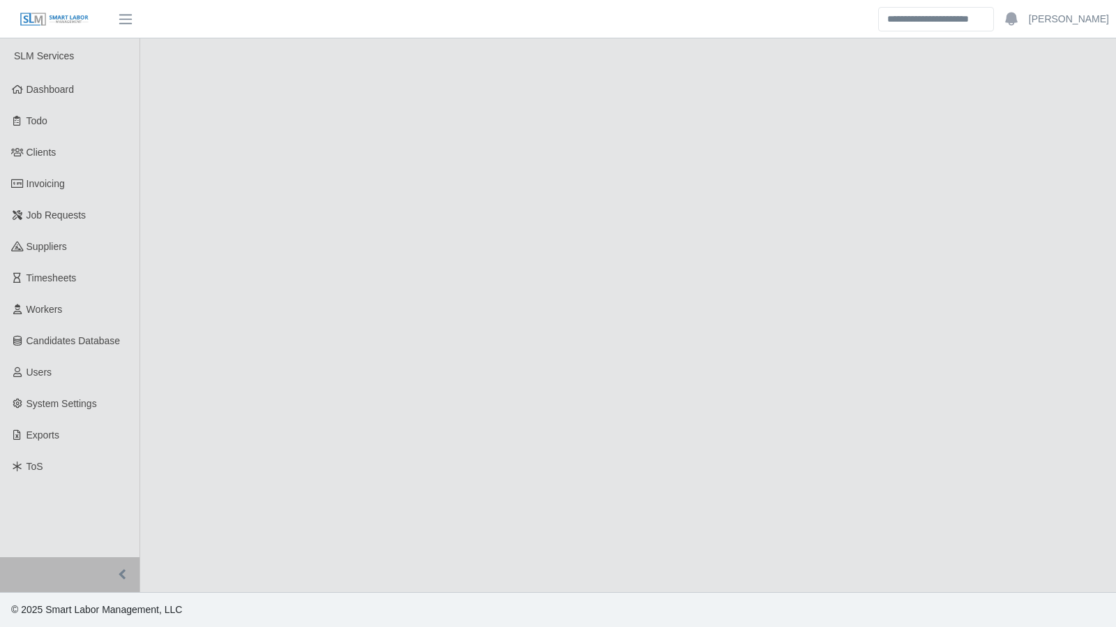
select select "****"
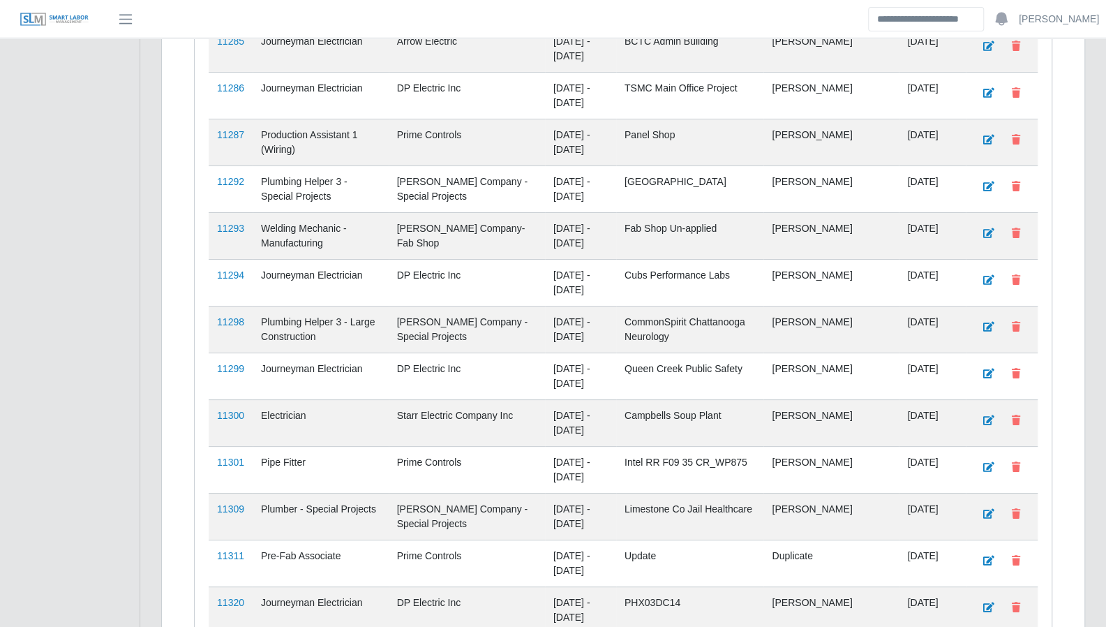
scroll to position [3411, 0]
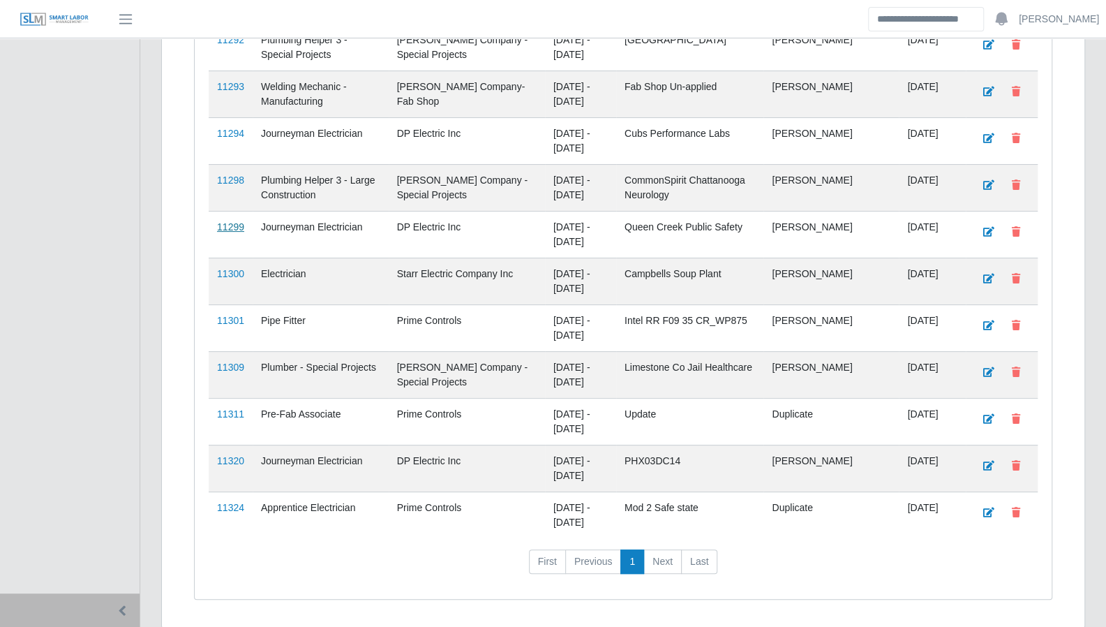
click at [230, 221] on link "11299" at bounding box center [230, 226] width 27 height 11
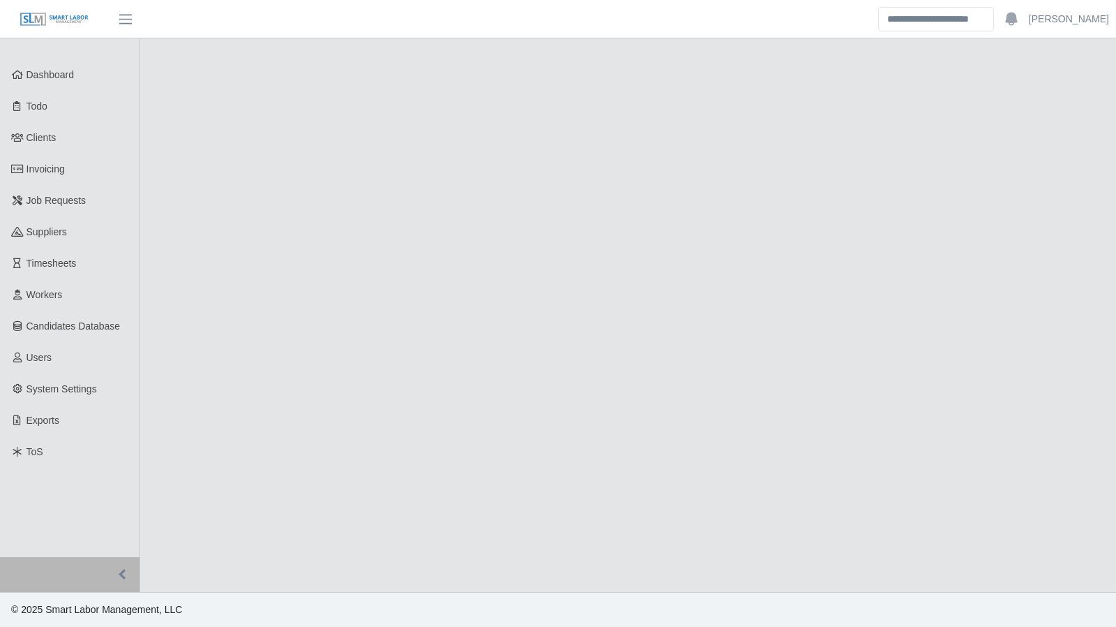
select select "****"
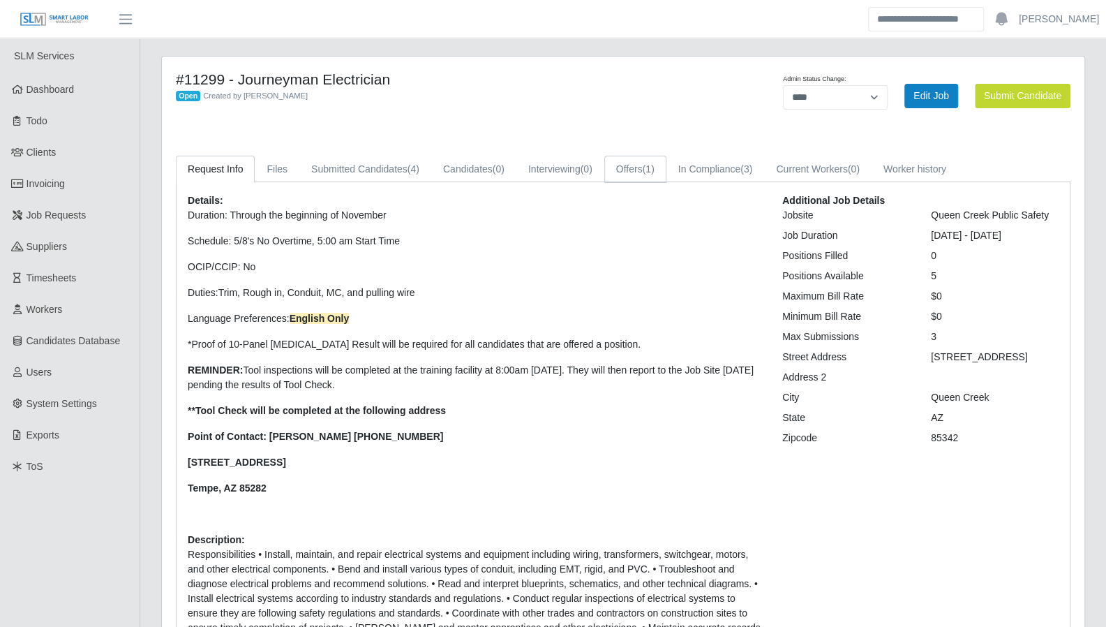
click at [631, 165] on link "Offers (1)" at bounding box center [635, 169] width 62 height 27
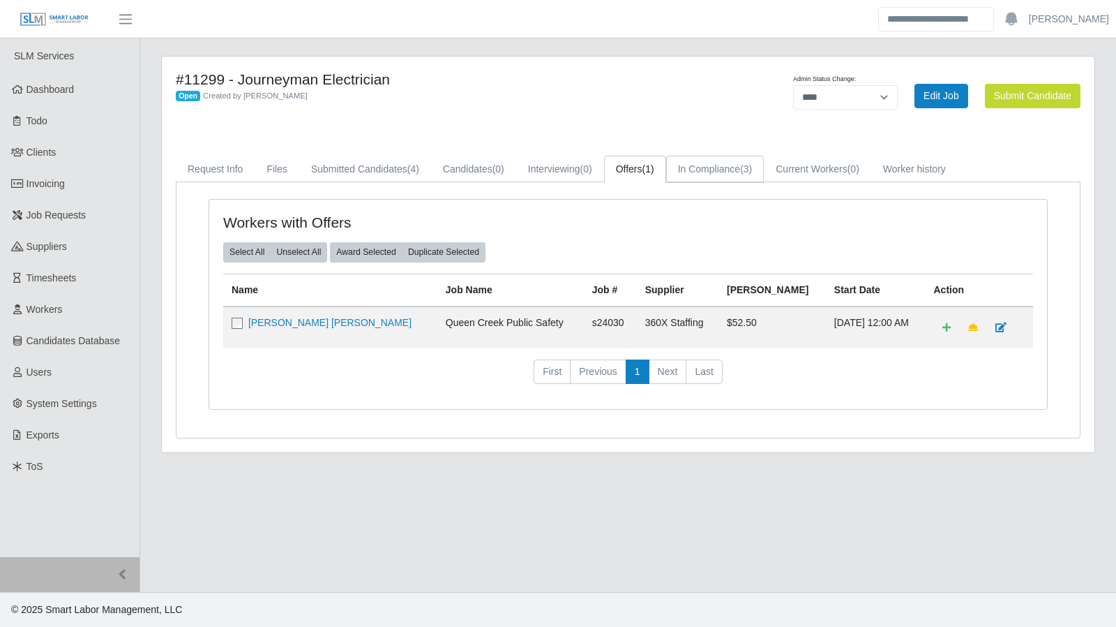
click at [738, 165] on link "In Compliance (3)" at bounding box center [715, 169] width 98 height 27
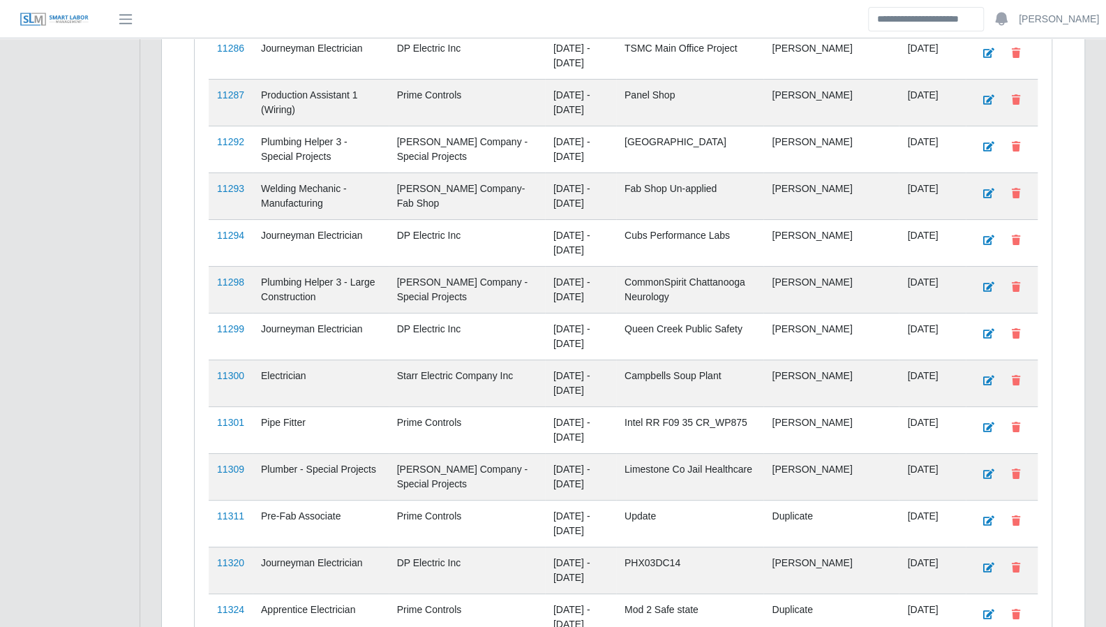
scroll to position [3306, 0]
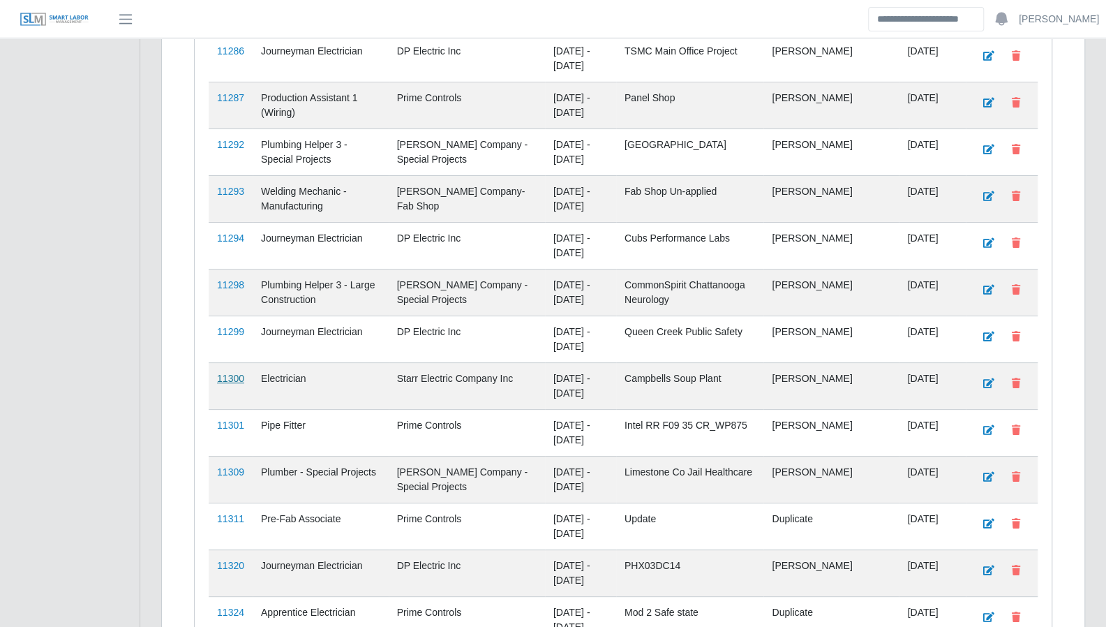
click at [236, 373] on link "11300" at bounding box center [230, 378] width 27 height 11
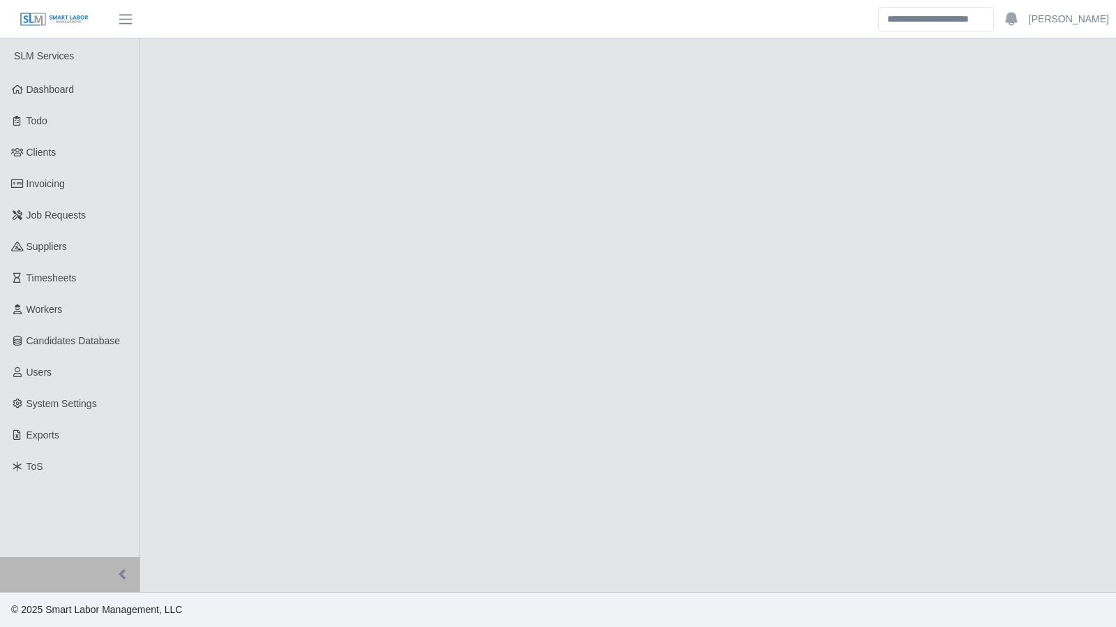
select select "****"
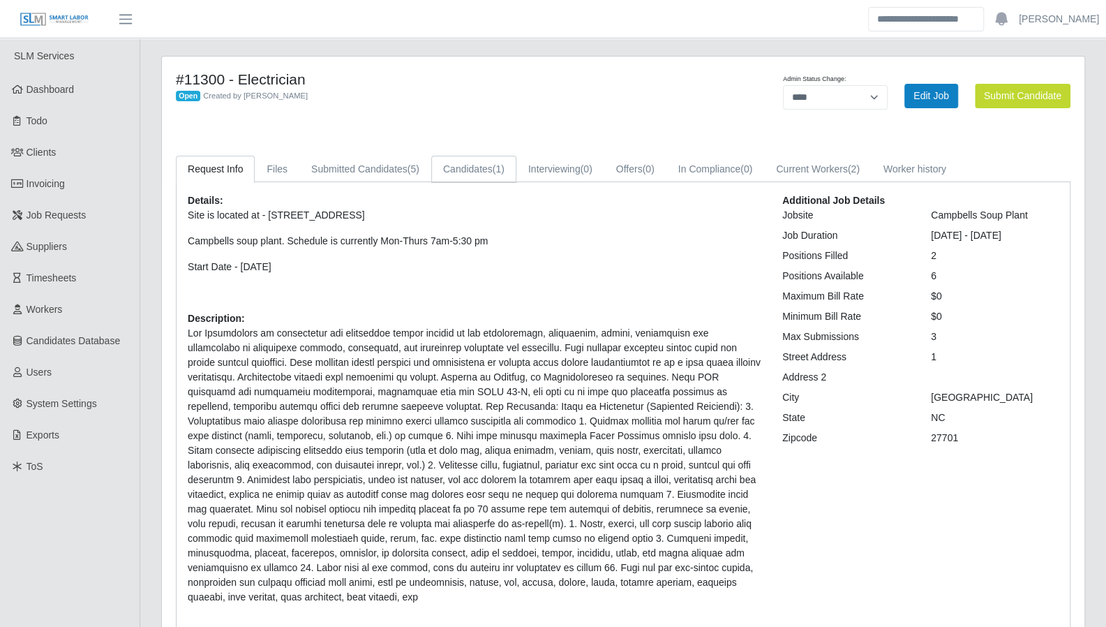
click at [494, 171] on span "(1)" at bounding box center [499, 168] width 12 height 11
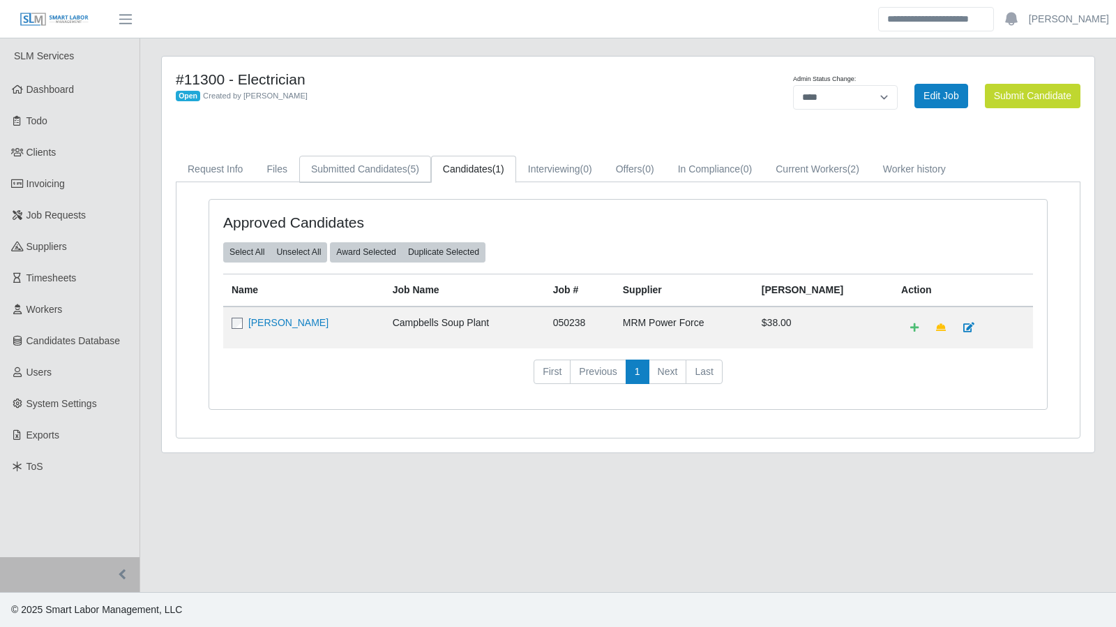
click at [395, 171] on link "Submitted Candidates (5)" at bounding box center [365, 169] width 132 height 27
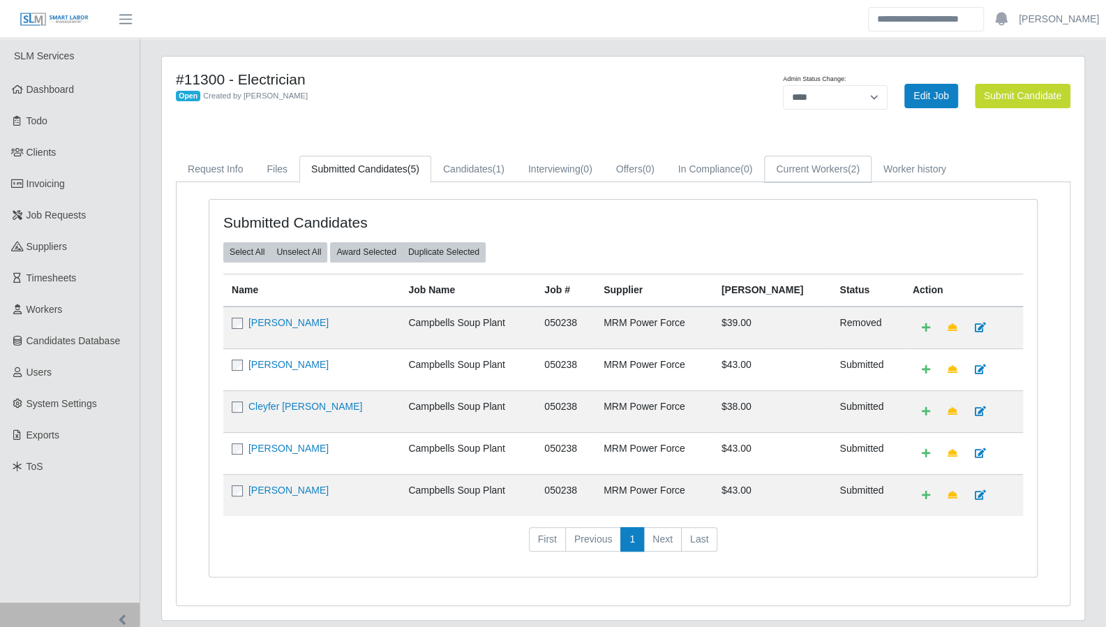
click at [818, 170] on link "Current Workers (2)" at bounding box center [817, 169] width 107 height 27
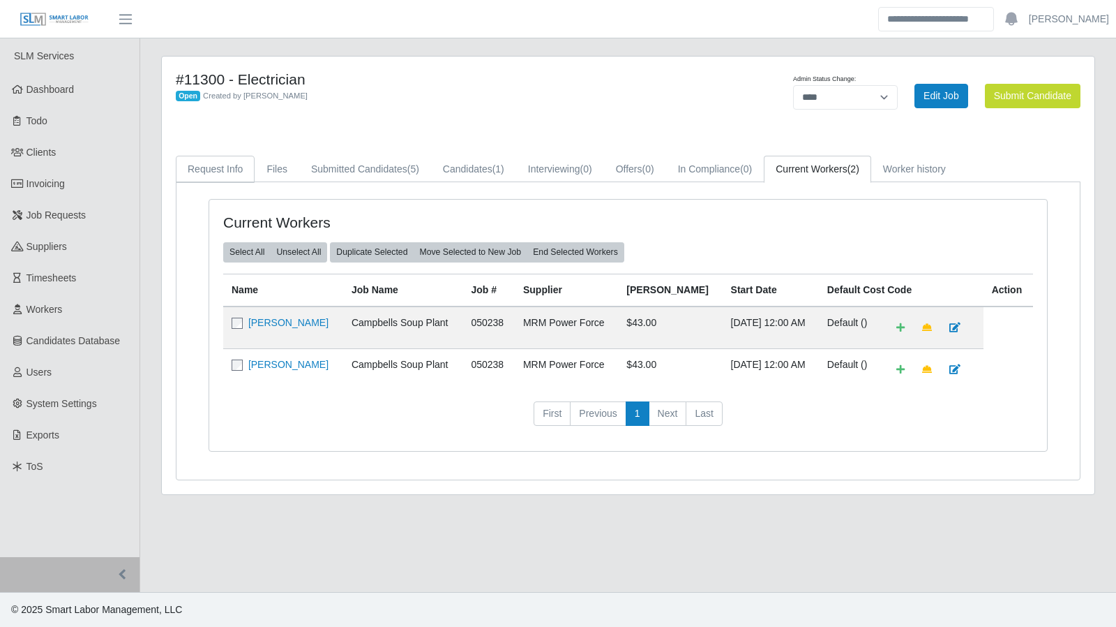
click at [236, 161] on link "Request Info" at bounding box center [215, 169] width 79 height 27
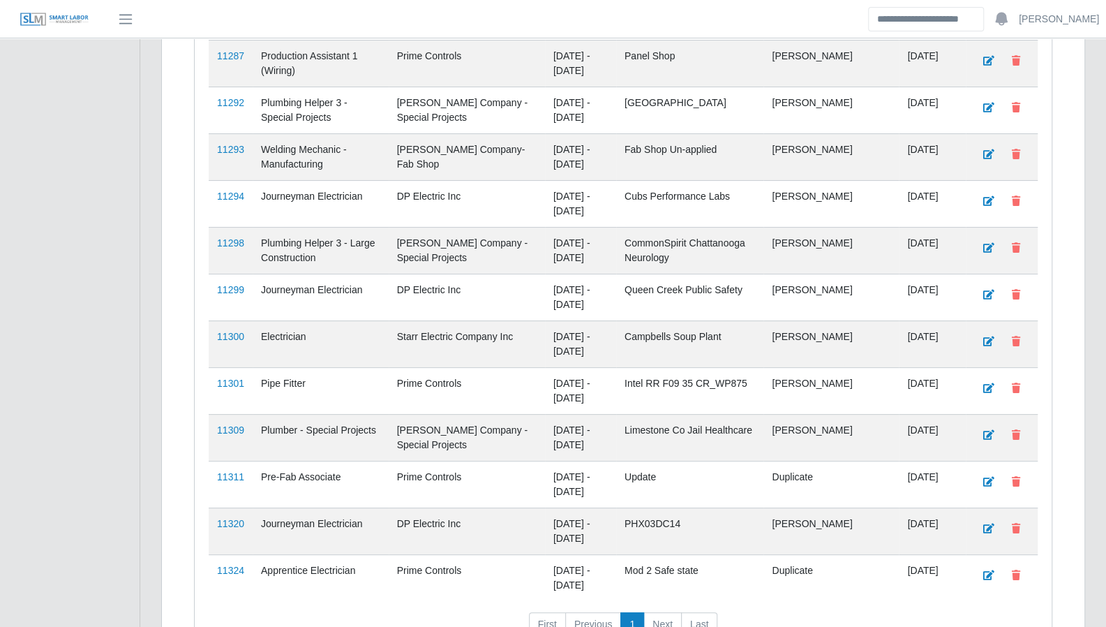
scroll to position [3411, 0]
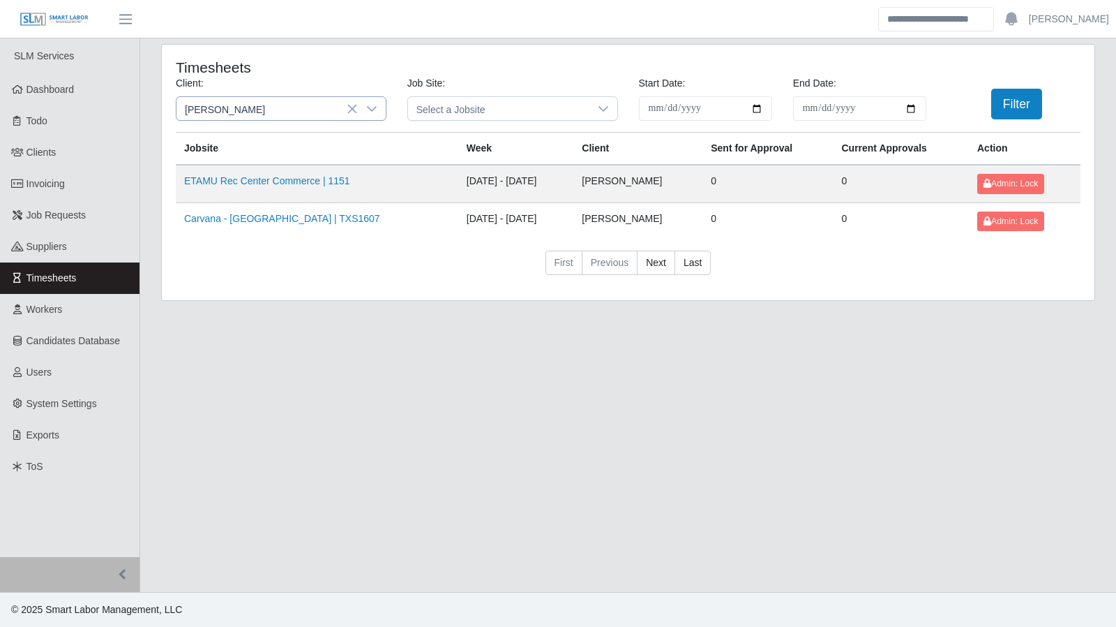
click at [370, 107] on icon at bounding box center [371, 108] width 11 height 11
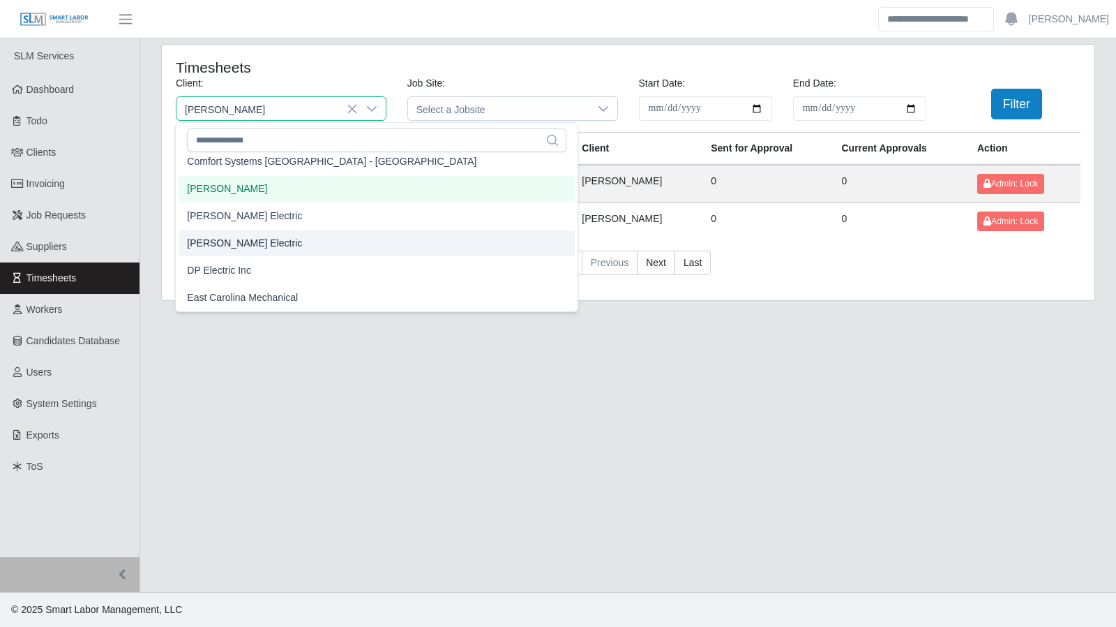
scroll to position [485, 0]
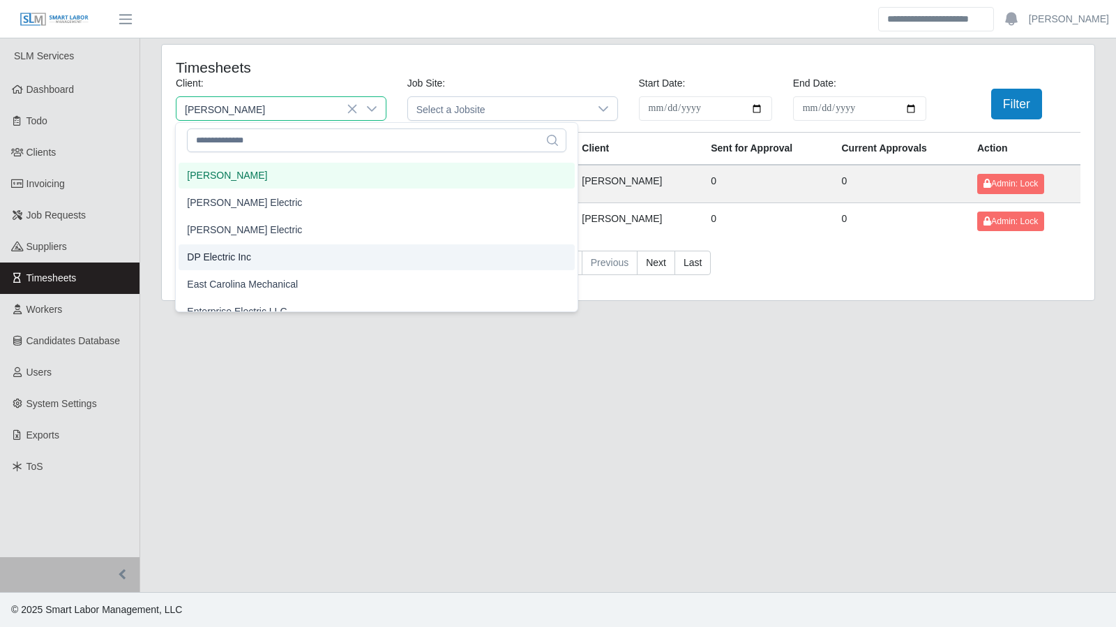
click at [294, 258] on li "DP Electric Inc" at bounding box center [377, 257] width 396 height 26
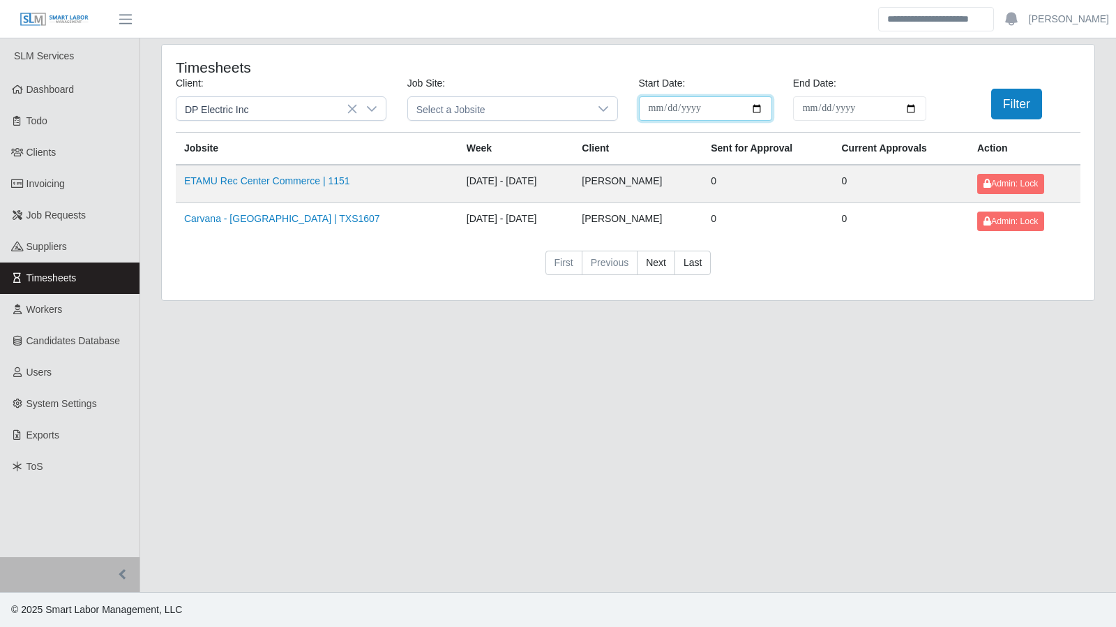
click at [758, 109] on input "**********" at bounding box center [705, 108] width 133 height 24
type input "**********"
click at [910, 107] on input "**********" at bounding box center [859, 108] width 133 height 24
type input "**********"
click at [1037, 108] on button "Filter" at bounding box center [1017, 104] width 51 height 31
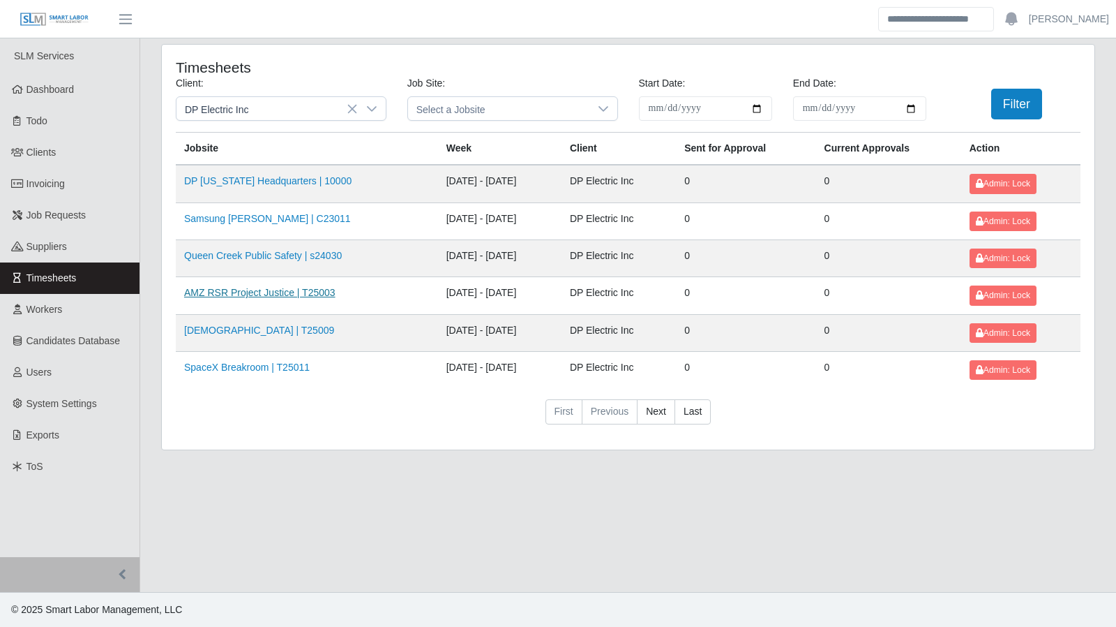
click at [292, 289] on link "AMZ RSR Project Justice | T25003" at bounding box center [259, 292] width 151 height 11
click at [1031, 331] on span "Admin: Lock" at bounding box center [1003, 333] width 54 height 10
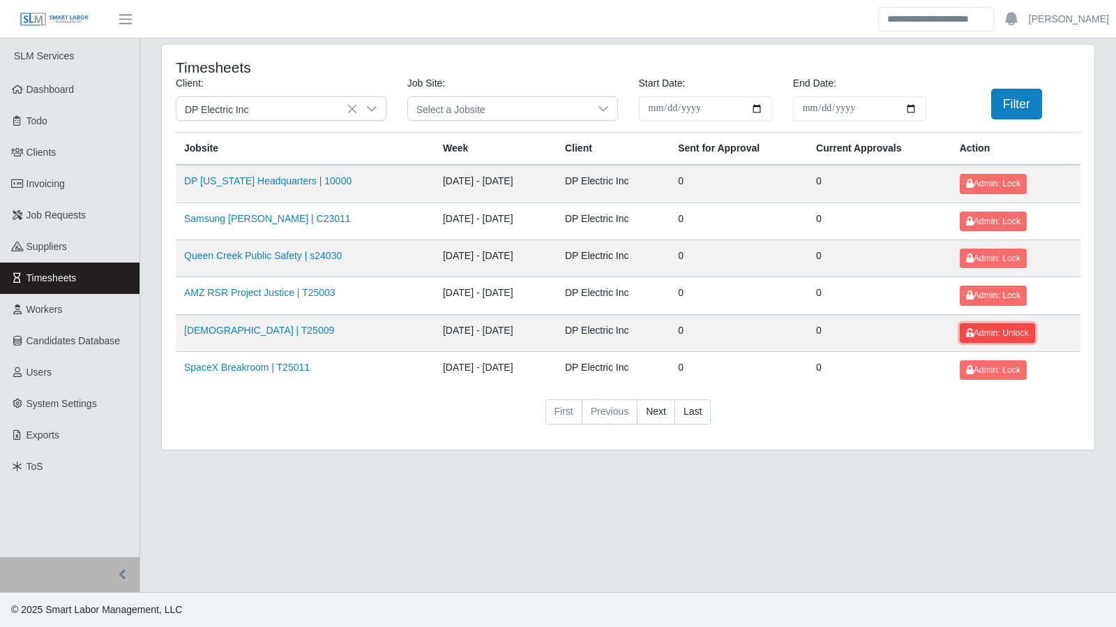
click at [1029, 331] on span "Admin: Unlock" at bounding box center [997, 333] width 63 height 10
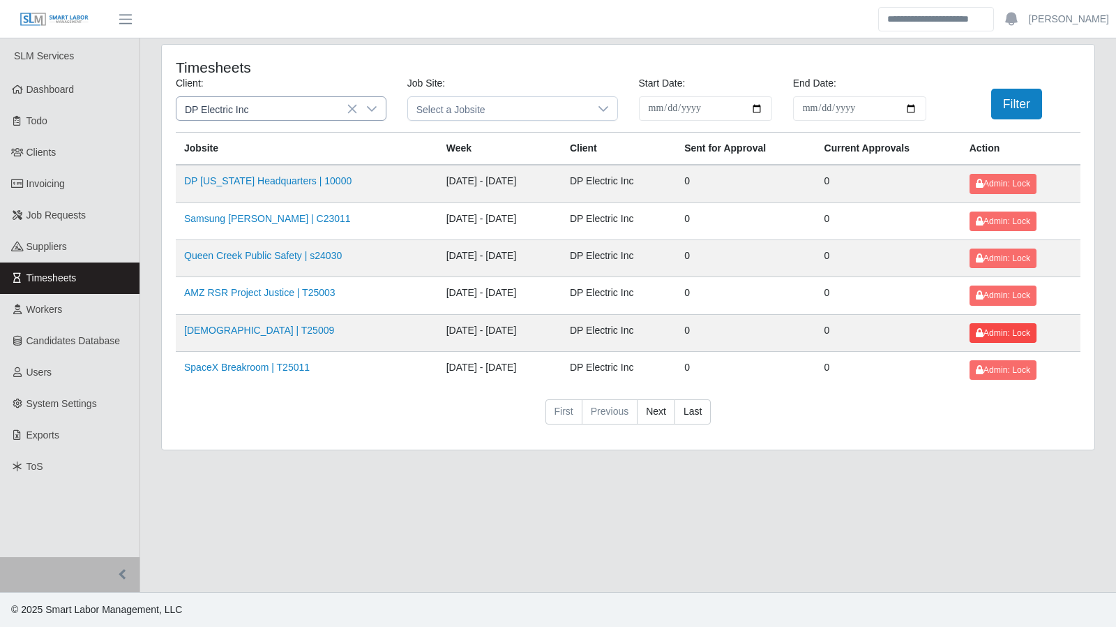
click at [373, 103] on icon at bounding box center [371, 108] width 11 height 11
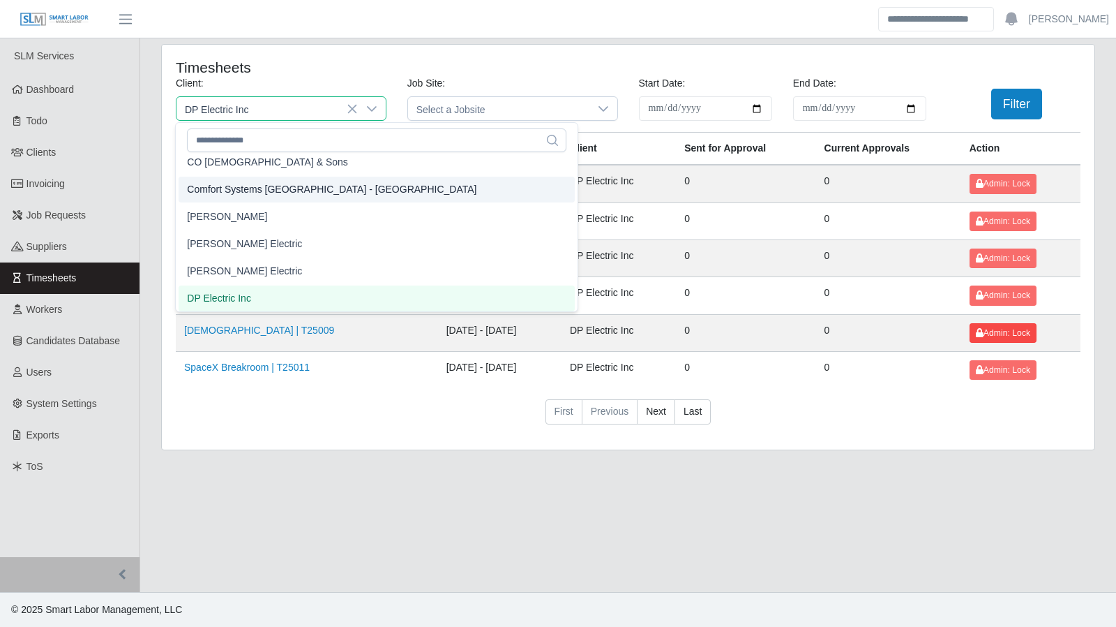
scroll to position [438, 0]
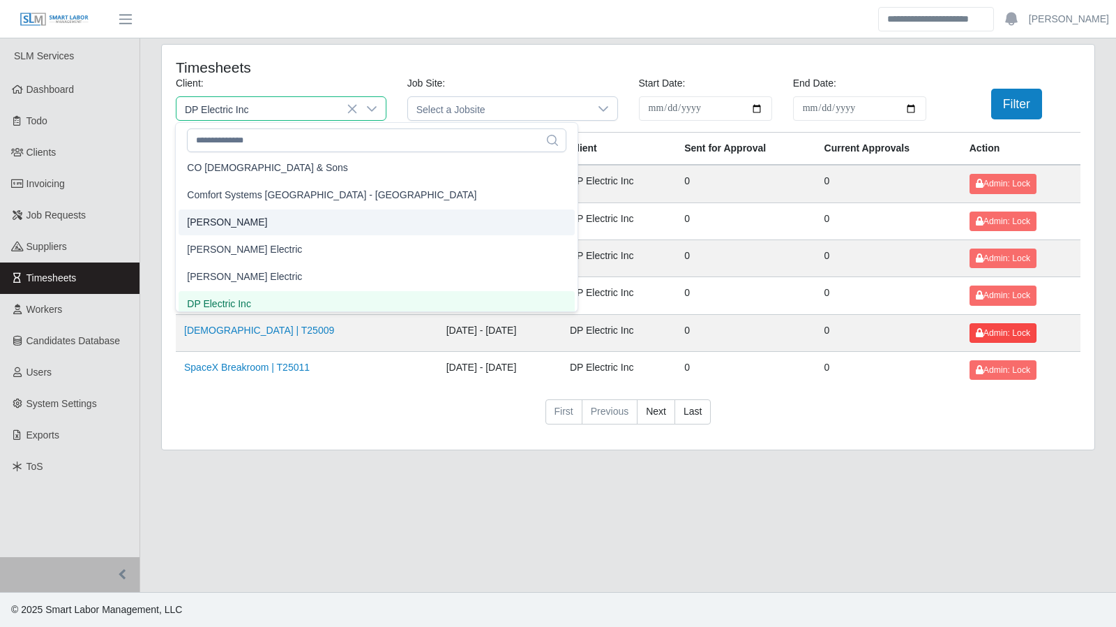
click at [294, 218] on li "[PERSON_NAME]" at bounding box center [377, 222] width 396 height 26
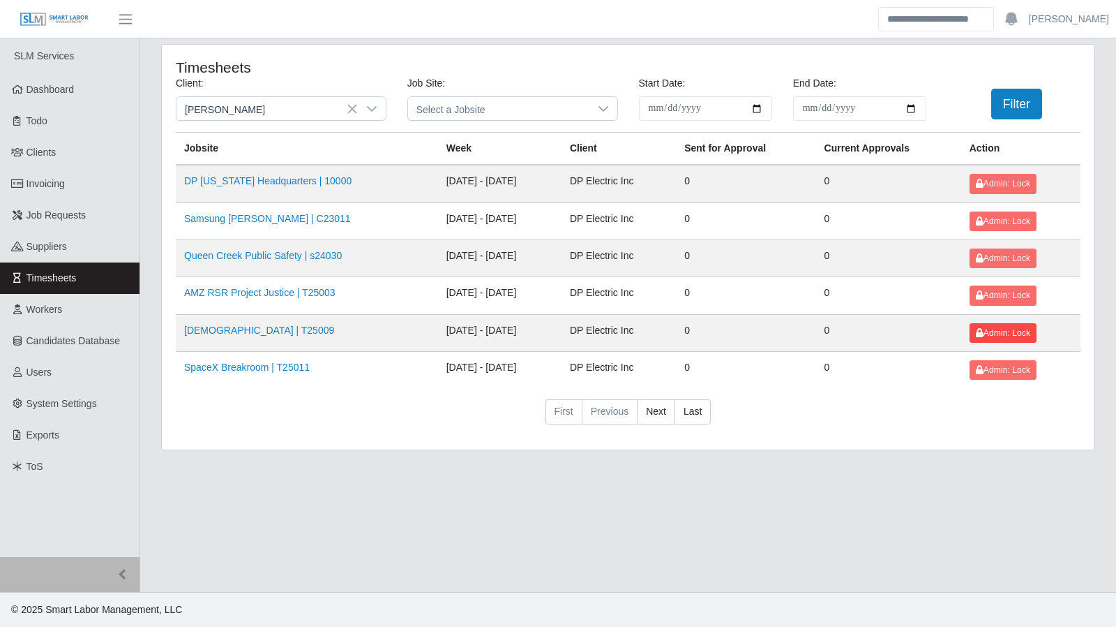
click at [1009, 96] on button "Filter" at bounding box center [1017, 104] width 51 height 31
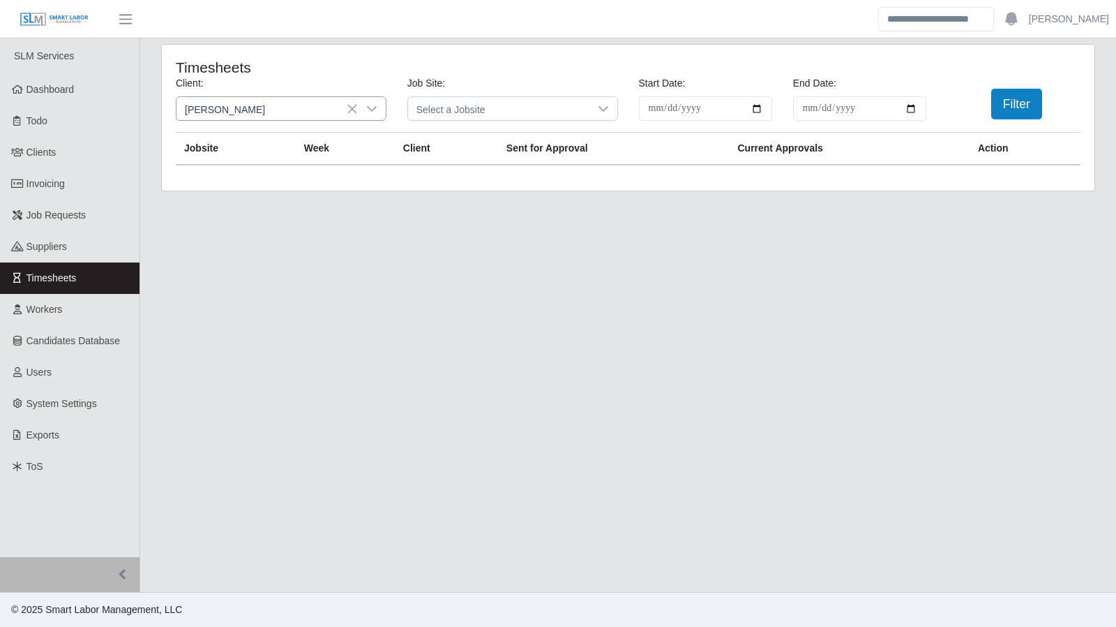
click at [375, 105] on icon at bounding box center [371, 108] width 11 height 11
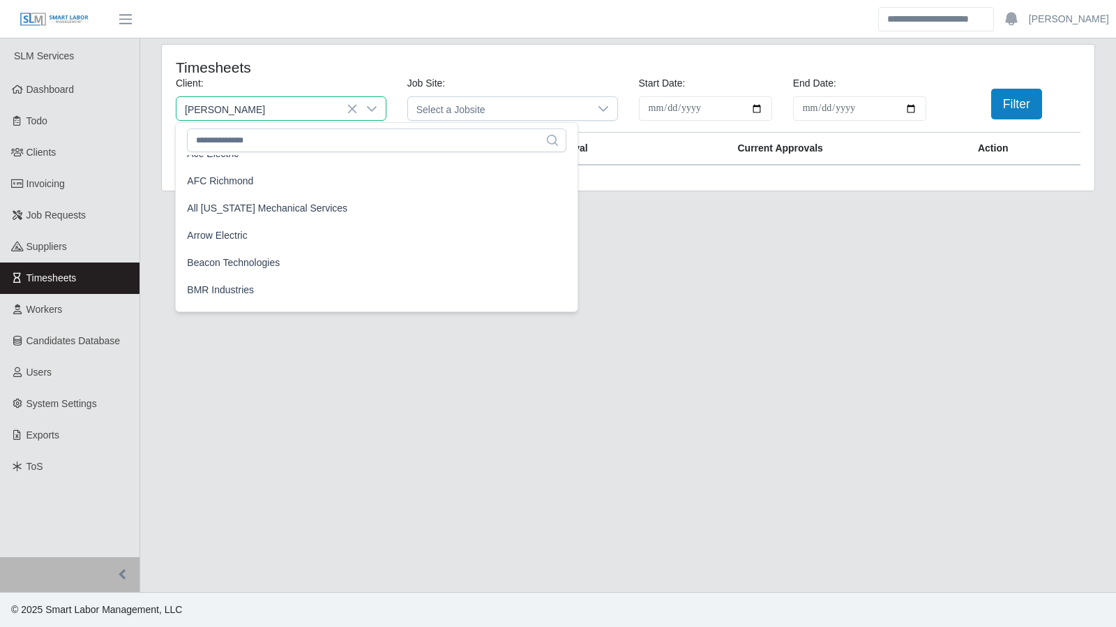
scroll to position [63, 0]
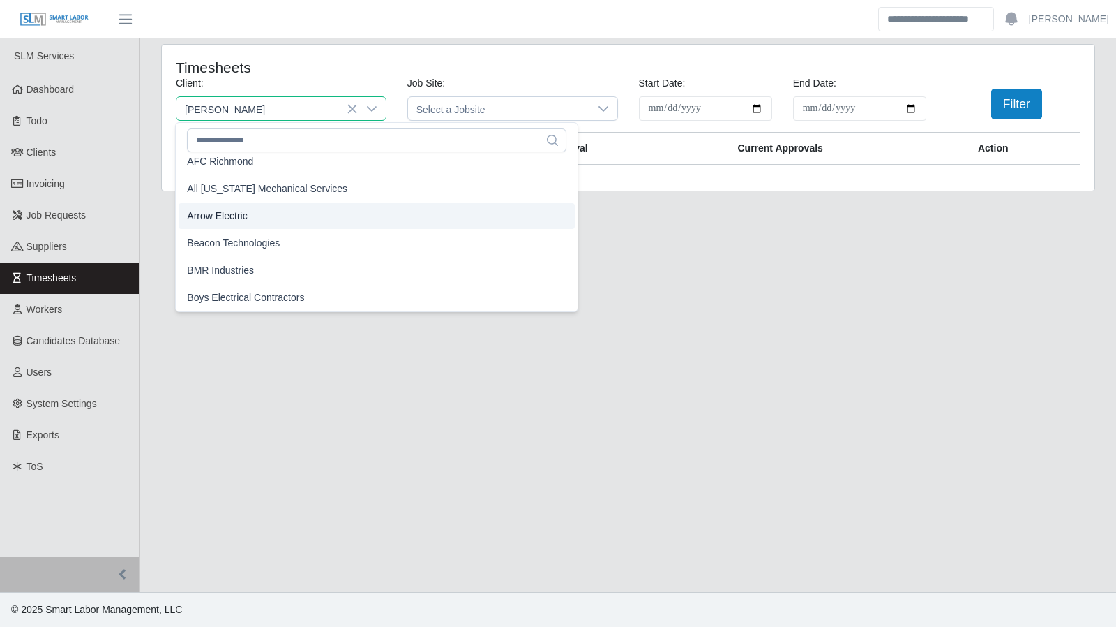
click at [294, 216] on li "Arrow Electric" at bounding box center [377, 216] width 396 height 26
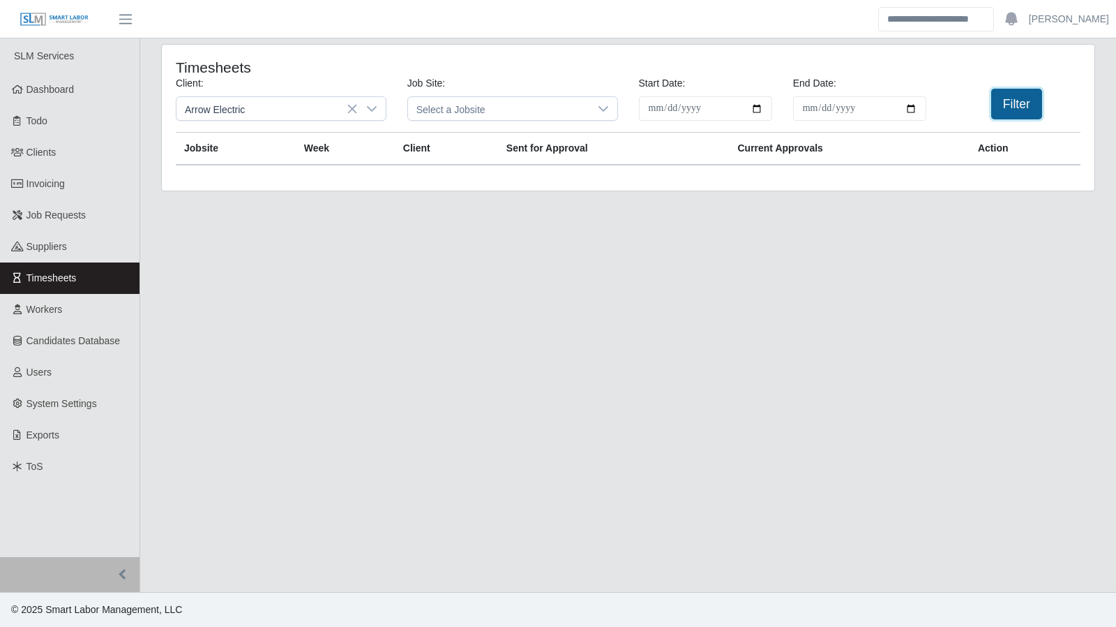
click at [1012, 102] on button "Filter" at bounding box center [1017, 104] width 51 height 31
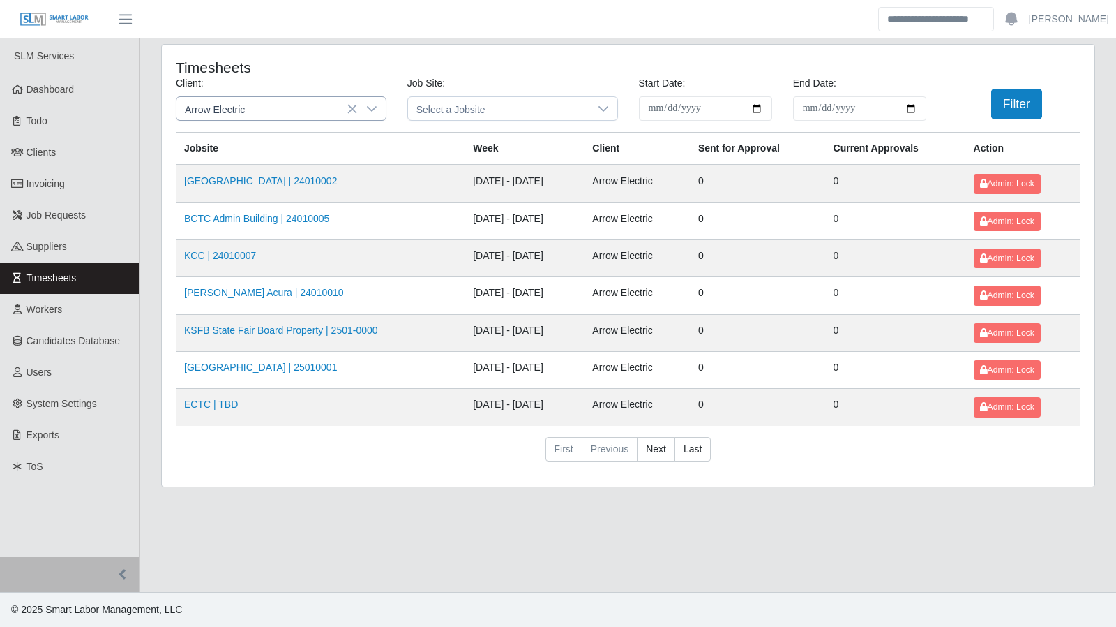
drag, startPoint x: 377, startPoint y: 108, endPoint x: 370, endPoint y: 110, distance: 7.1
click at [370, 110] on icon at bounding box center [371, 108] width 11 height 11
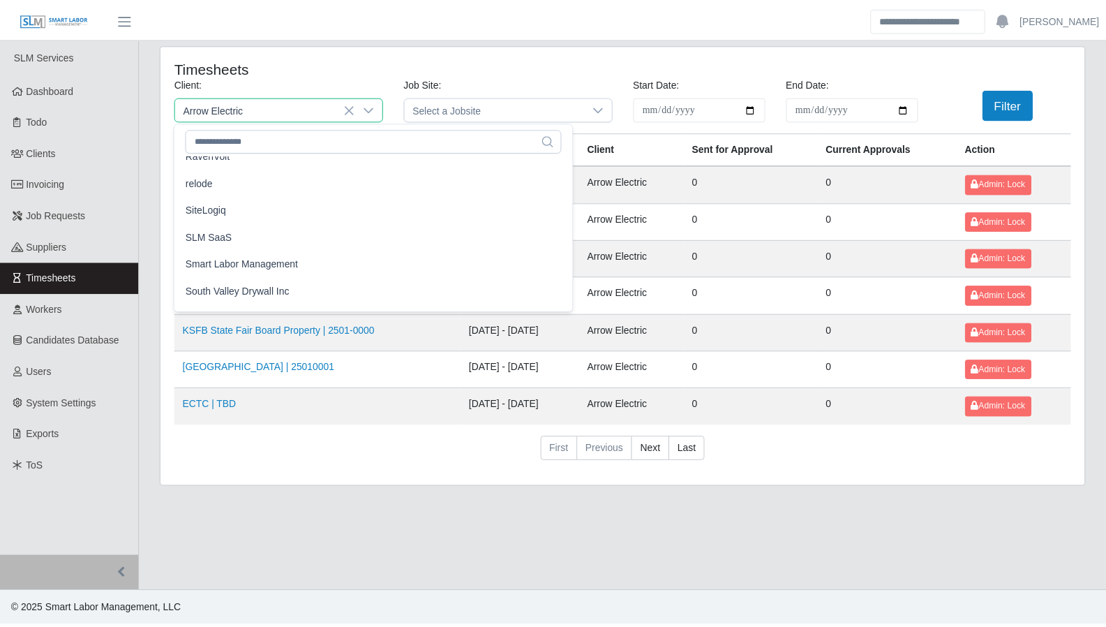
scroll to position [1423, 0]
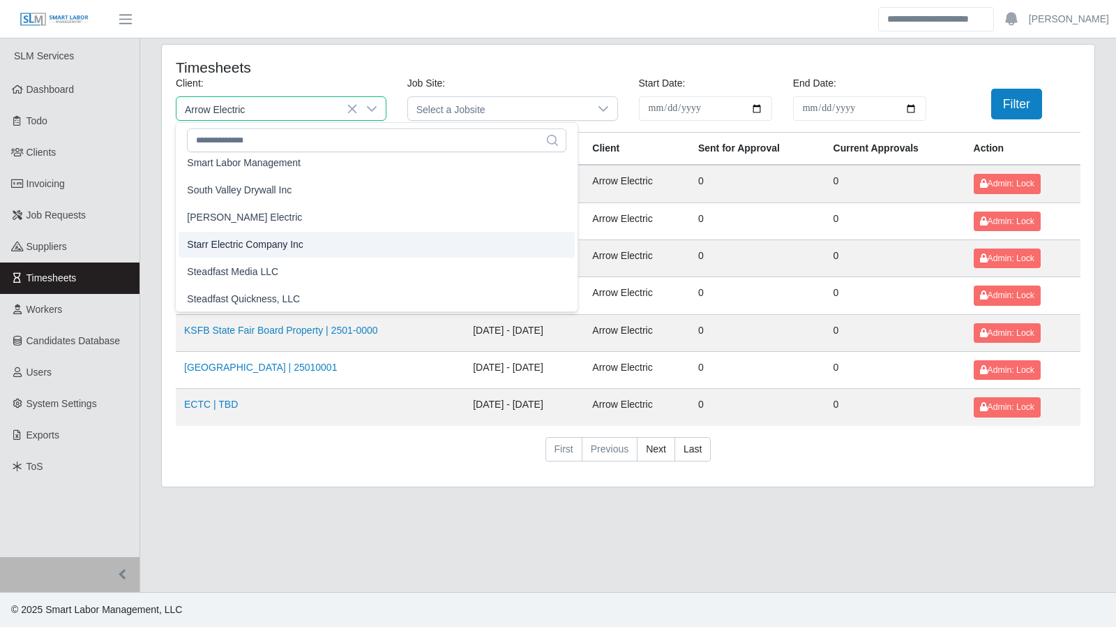
click at [325, 245] on li "Starr Electric Company Inc" at bounding box center [377, 245] width 396 height 26
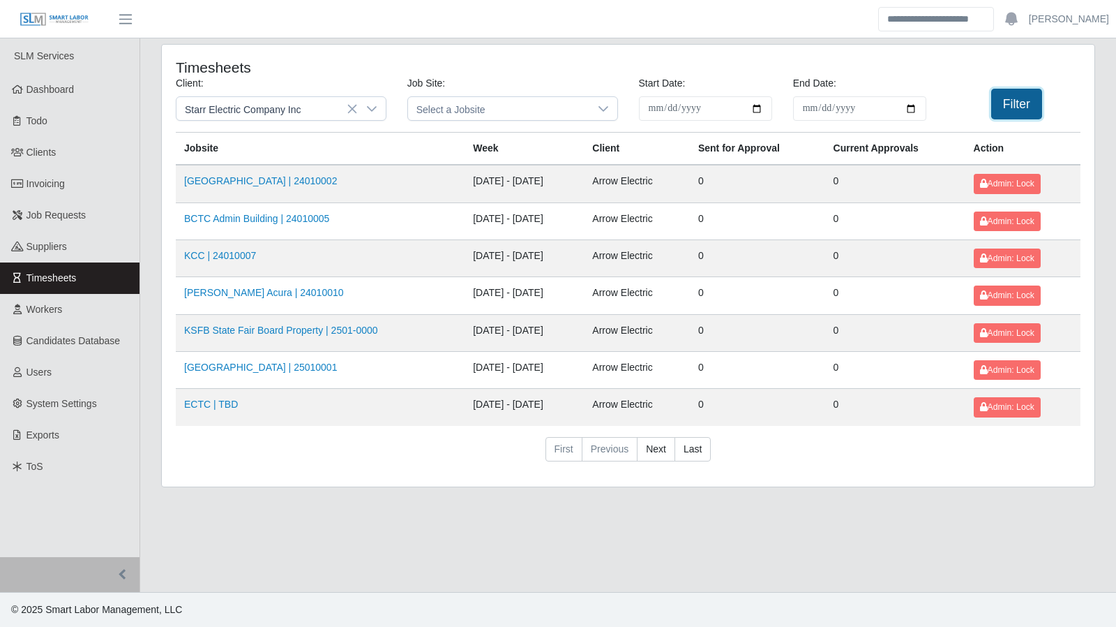
click at [1017, 105] on button "Filter" at bounding box center [1017, 104] width 51 height 31
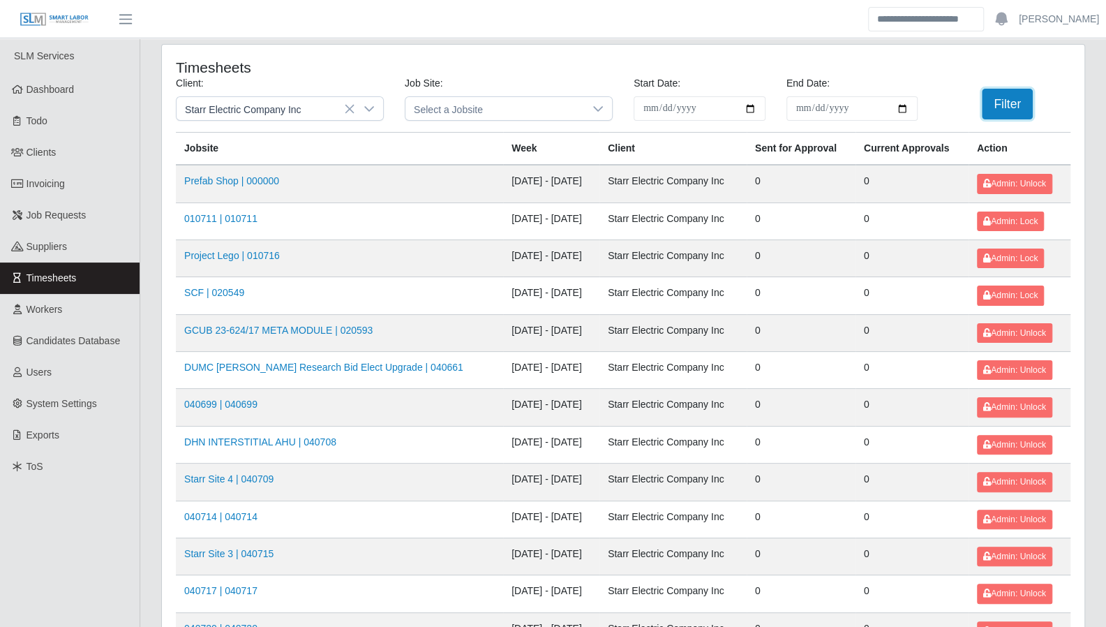
scroll to position [1478, 0]
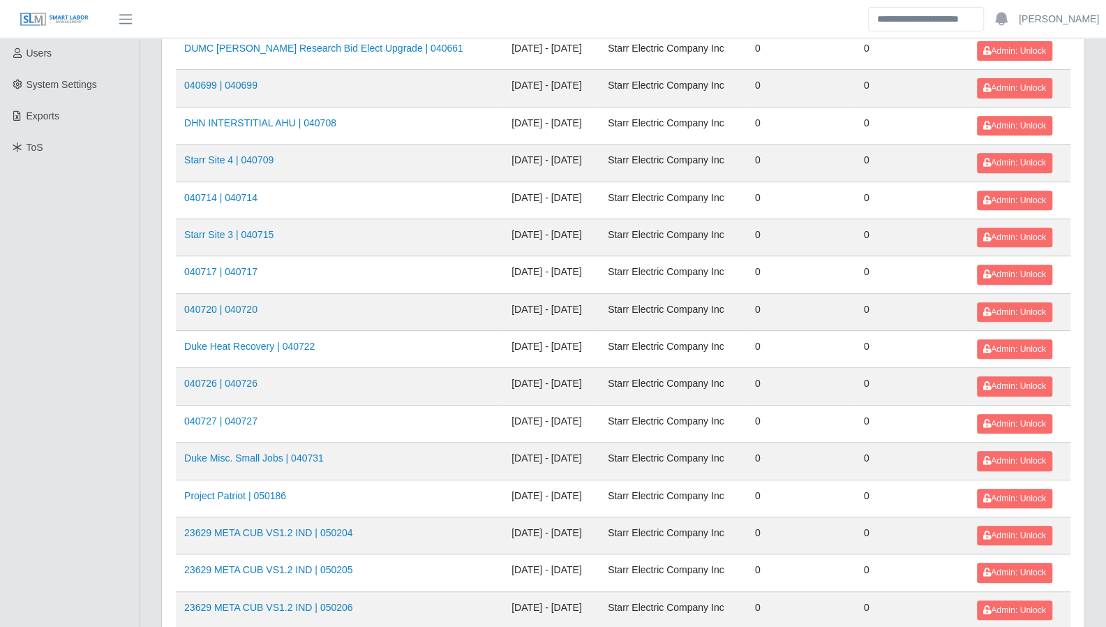
scroll to position [320, 0]
